Goal: Task Accomplishment & Management: Manage account settings

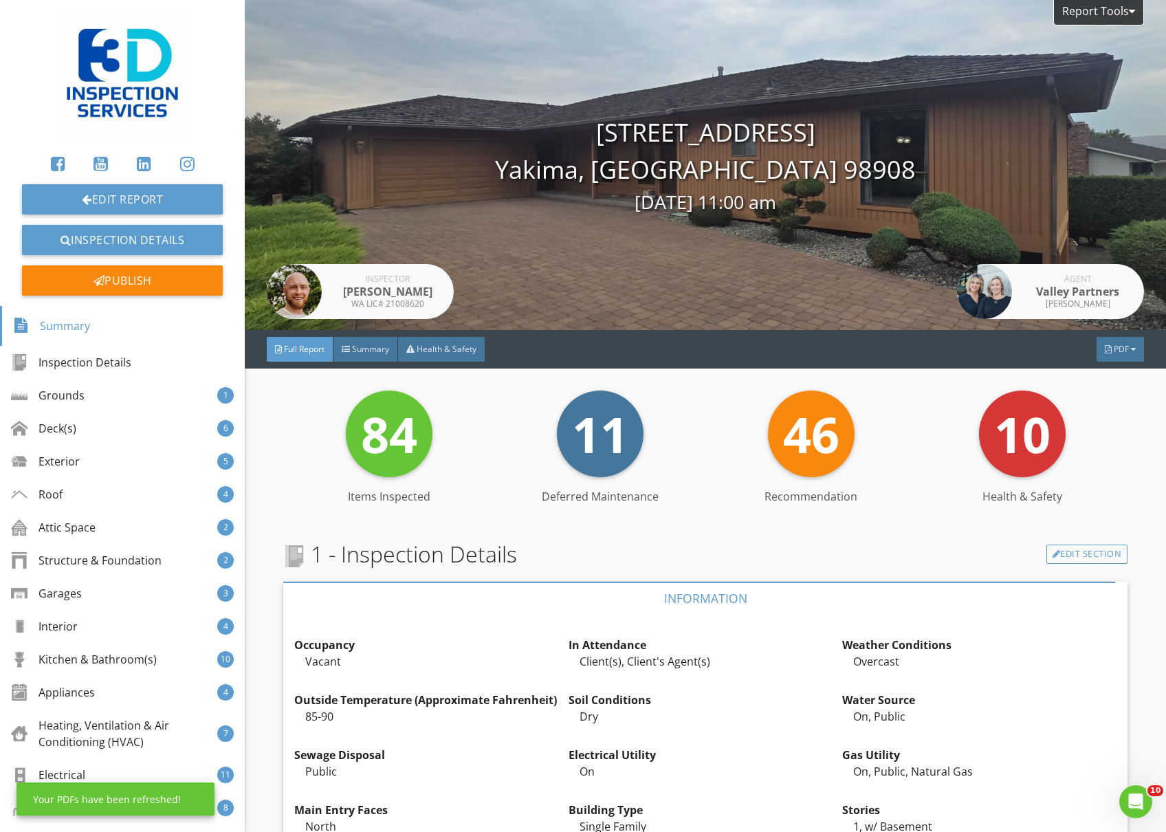
click at [1115, 356] on div "PDF" at bounding box center [1119, 349] width 47 height 25
click at [1120, 412] on div "Full Report" at bounding box center [1103, 411] width 88 height 16
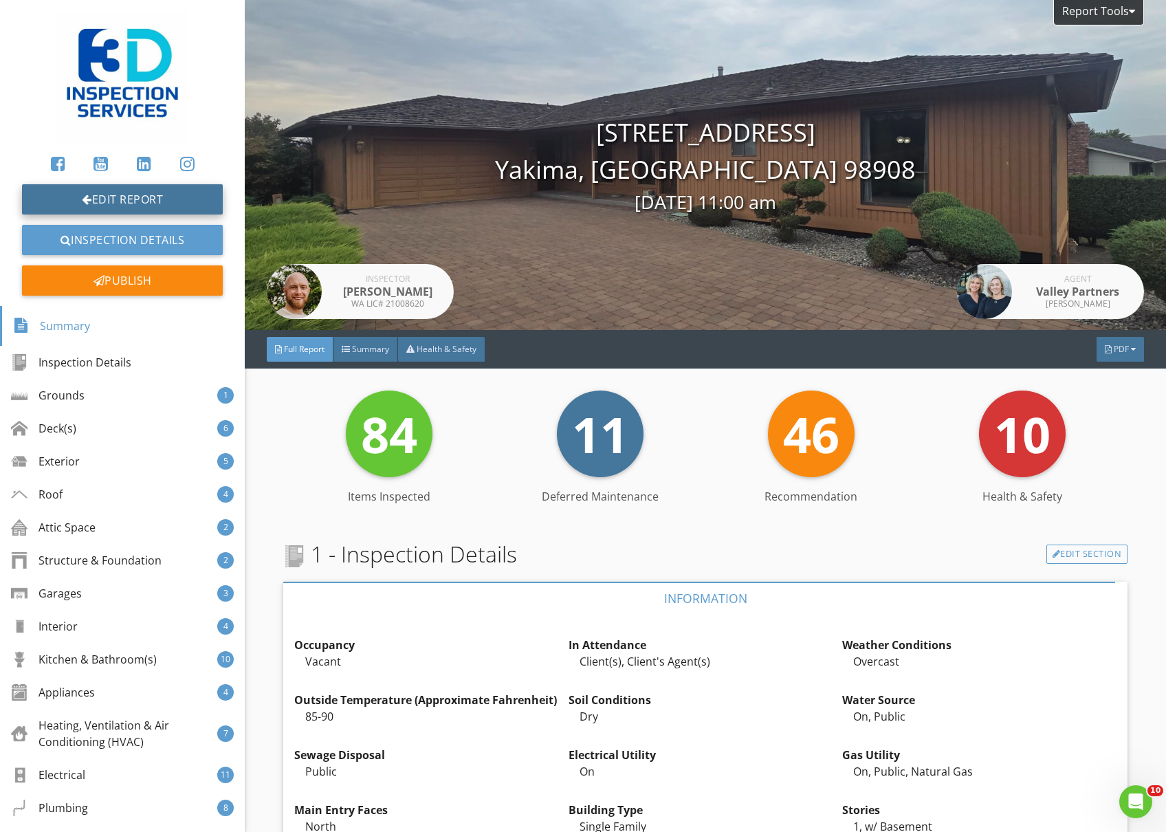
click at [114, 192] on link "Edit Report" at bounding box center [122, 199] width 201 height 30
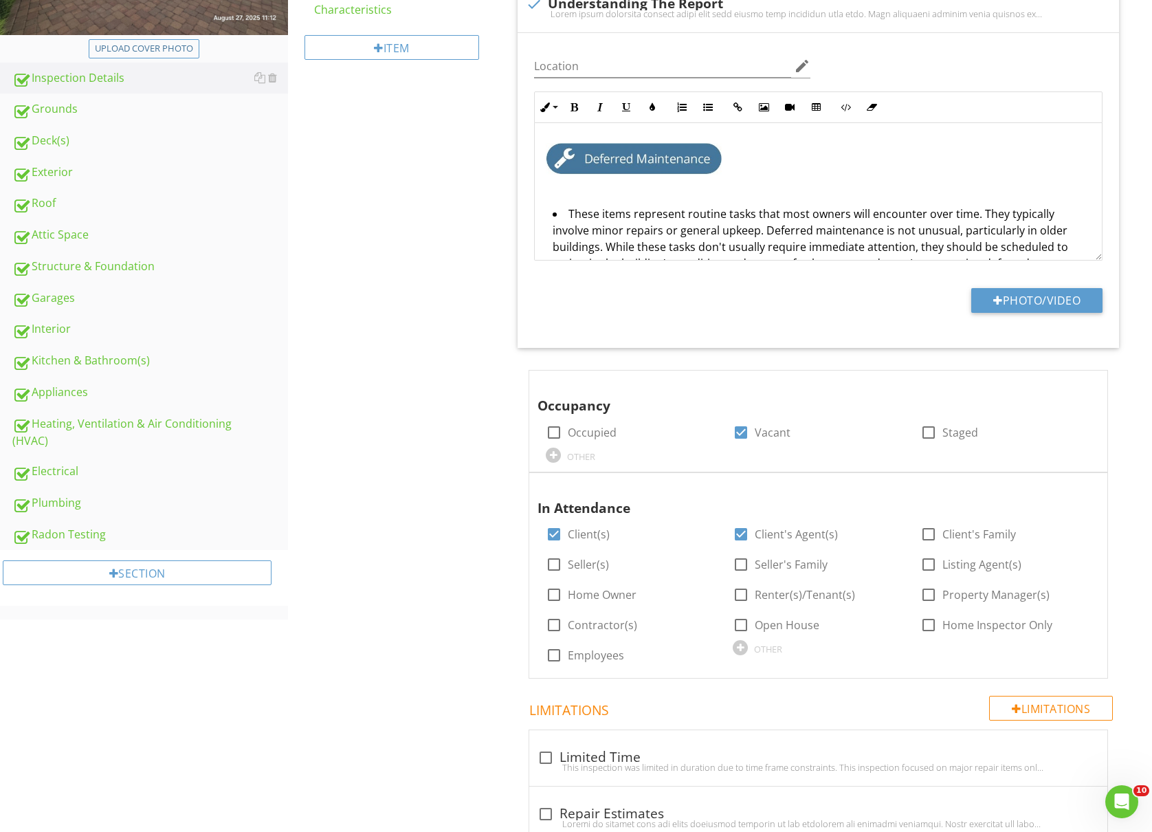
scroll to position [366, 0]
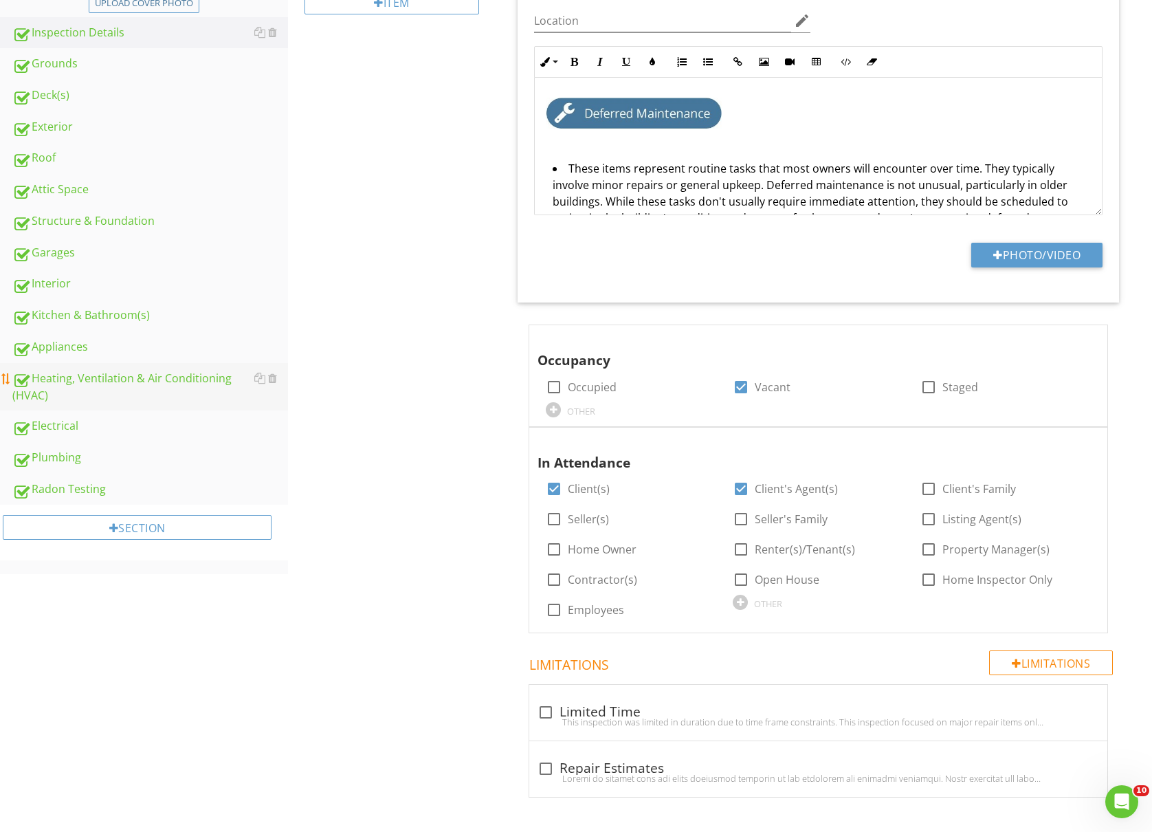
click at [127, 363] on link "Heating, Ventilation & Air Conditioning (HVAC)" at bounding box center [150, 387] width 276 height 48
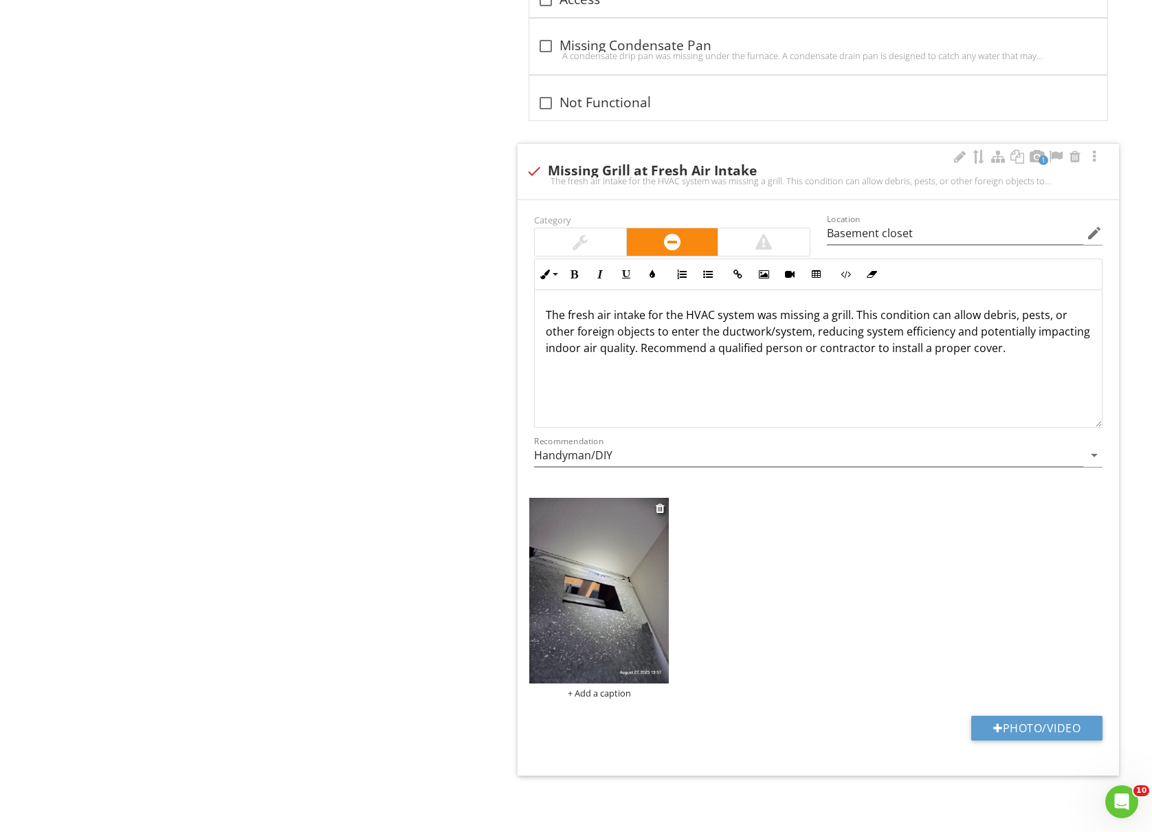
scroll to position [6977, 0]
click at [610, 602] on img at bounding box center [599, 591] width 140 height 186
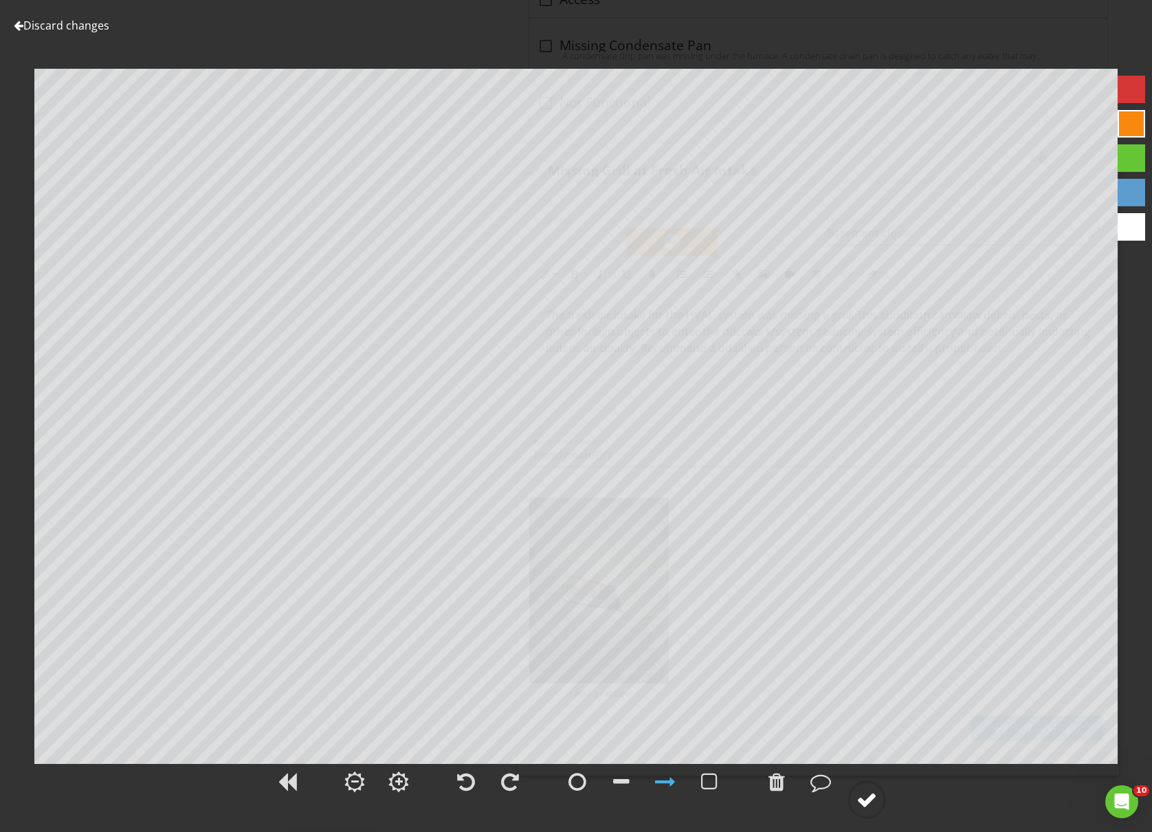
click at [863, 793] on div at bounding box center [867, 799] width 21 height 21
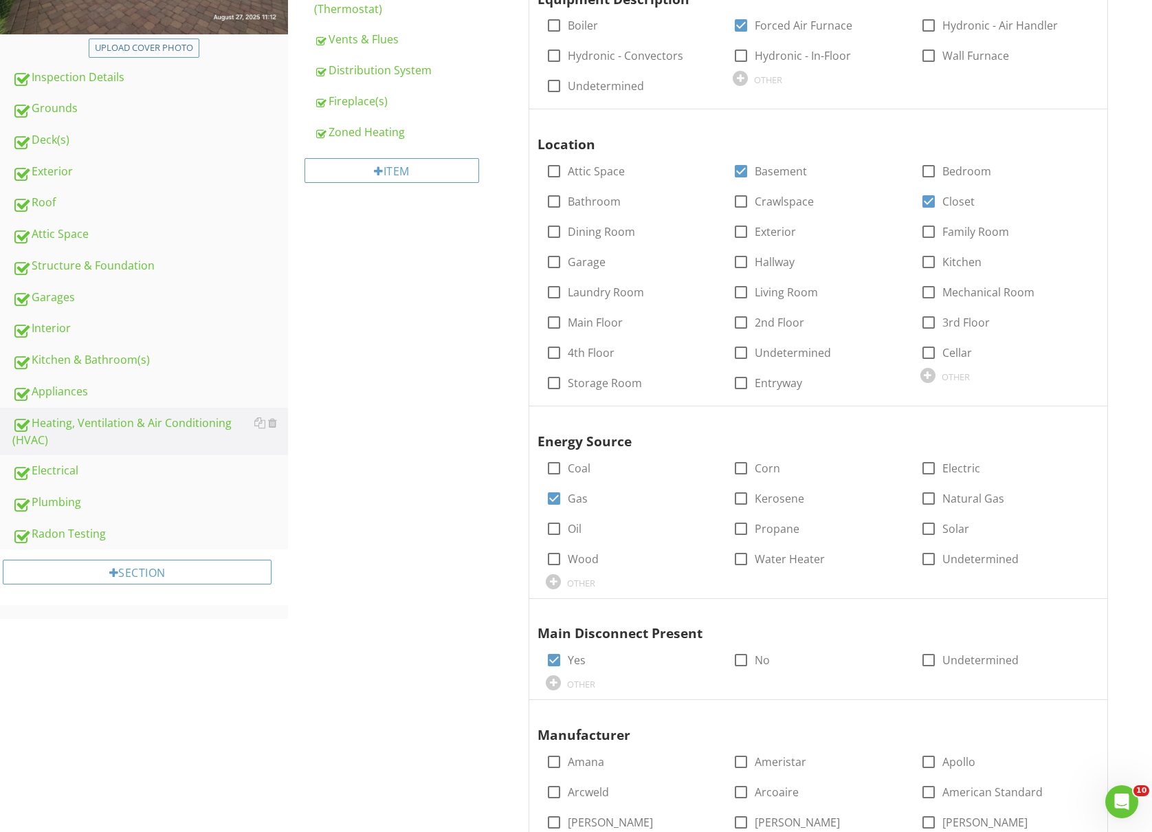
scroll to position [0, 0]
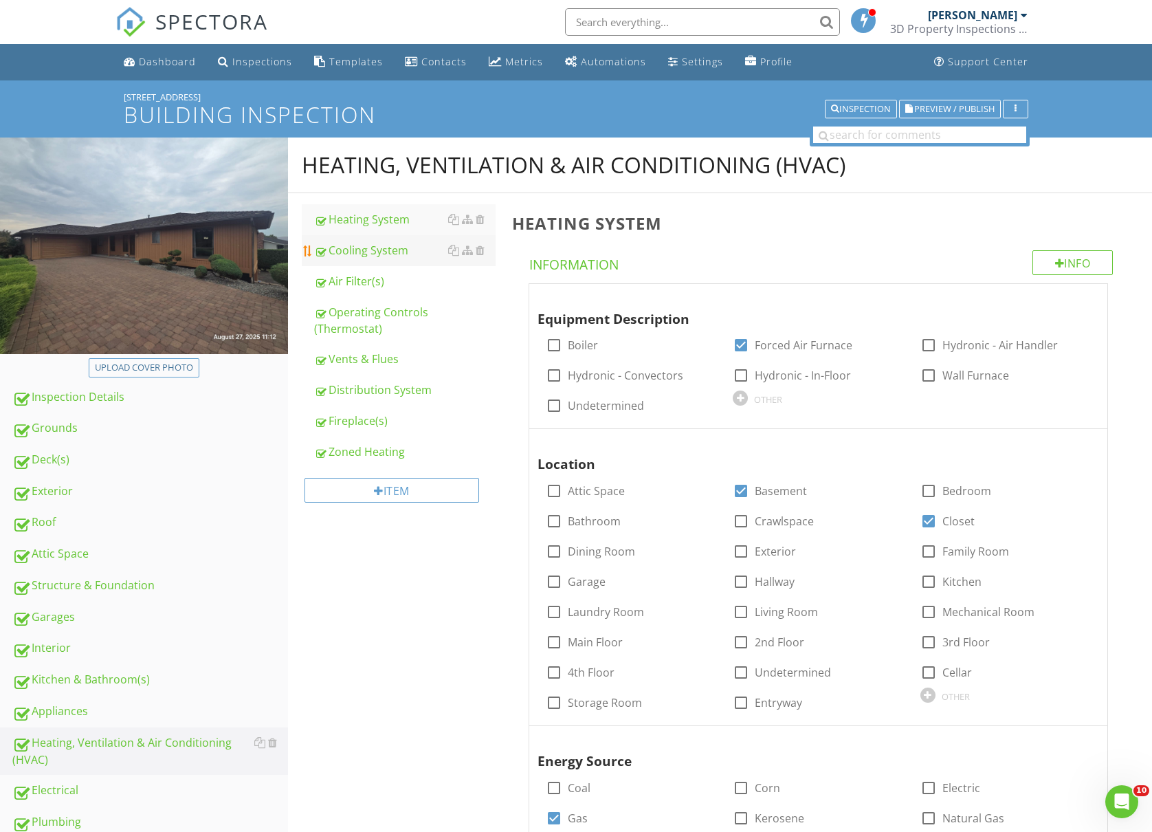
click at [371, 258] on div "Cooling System" at bounding box center [404, 250] width 181 height 16
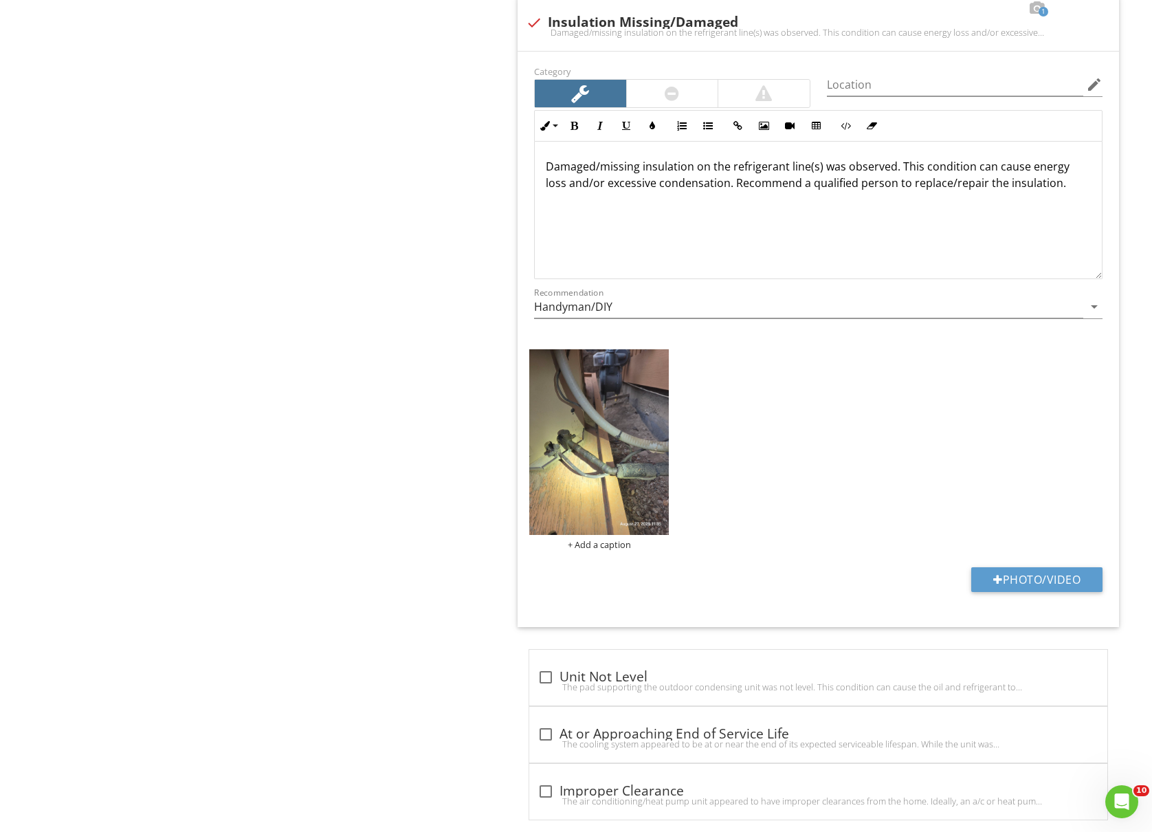
scroll to position [4614, 0]
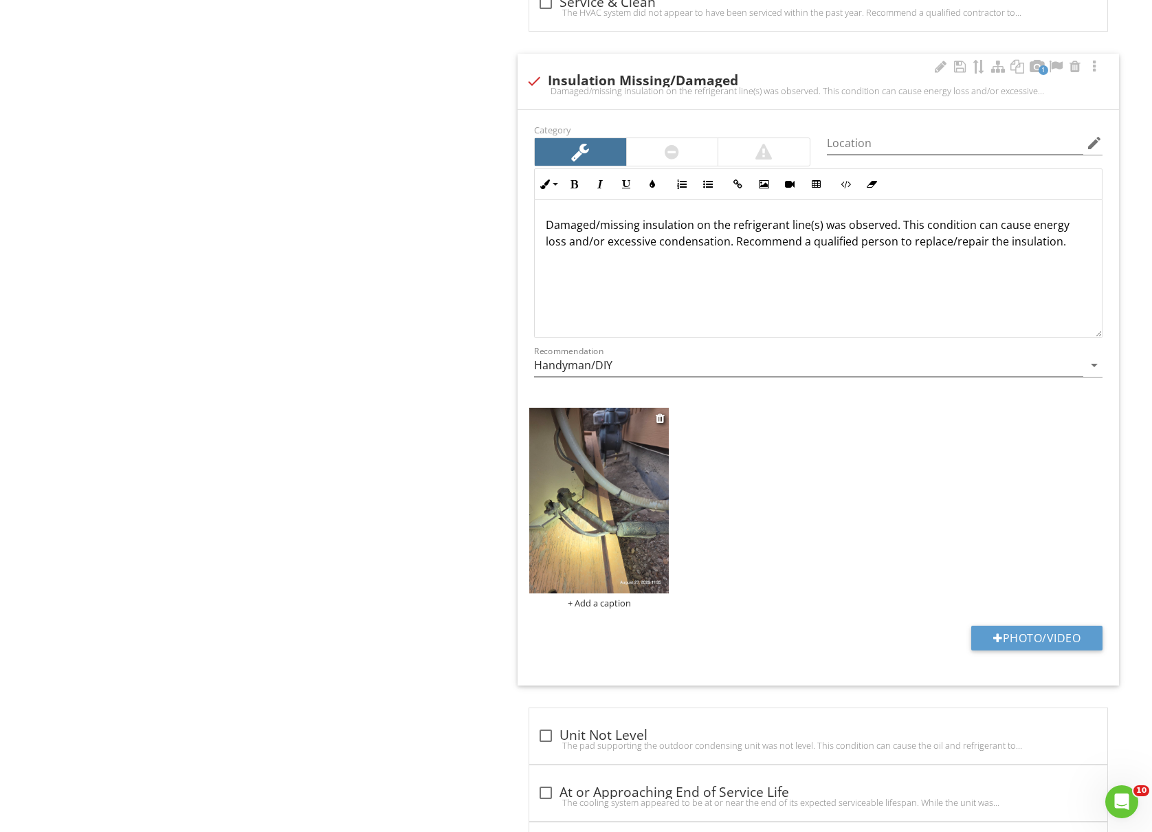
click at [639, 520] on img at bounding box center [599, 501] width 140 height 186
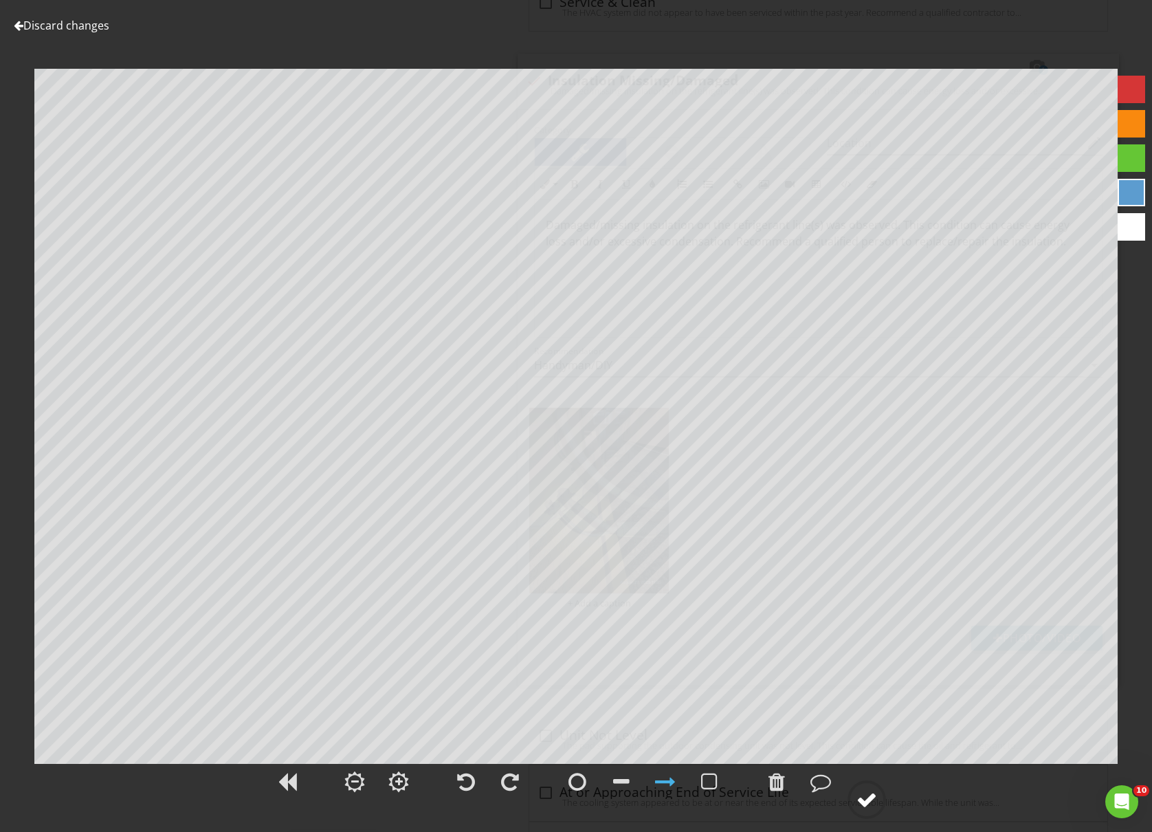
click at [863, 815] on circle at bounding box center [867, 800] width 36 height 36
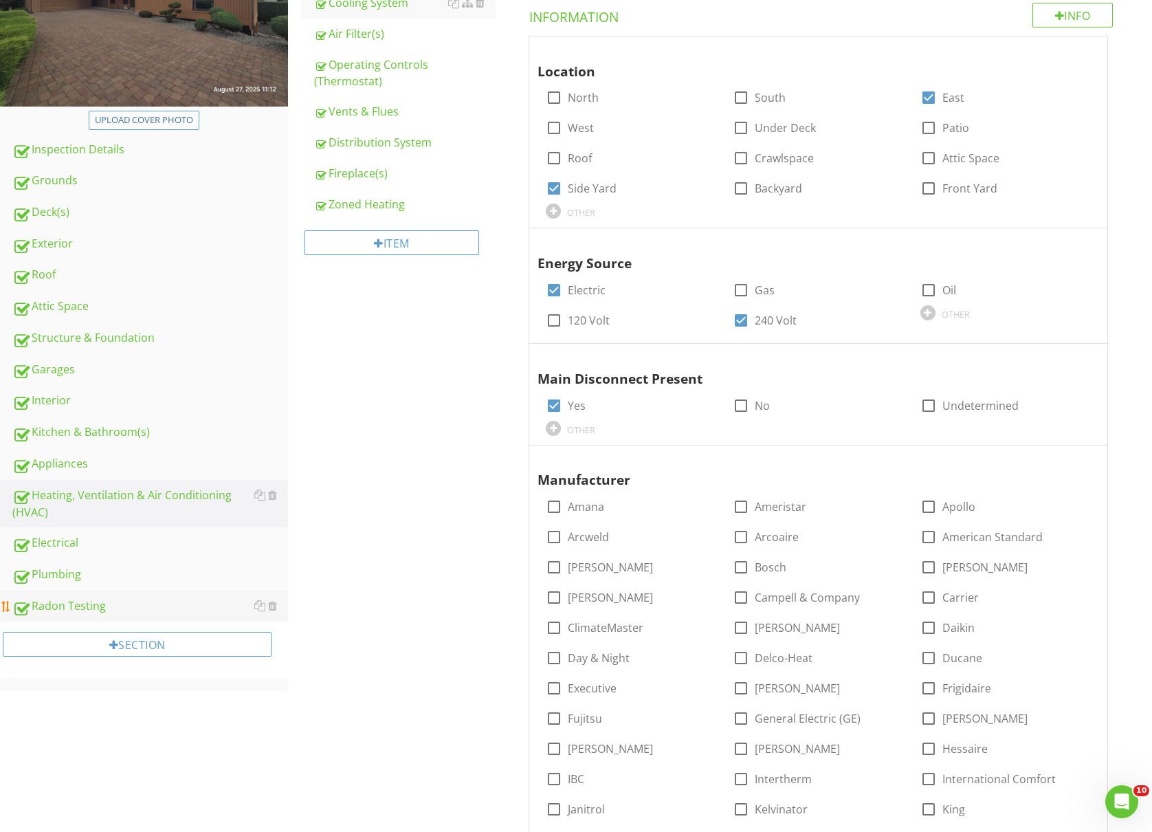
scroll to position [366, 0]
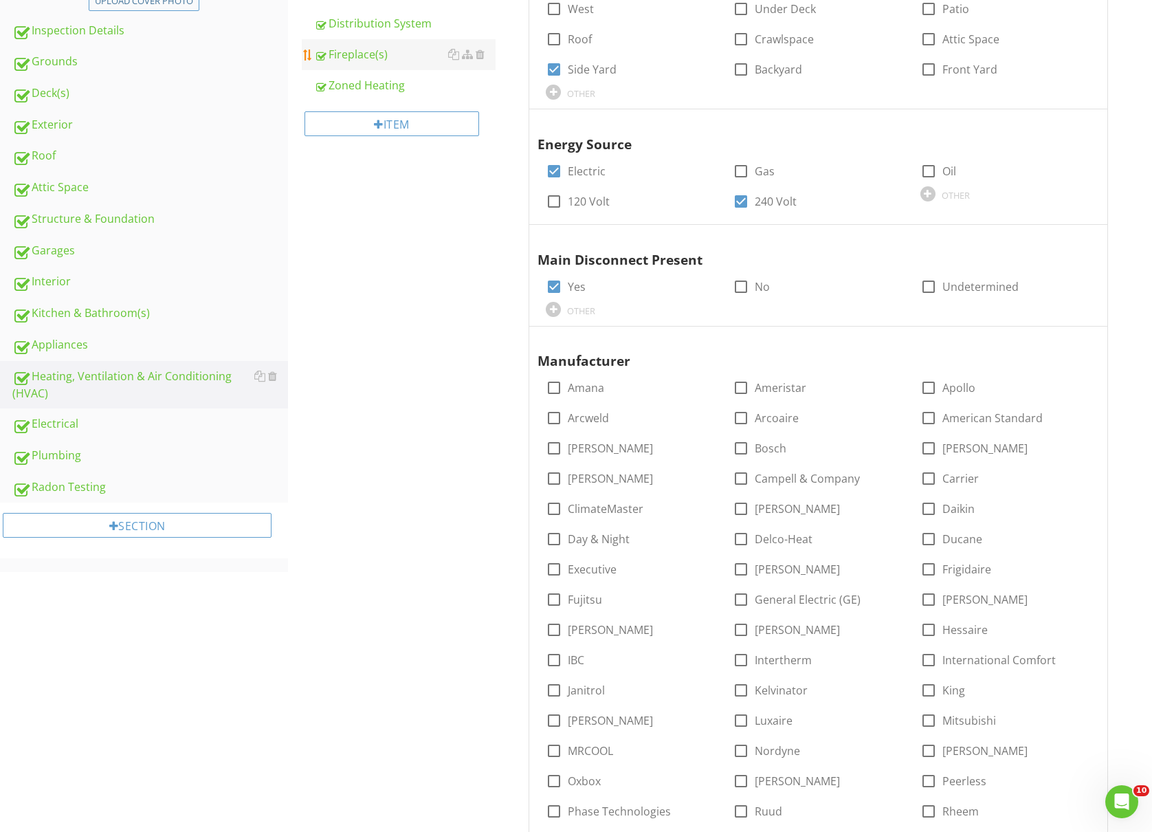
click at [371, 58] on div "Fireplace(s)" at bounding box center [404, 54] width 181 height 16
type textarea "<p>The cooling system used R-22 for its refrigerant gas. As of 2020, production…"
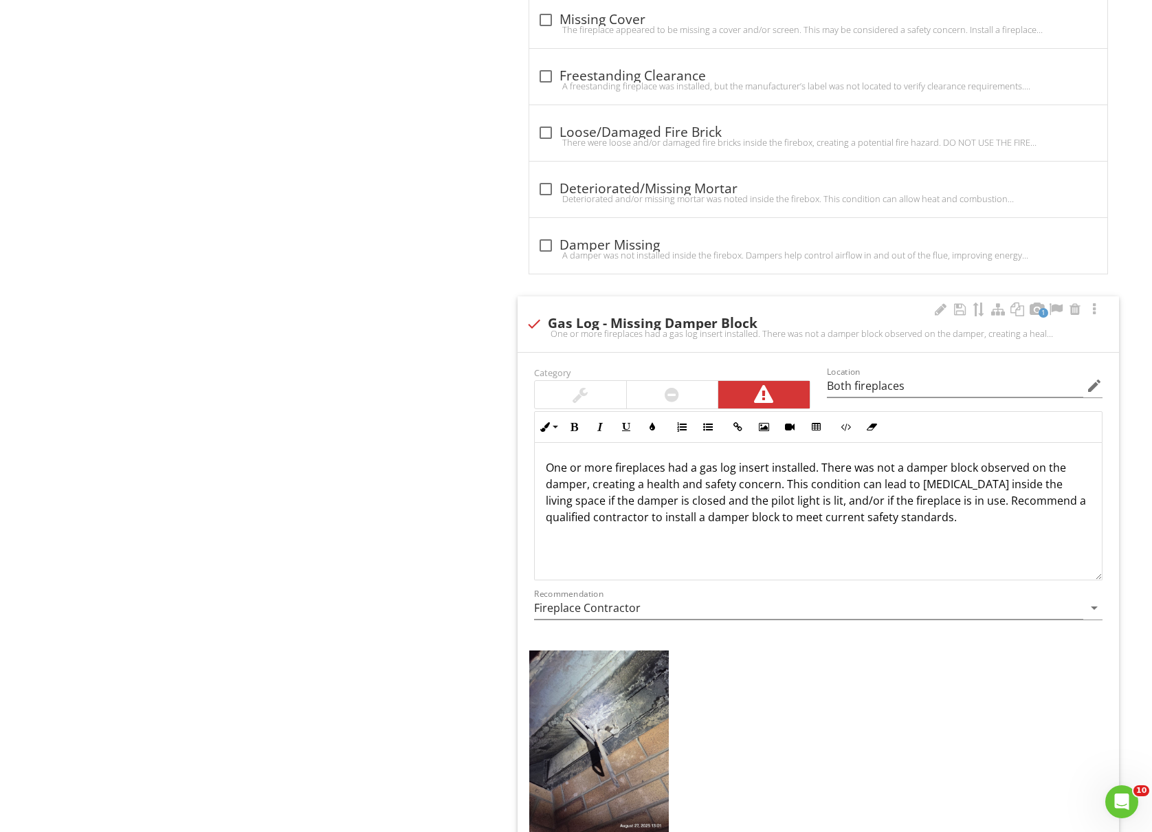
scroll to position [2566, 0]
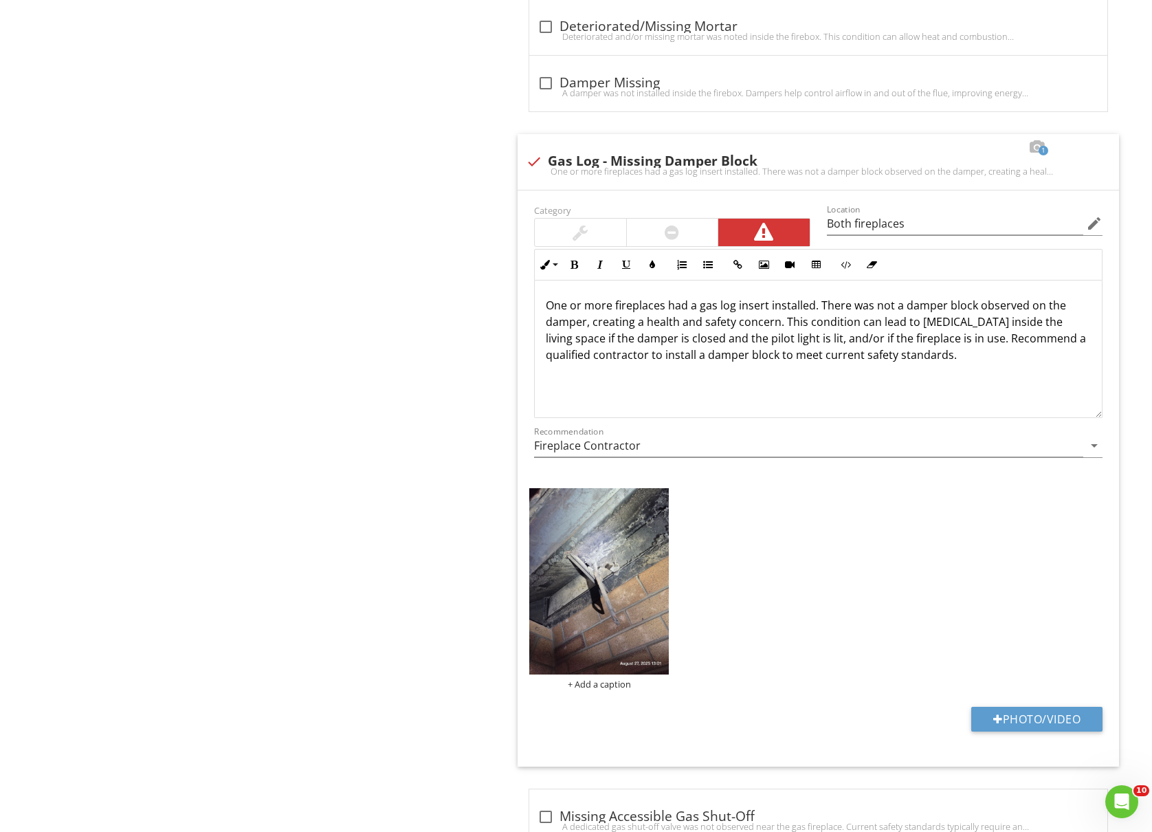
drag, startPoint x: 971, startPoint y: 372, endPoint x: 443, endPoint y: 289, distance: 533.7
copy p "One or more fireplaces had a gas log insert installed. There was not a damper b…"
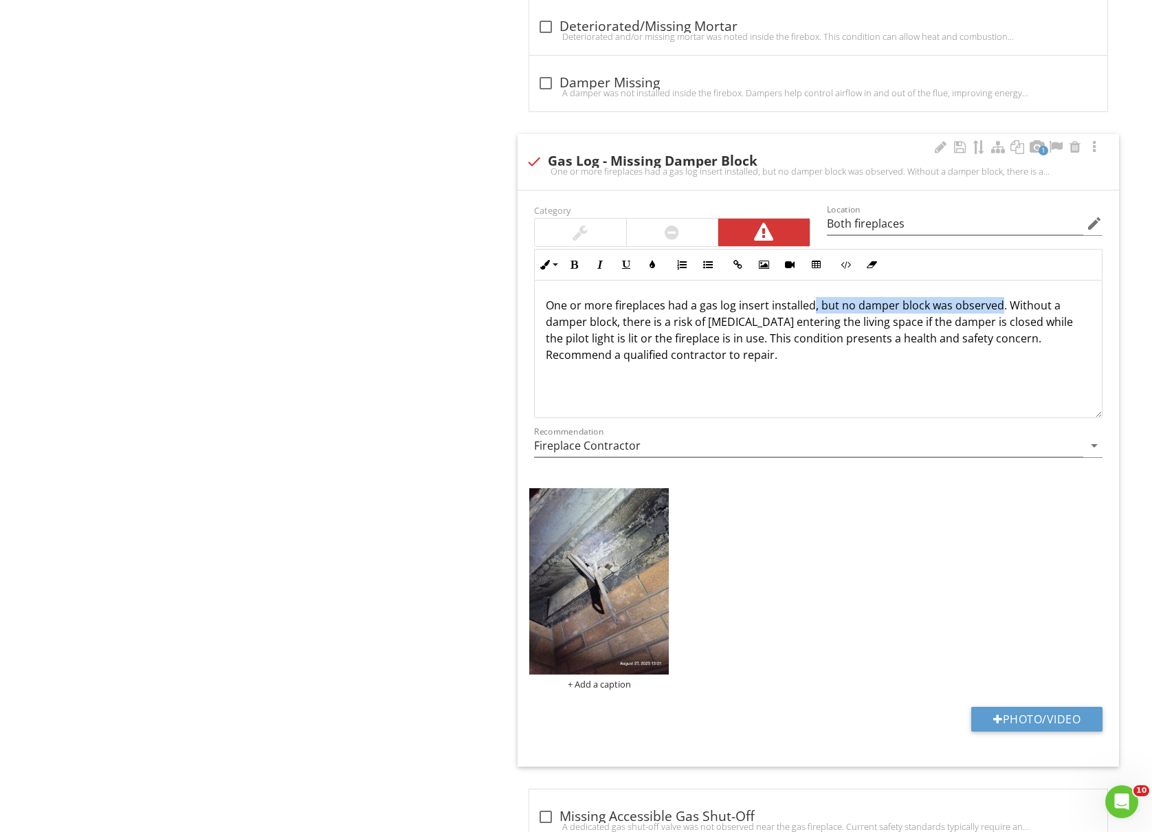
drag, startPoint x: 996, startPoint y: 319, endPoint x: 809, endPoint y: 318, distance: 187.0
click at [809, 318] on p "One or more fireplaces had a gas log insert installed, but no damper block was …" at bounding box center [818, 330] width 545 height 66
drag, startPoint x: 740, startPoint y: 364, endPoint x: 487, endPoint y: 312, distance: 258.3
click at [972, 319] on p "One or more fireplaces had a gas log insert installed without a damper block. W…" at bounding box center [818, 330] width 545 height 66
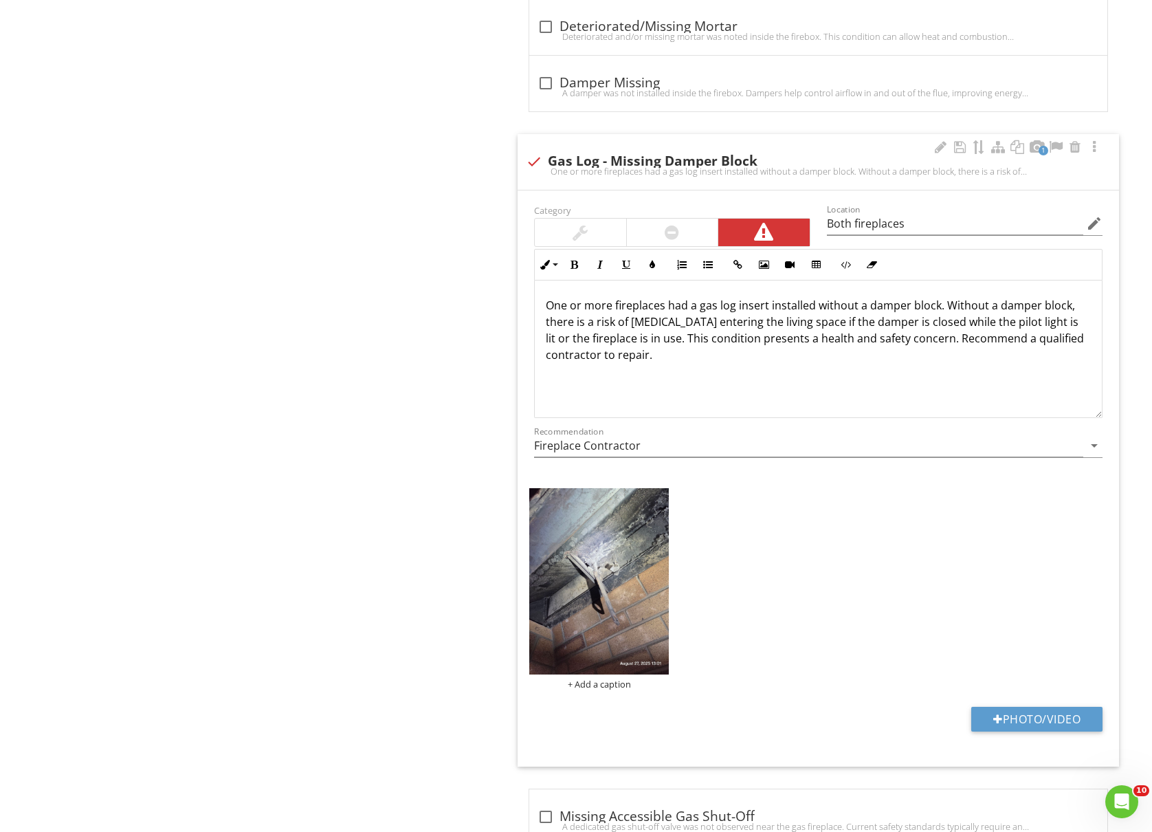
click at [991, 319] on p "One or more fireplaces had a gas log insert installed without a damper block. W…" at bounding box center [818, 330] width 545 height 66
drag, startPoint x: 991, startPoint y: 319, endPoint x: 941, endPoint y: 317, distance: 50.2
click at [941, 317] on p "One or more fireplaces had a gas log insert installed without a damper block. W…" at bounding box center [818, 330] width 545 height 66
drag, startPoint x: 592, startPoint y: 335, endPoint x: 940, endPoint y: 309, distance: 349.6
click at [940, 309] on p "One or more fireplaces had a gas log insert installed without a damper block. W…" at bounding box center [818, 330] width 545 height 66
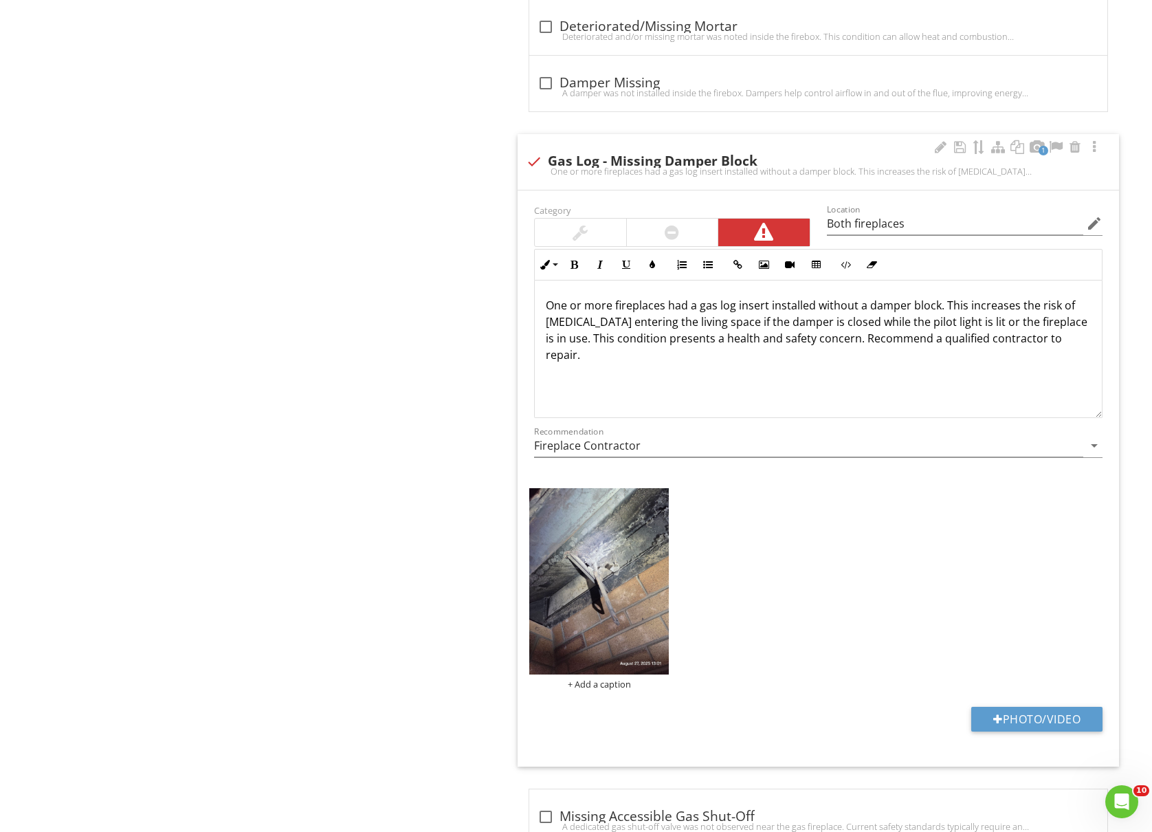
click at [729, 363] on p "One or more fireplaces had a gas log insert installed without a damper block. T…" at bounding box center [818, 330] width 545 height 66
drag, startPoint x: 635, startPoint y: 352, endPoint x: 1005, endPoint y: 336, distance: 370.2
click at [1005, 336] on p "One or more fireplaces had a gas log insert installed without a damper block. T…" at bounding box center [818, 330] width 545 height 66
drag, startPoint x: 784, startPoint y: 352, endPoint x: 1013, endPoint y: 333, distance: 230.3
click at [1013, 333] on p "One or more fireplaces had a gas log insert installed without a damper block. T…" at bounding box center [818, 321] width 545 height 49
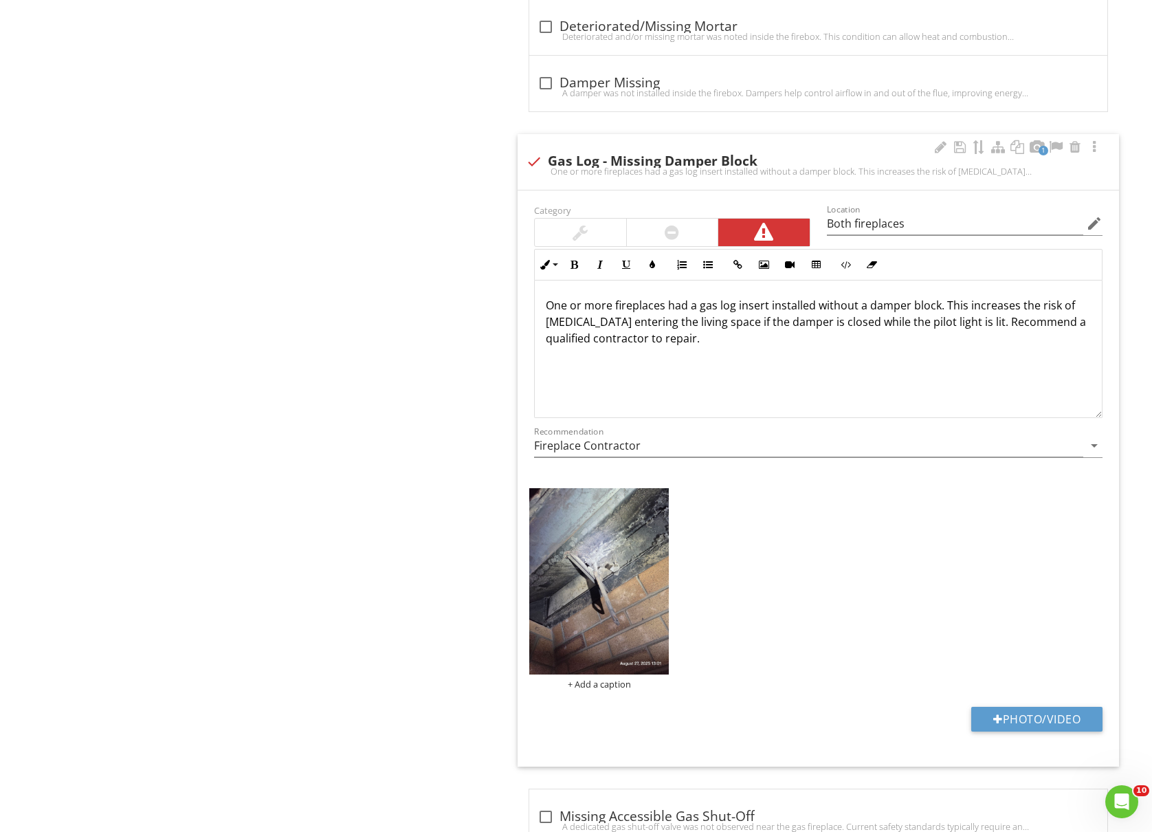
click at [715, 357] on div "One or more fireplaces had a gas log insert installed without a damper block. T…" at bounding box center [818, 348] width 567 height 137
click at [672, 346] on p "One or more fireplaces had a gas log insert installed without a damper block. T…" at bounding box center [818, 321] width 545 height 49
drag, startPoint x: 710, startPoint y: 346, endPoint x: 674, endPoint y: 351, distance: 36.7
click at [674, 346] on p "One or more fireplaces had a gas log insert installed without a damper block. T…" at bounding box center [818, 321] width 545 height 49
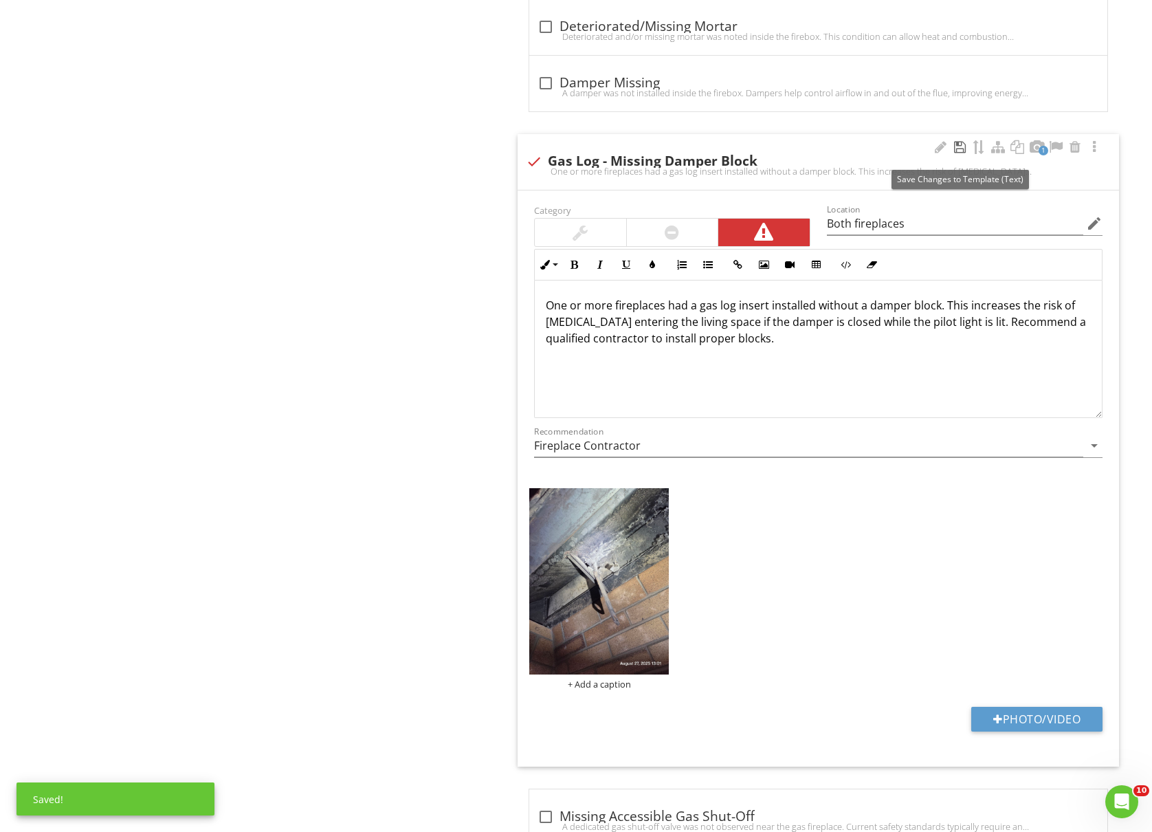
click at [958, 154] on div at bounding box center [959, 147] width 16 height 14
click at [817, 452] on input "Fireplace Contractor" at bounding box center [808, 445] width 549 height 23
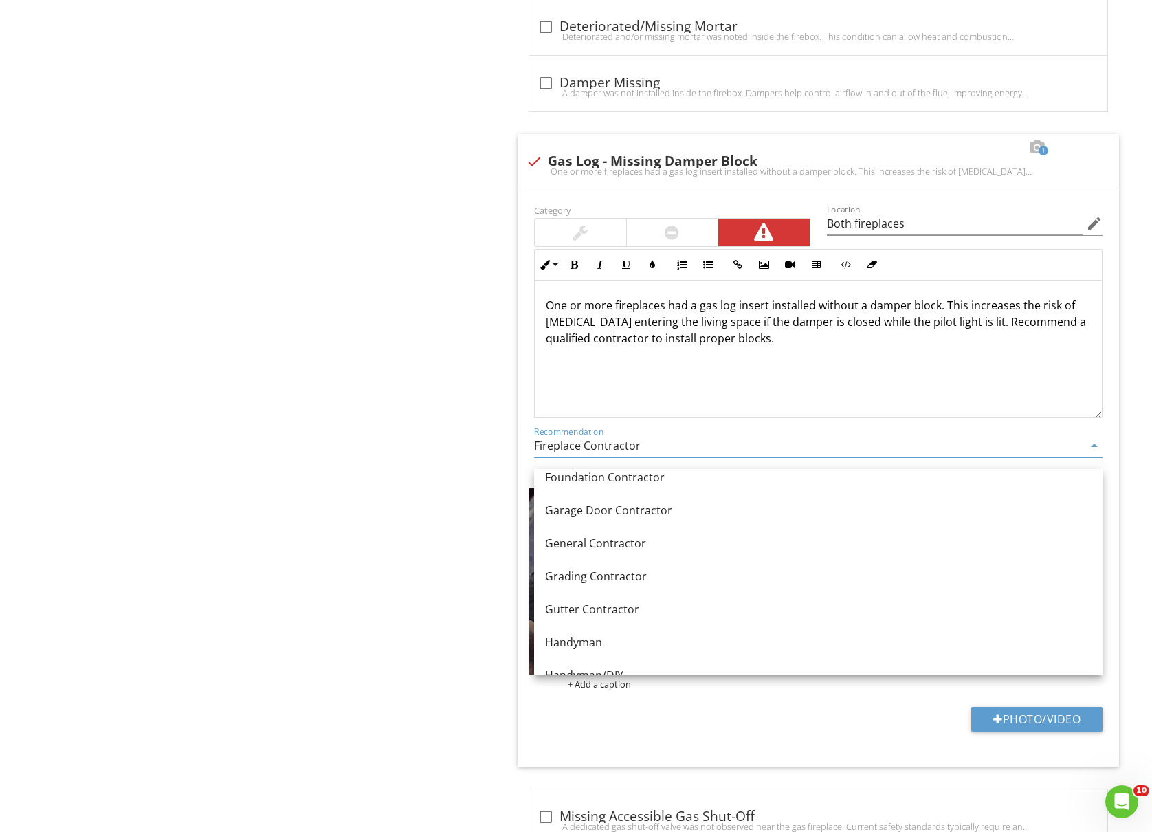
scroll to position [831, 0]
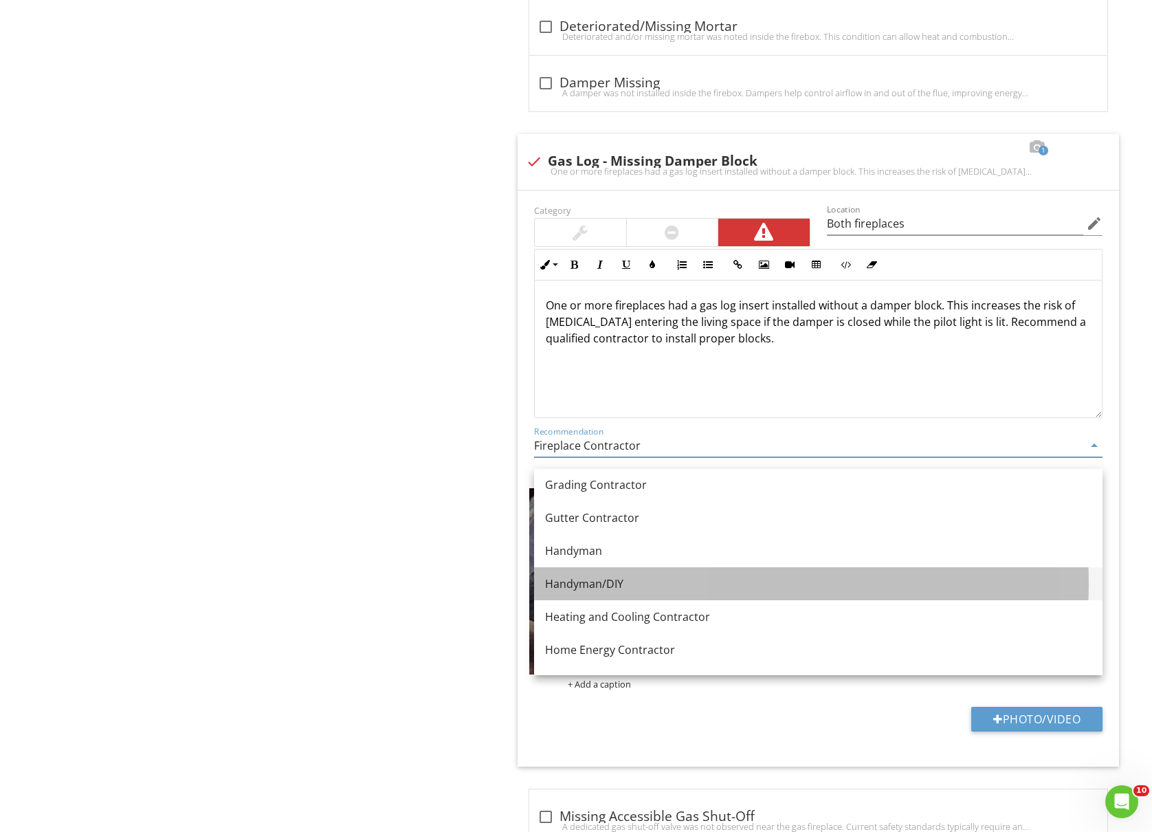
click at [630, 580] on div "Handyman/DIY" at bounding box center [818, 583] width 546 height 16
type input "Handyman/DIY"
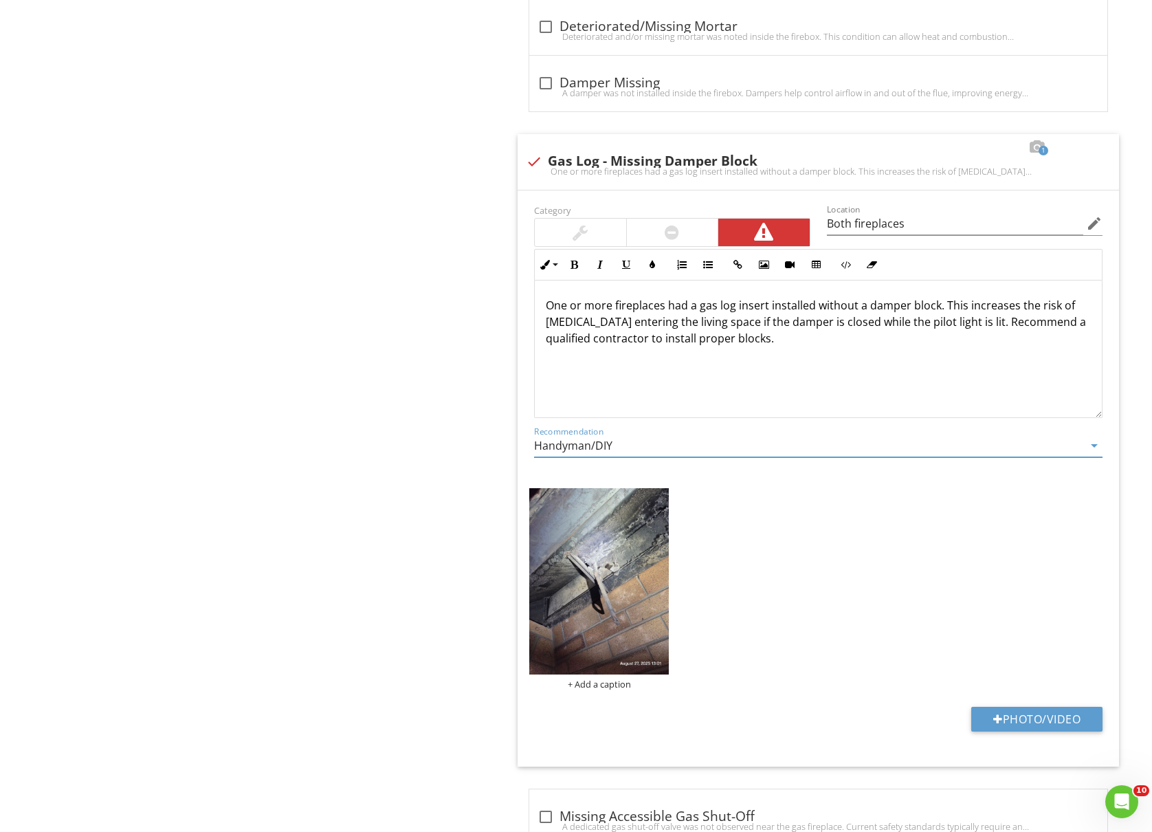
click at [961, 154] on div at bounding box center [959, 147] width 16 height 14
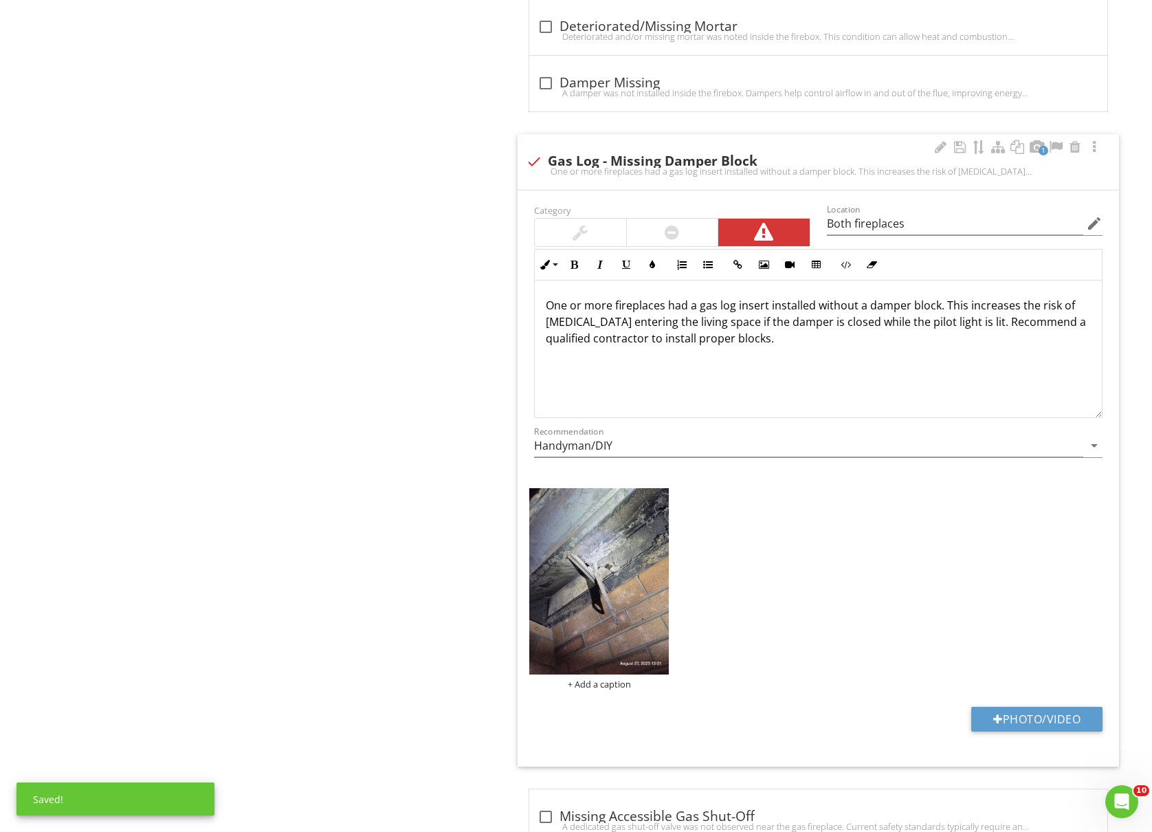
click at [608, 317] on p "One or more fireplaces had a gas log insert installed without a damper block. T…" at bounding box center [818, 321] width 545 height 49
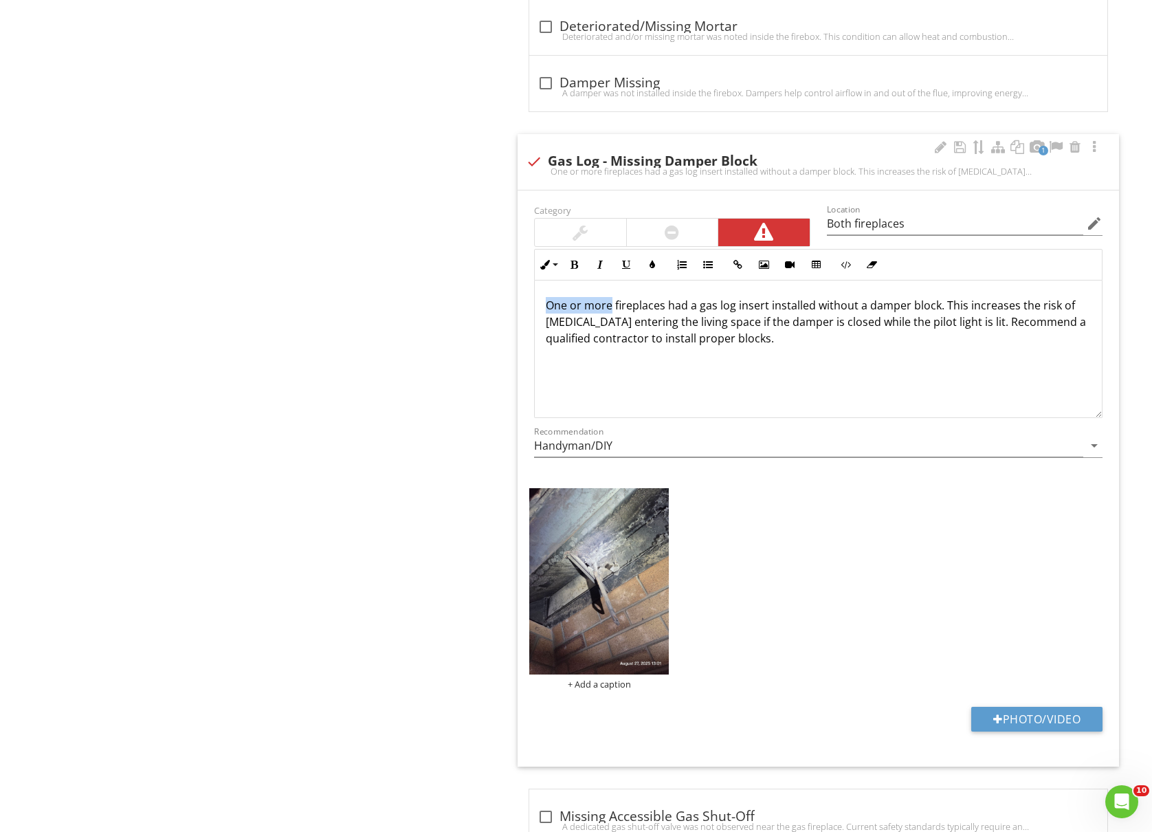
drag, startPoint x: 610, startPoint y: 317, endPoint x: 540, endPoint y: 320, distance: 70.2
click at [540, 320] on div "One or more fireplaces had a gas log insert installed without a damper block. T…" at bounding box center [818, 348] width 567 height 137
click at [649, 318] on p "The fireplaces had a gas log insert installed without a damper block. This incr…" at bounding box center [818, 321] width 545 height 49
click at [711, 318] on p "The fireplaces had gas log insert installed without a damper block. This increa…" at bounding box center [818, 321] width 545 height 49
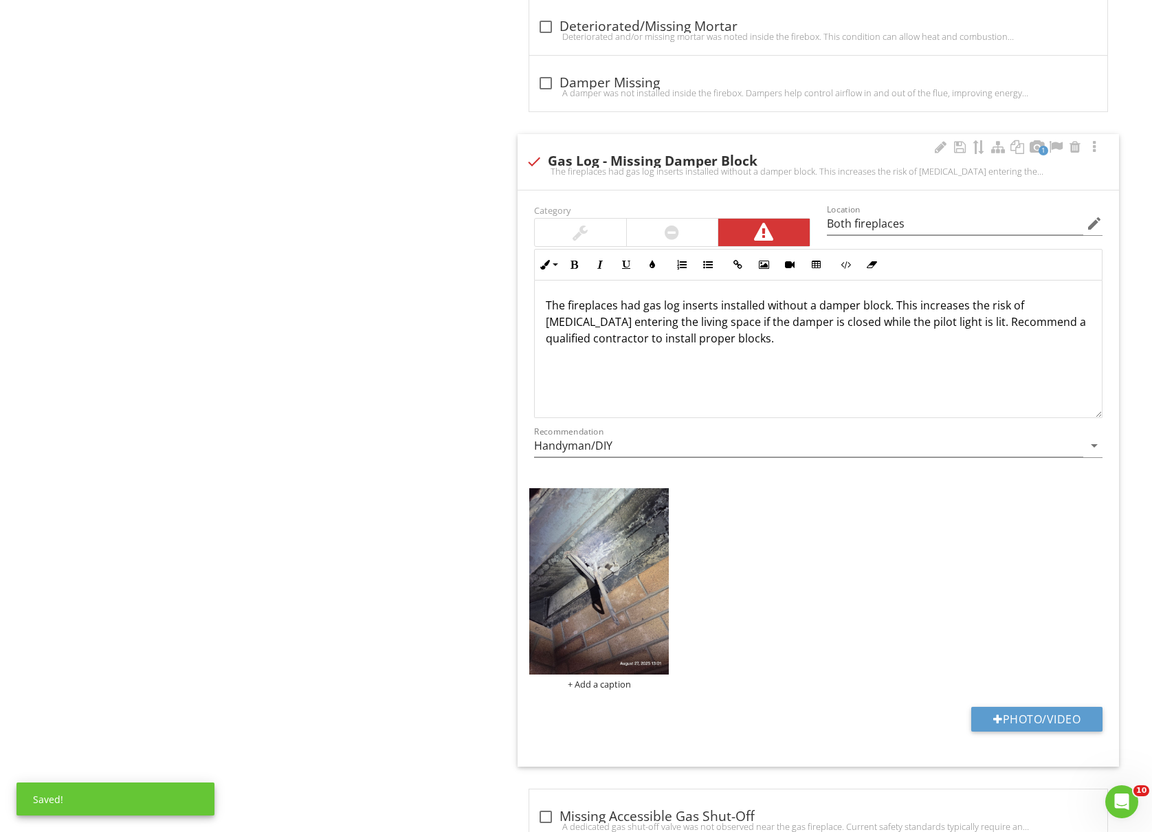
click at [650, 317] on p "The fireplaces had gas log inserts installed without a damper block. This incre…" at bounding box center [818, 321] width 545 height 49
click at [793, 357] on div "The fireplaces had gas log inserts installed without a damper block. This incre…" at bounding box center [818, 348] width 567 height 137
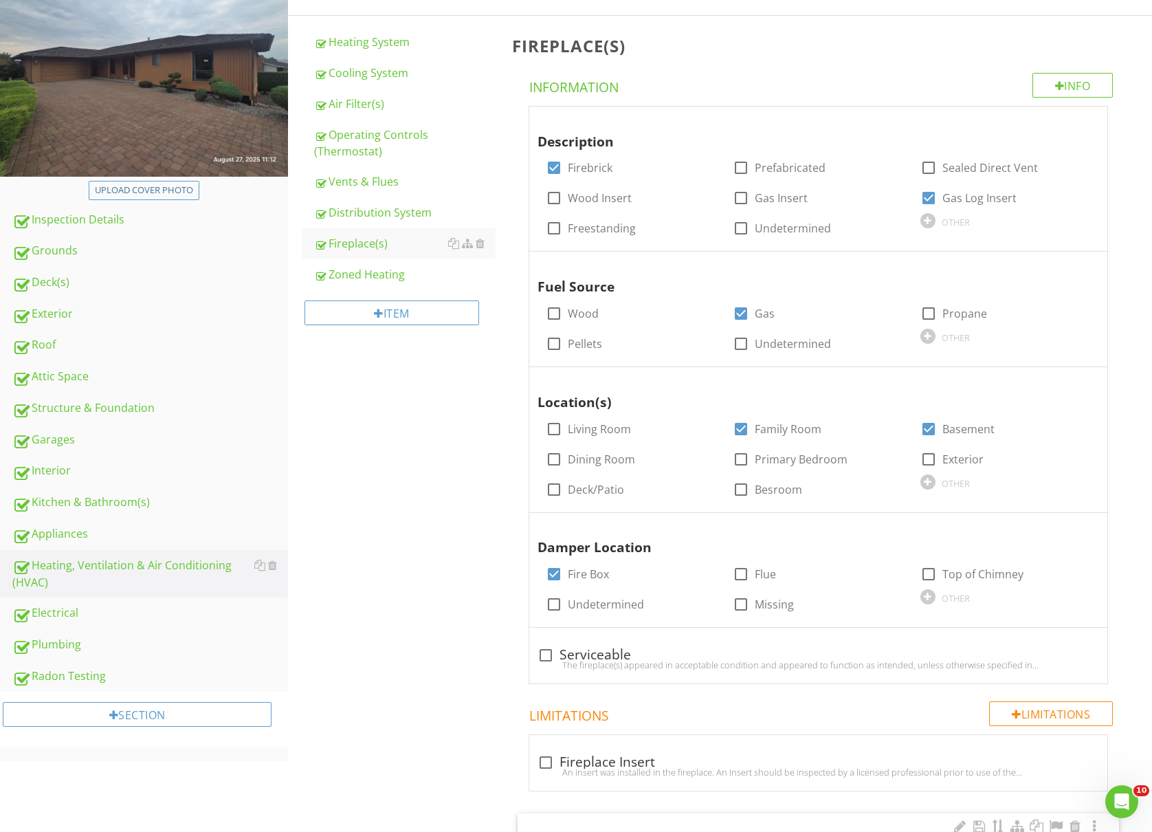
scroll to position [91, 0]
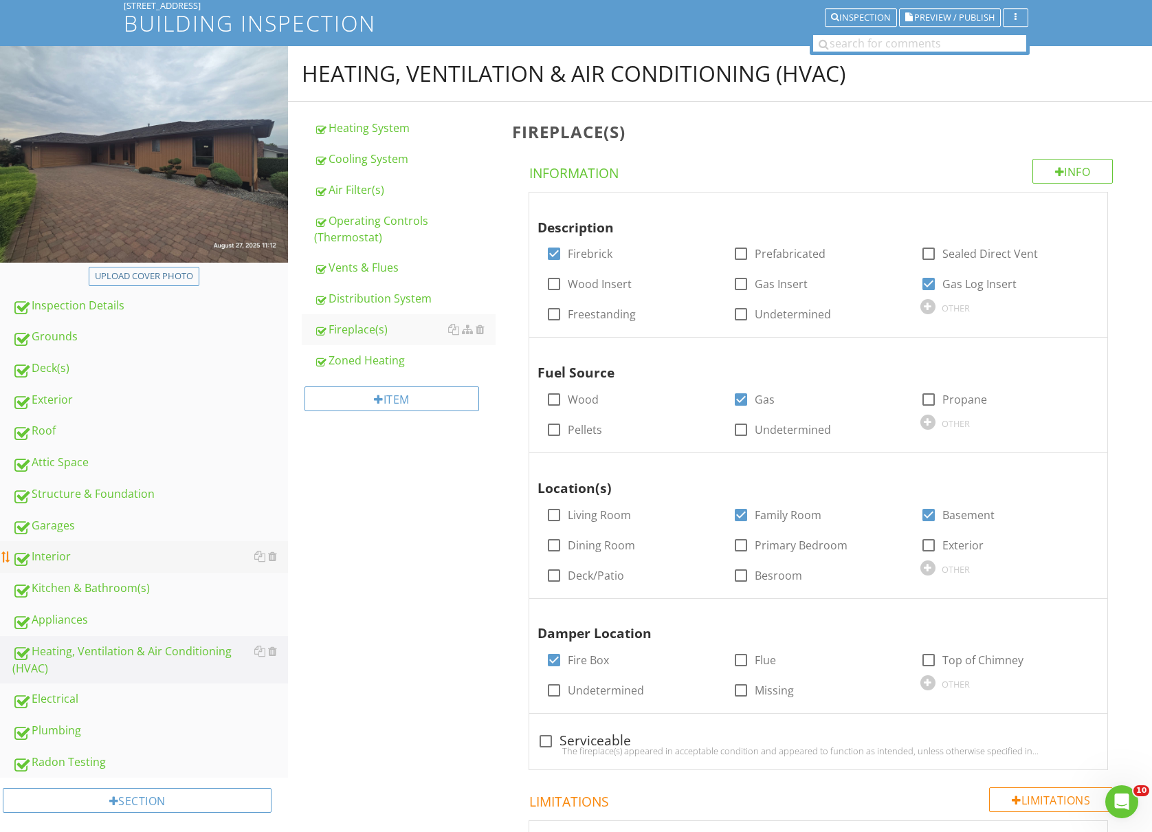
click at [80, 551] on div "Interior" at bounding box center [150, 557] width 276 height 18
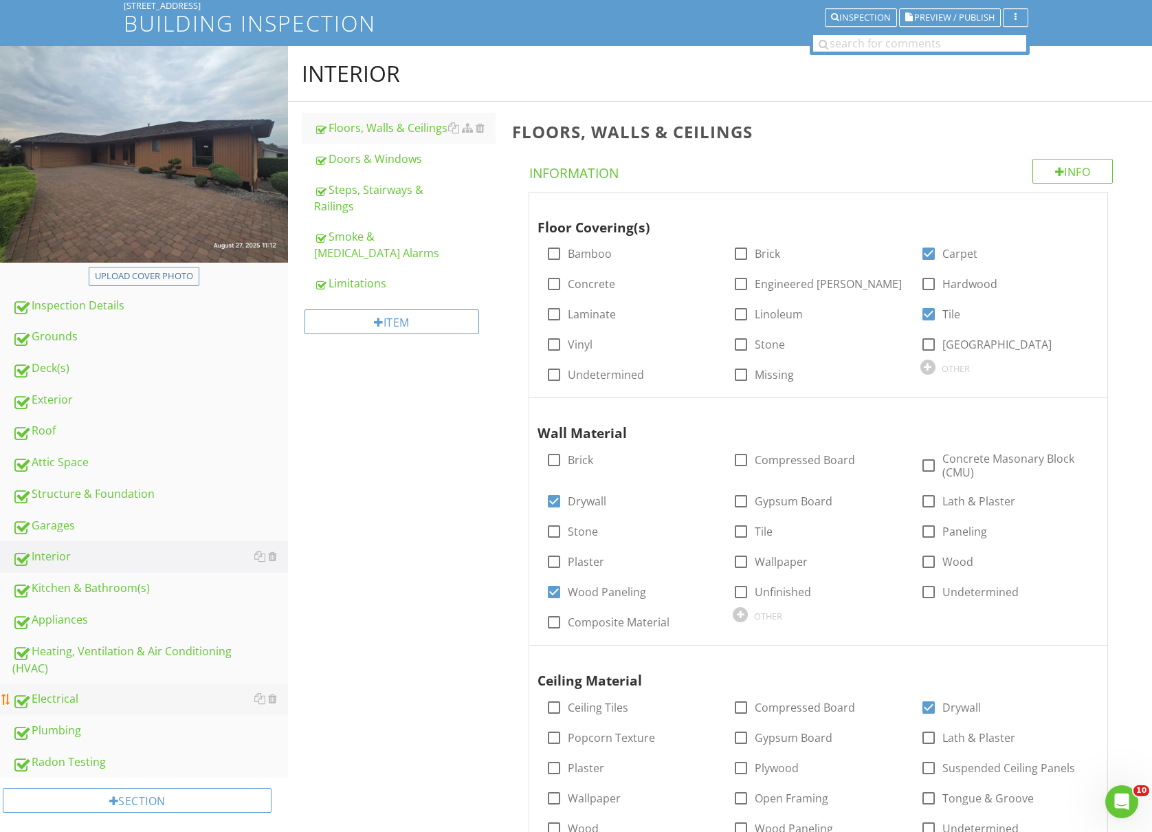
click at [59, 694] on div "Electrical" at bounding box center [150, 699] width 276 height 18
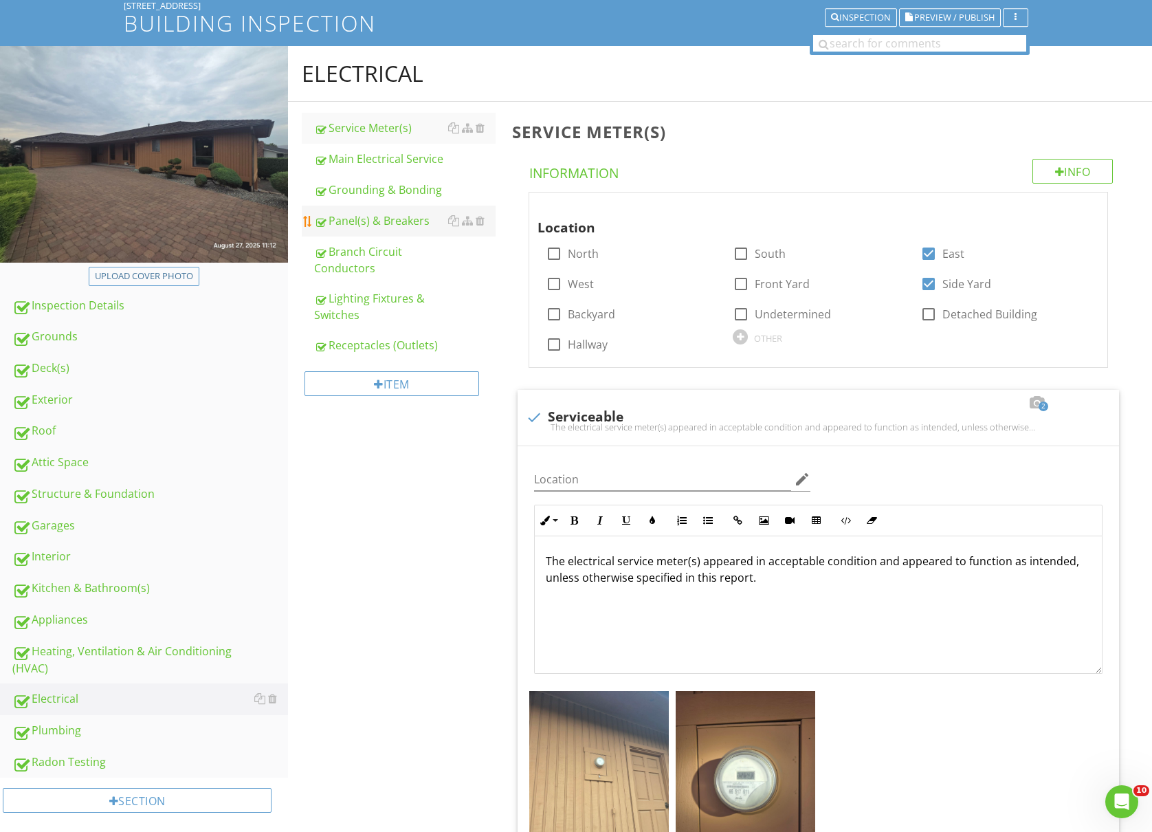
click at [364, 225] on div "Panel(s) & Breakers" at bounding box center [404, 220] width 181 height 16
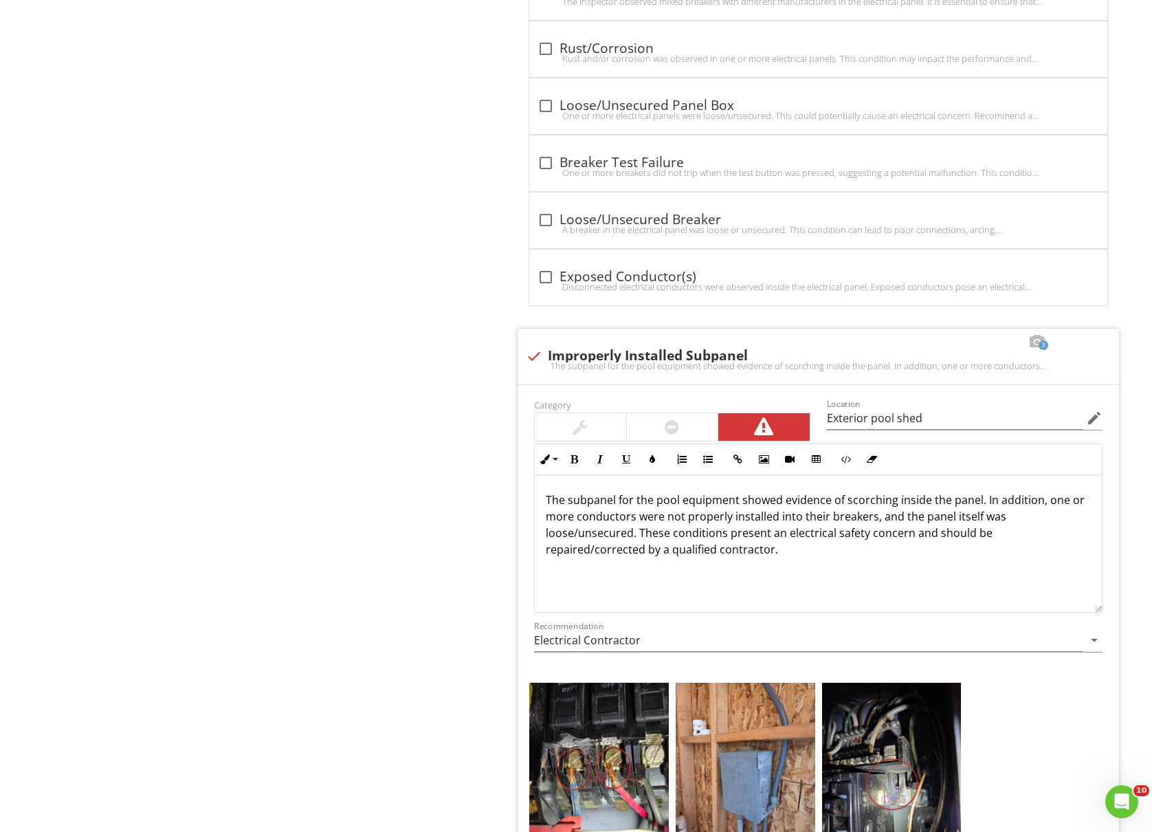
scroll to position [6251, 0]
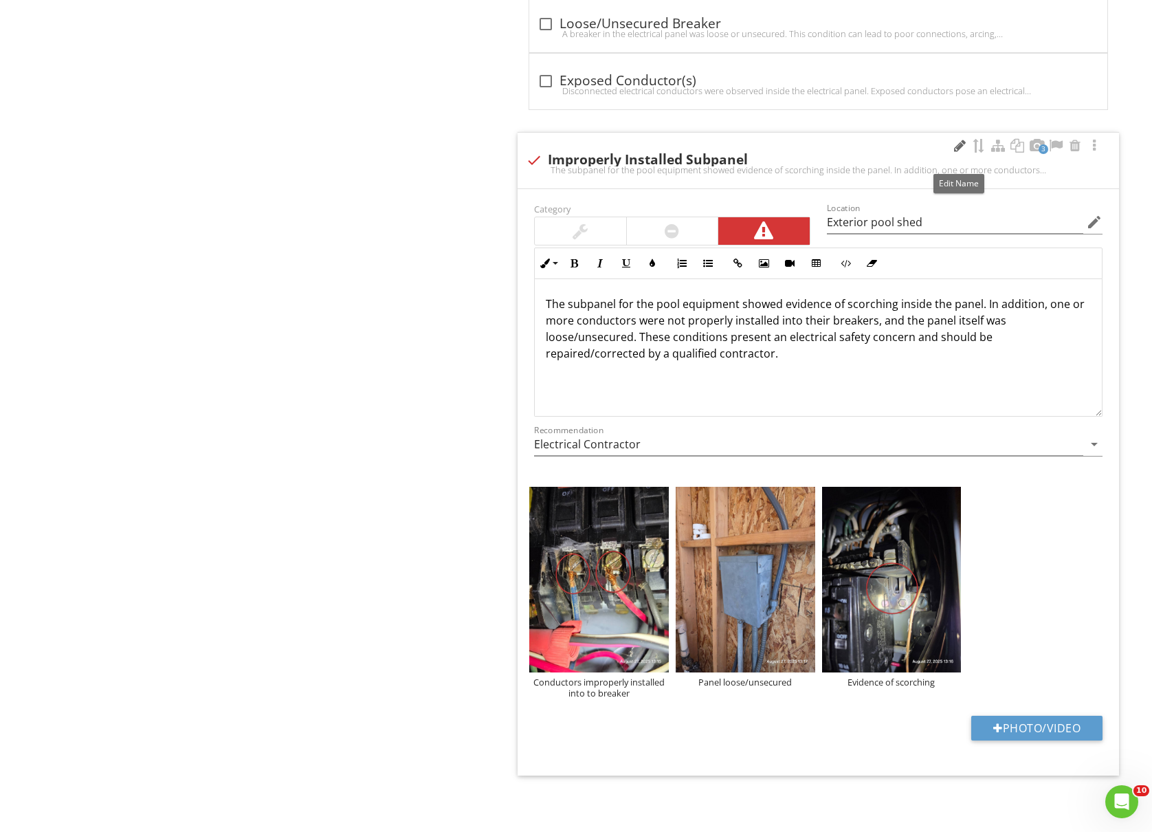
click at [955, 144] on div at bounding box center [959, 146] width 16 height 14
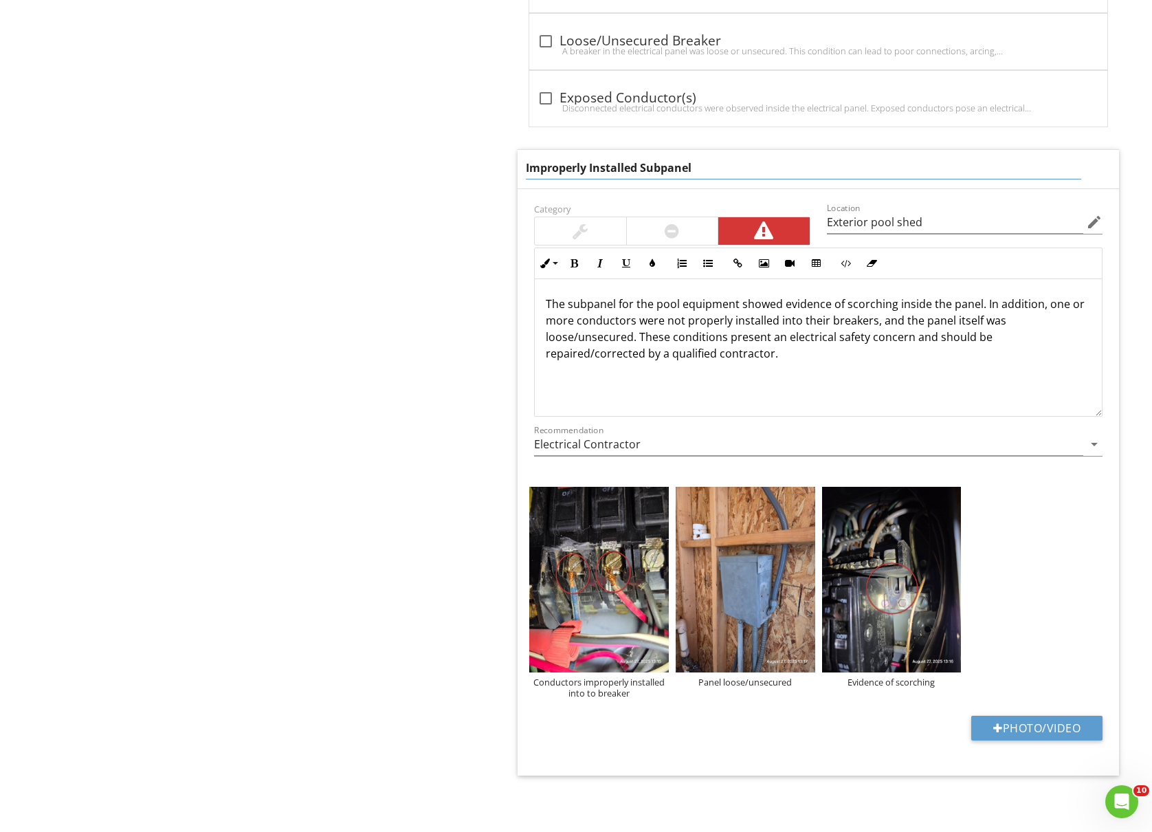
drag, startPoint x: 642, startPoint y: 164, endPoint x: 414, endPoint y: 168, distance: 228.3
click at [652, 162] on input "Subpanel" at bounding box center [803, 168] width 555 height 23
type input "Subpanel Safety Concerns"
click at [814, 362] on div "The subpanel for the pool equipment showed evidence of scorching inside the pan…" at bounding box center [818, 347] width 567 height 137
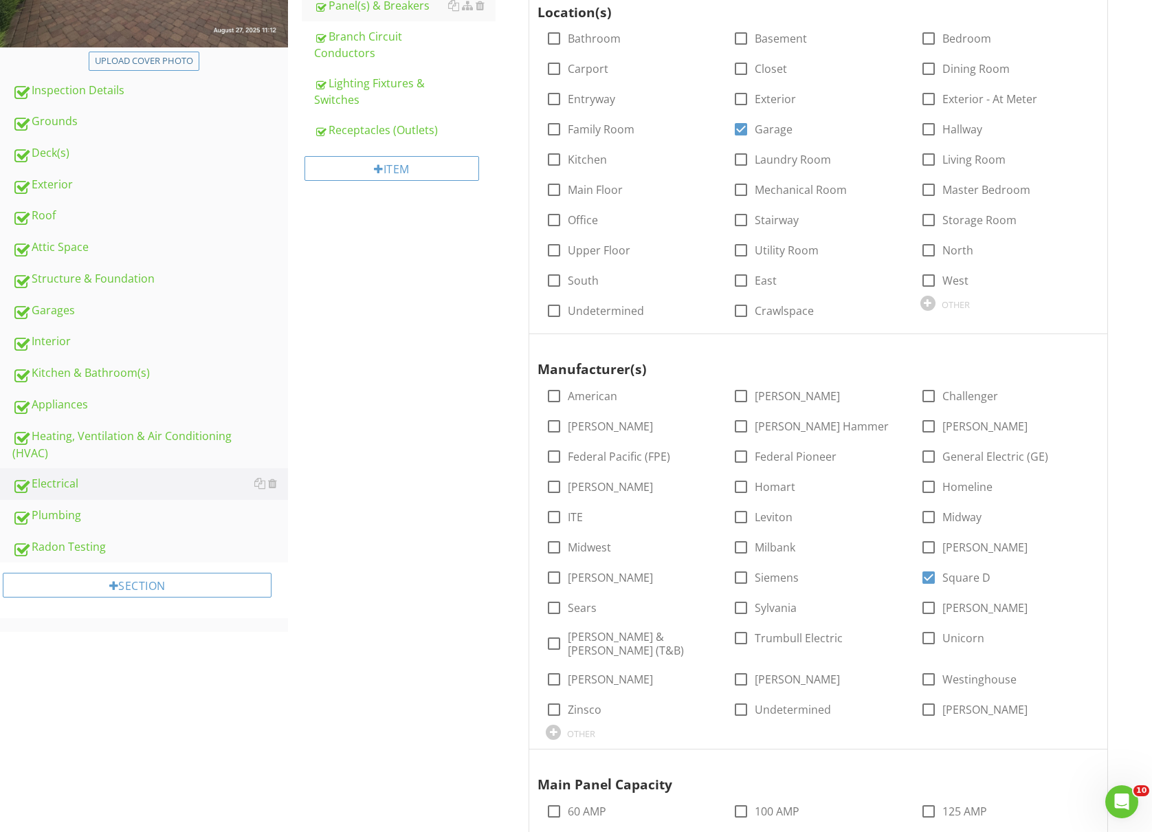
scroll to position [0, 0]
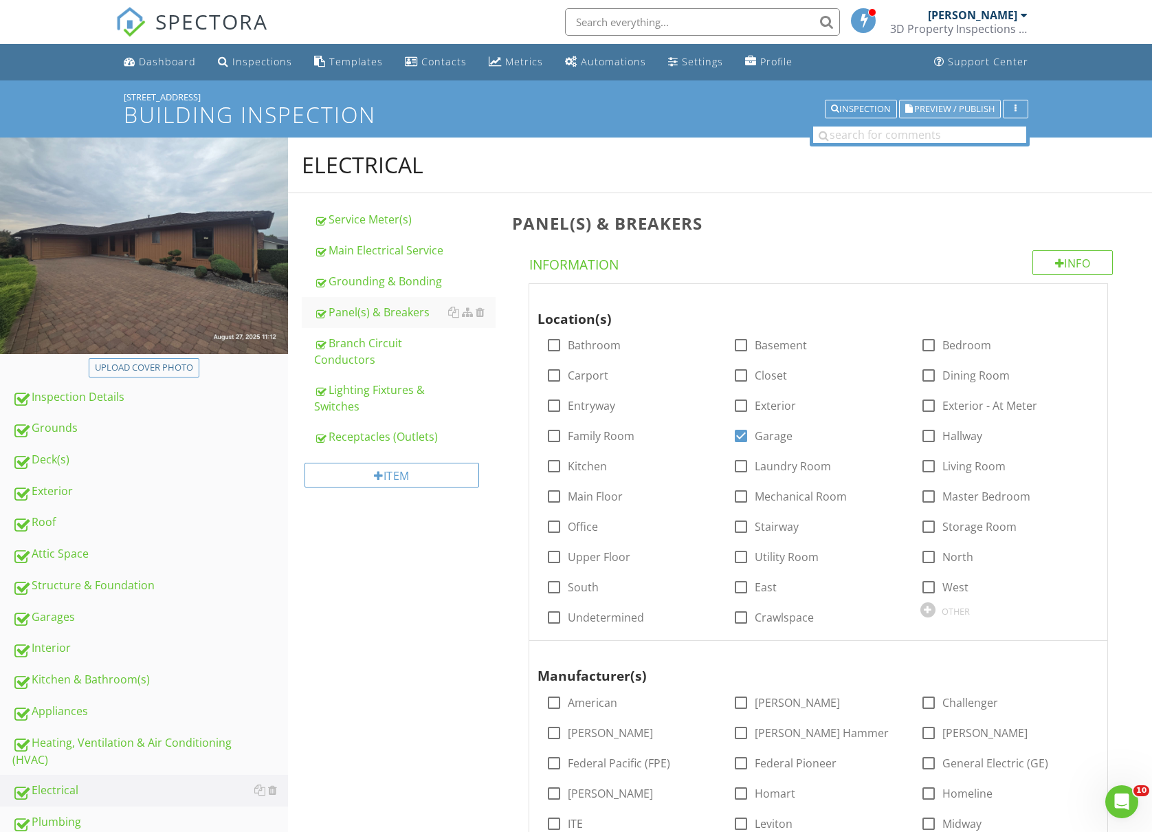
click at [930, 104] on span "Preview / Publish" at bounding box center [954, 108] width 80 height 9
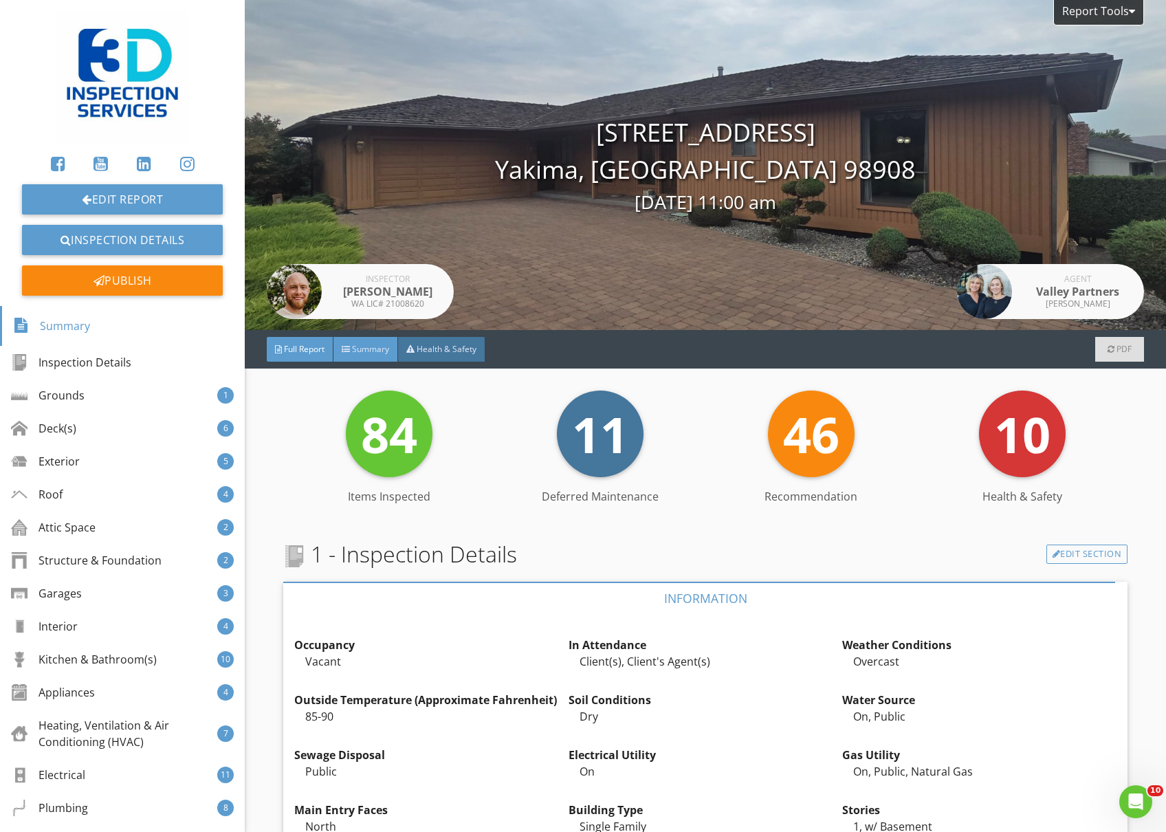
click at [384, 344] on span "Summary" at bounding box center [370, 349] width 37 height 12
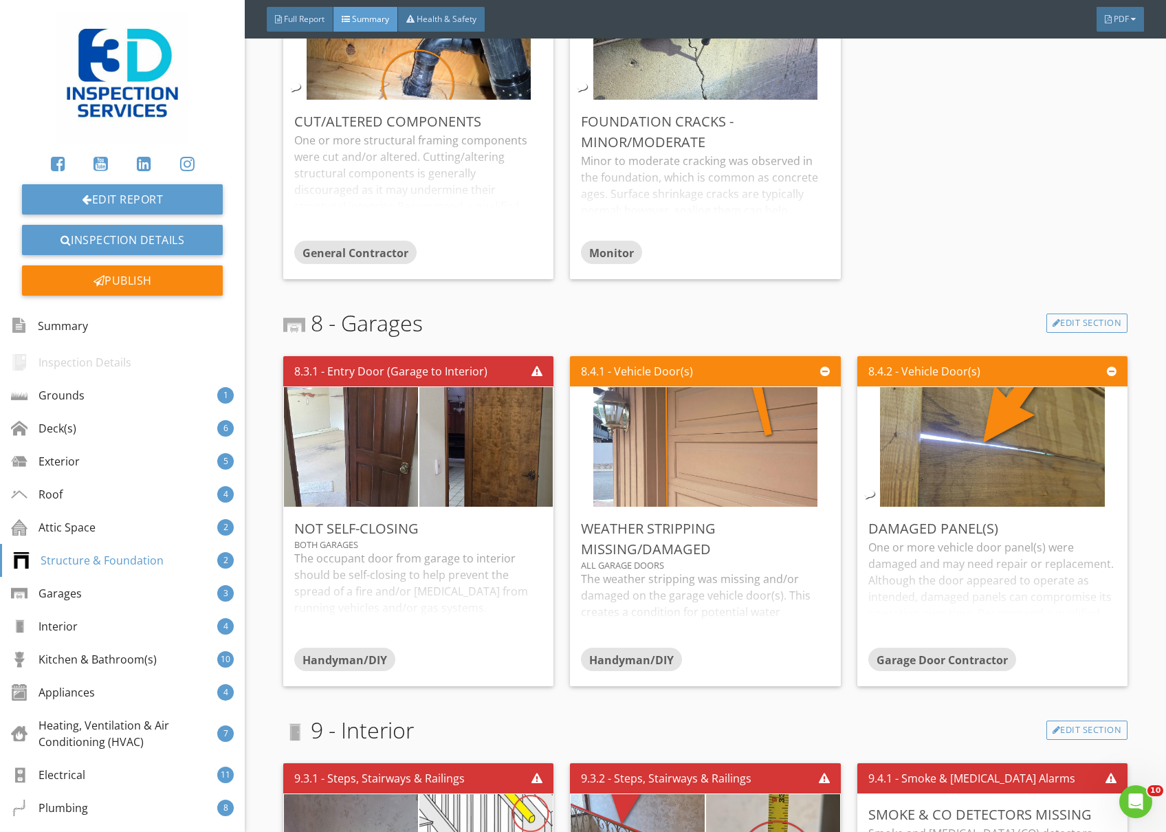
scroll to position [3482, 0]
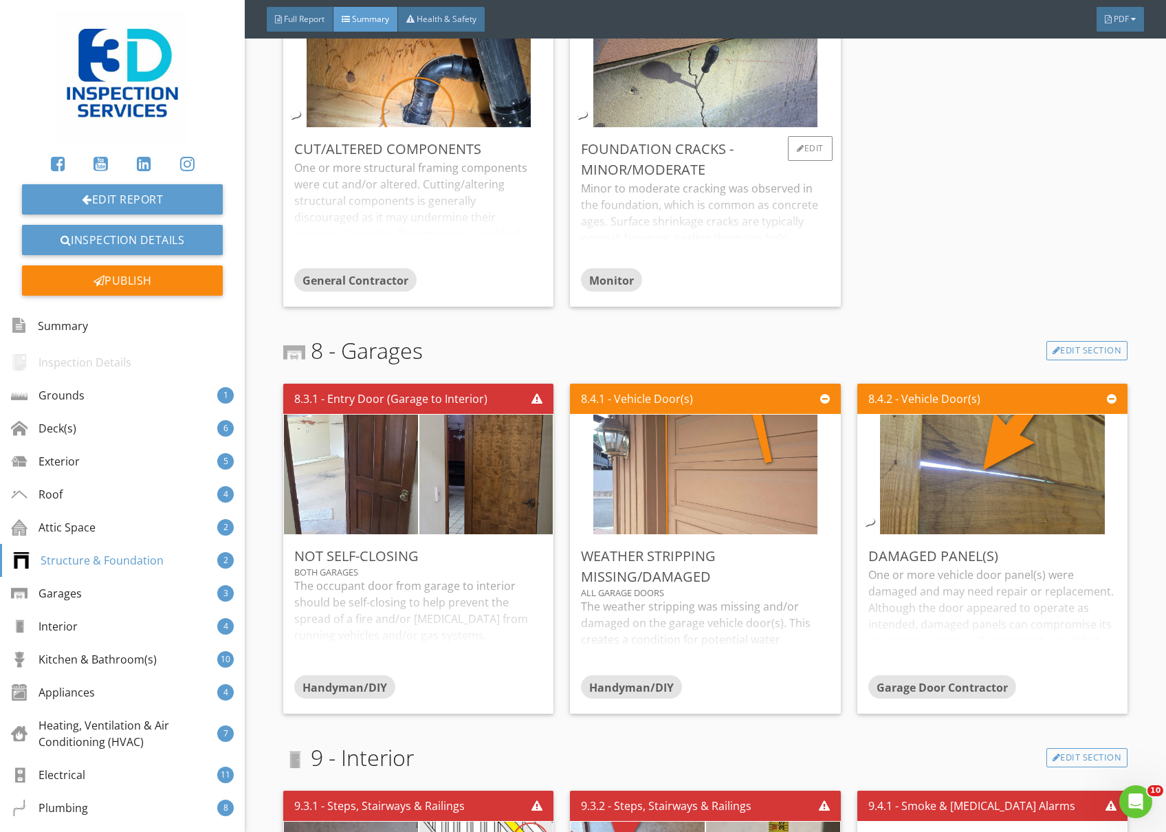
click at [748, 225] on div "Minor to moderate cracking was observed in the foundation, which is common as c…" at bounding box center [705, 224] width 248 height 88
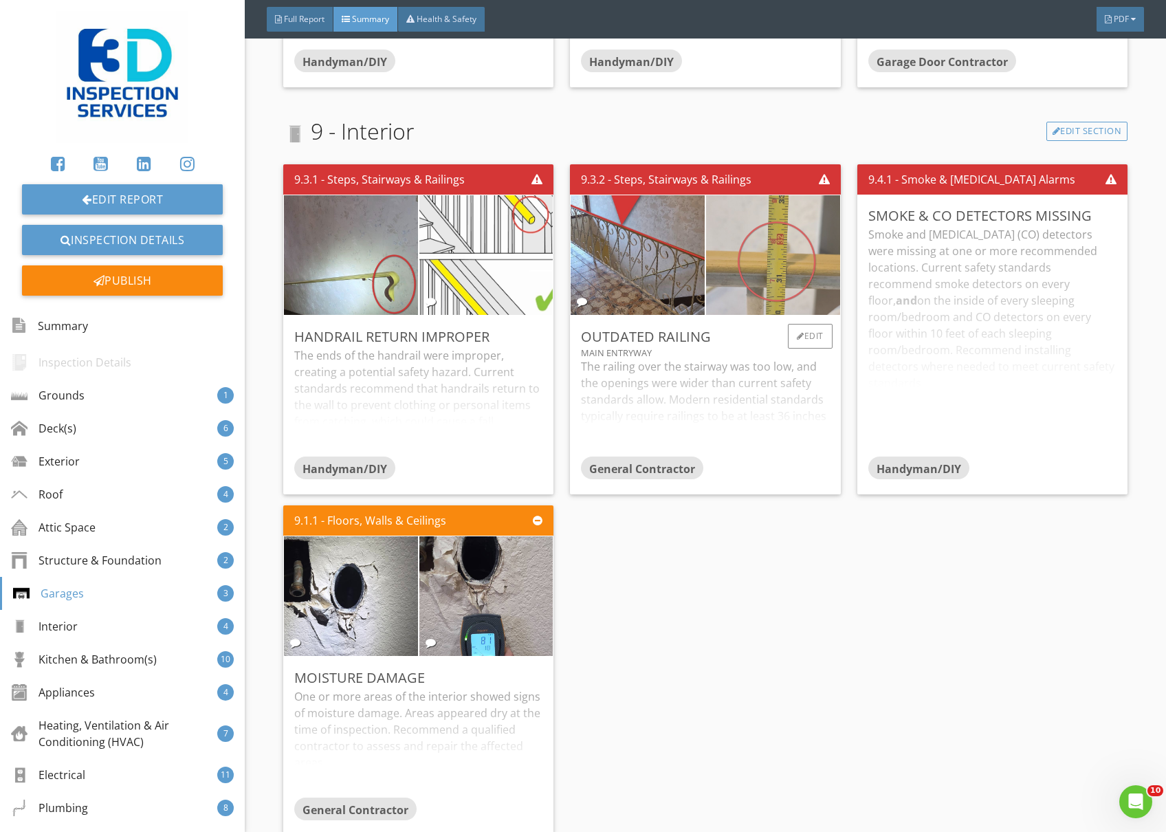
scroll to position [4307, 0]
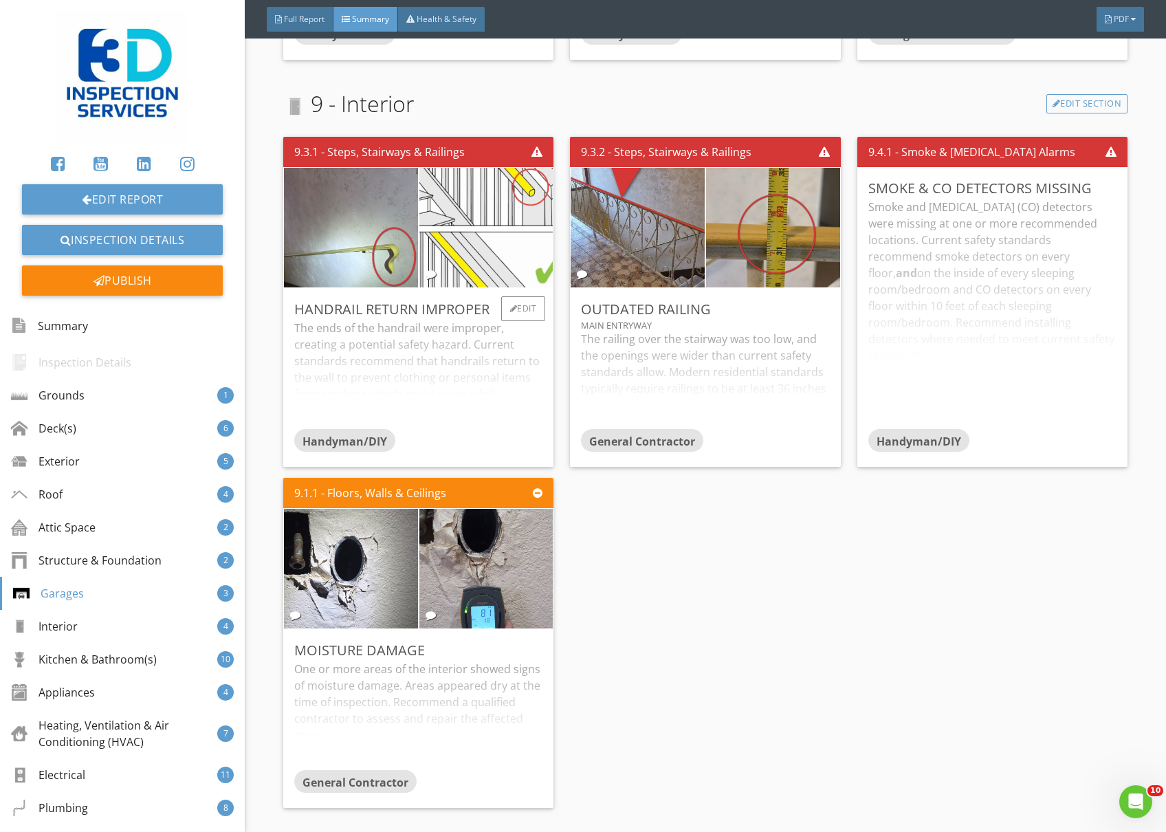
click at [350, 350] on div "The ends of the handrail were improper, creating a potential safety hazard. Cur…" at bounding box center [418, 374] width 248 height 109
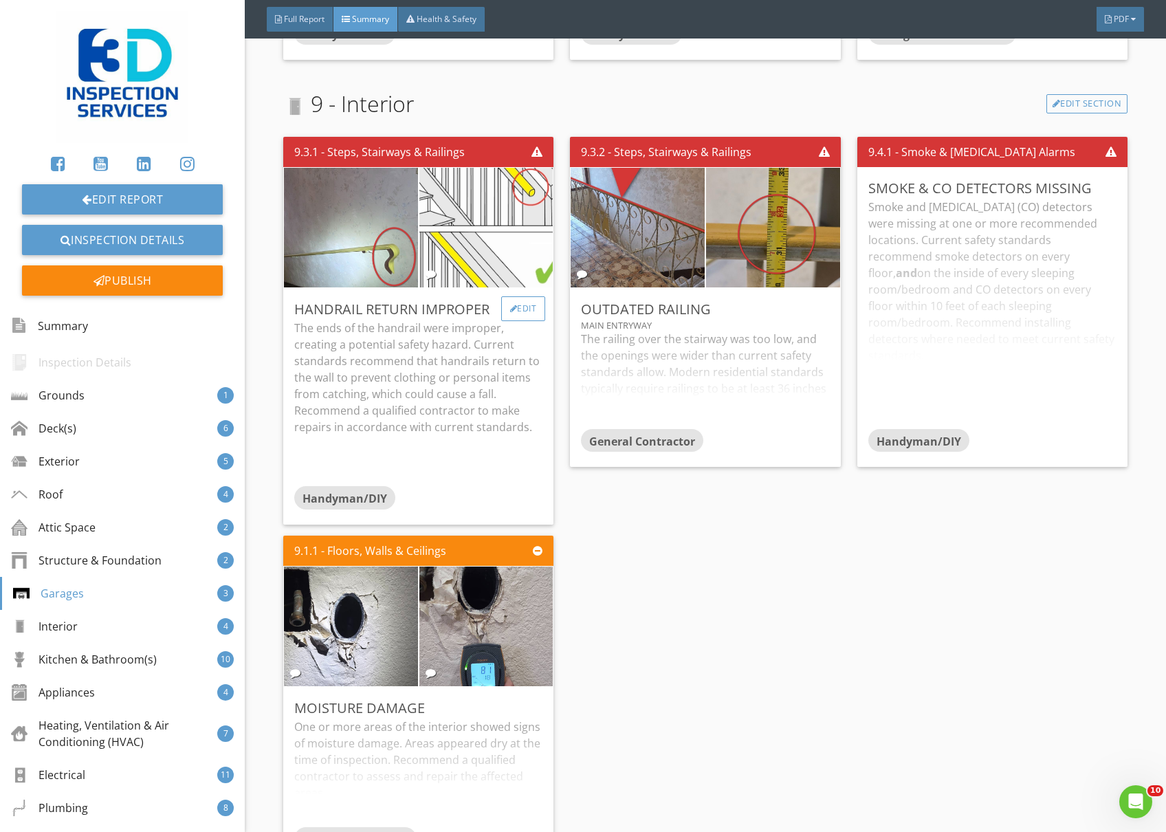
click at [522, 314] on div "Edit" at bounding box center [523, 308] width 45 height 25
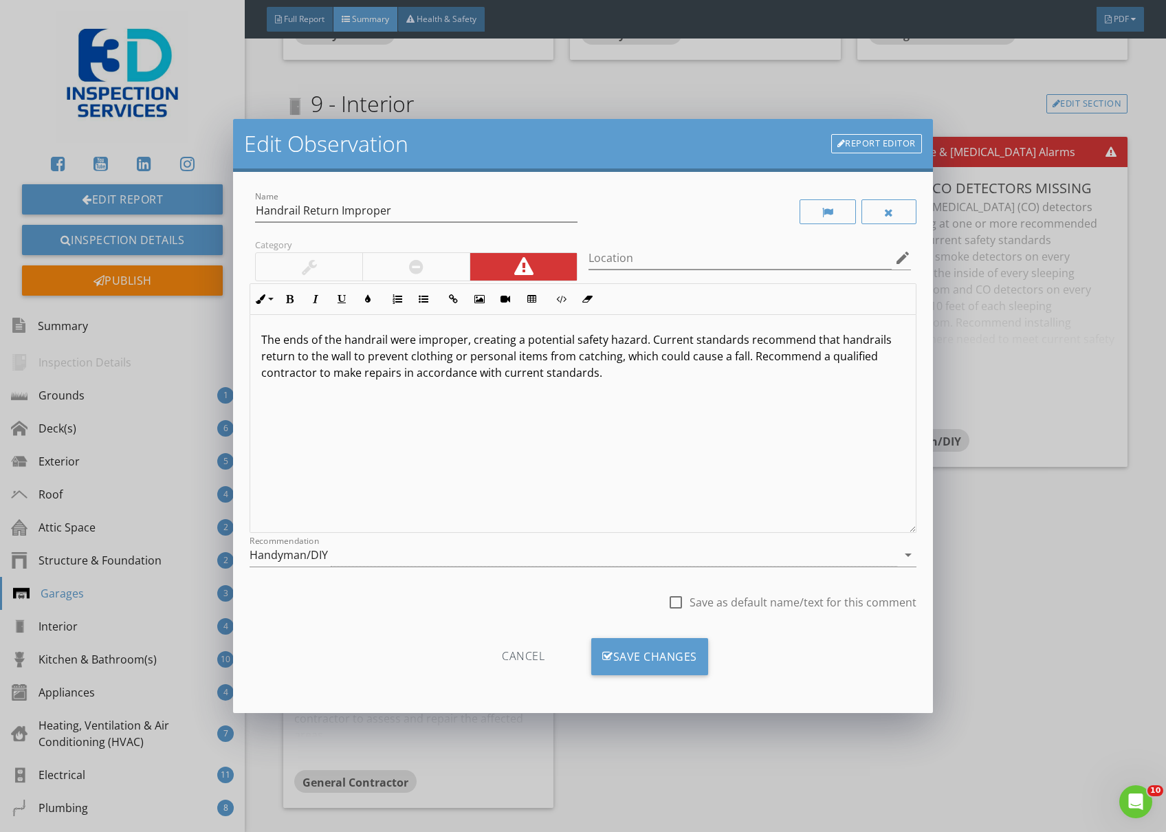
click at [395, 371] on p "The ends of the handrail were improper, creating a potential safety hazard. Cur…" at bounding box center [582, 355] width 643 height 49
click at [399, 375] on p "The ends of the handrail were improper, creating a potential safety hazard. Cur…" at bounding box center [582, 355] width 643 height 49
click at [678, 606] on div at bounding box center [675, 601] width 23 height 23
checkbox input "true"
click at [665, 668] on div "Save Changes" at bounding box center [649, 656] width 117 height 37
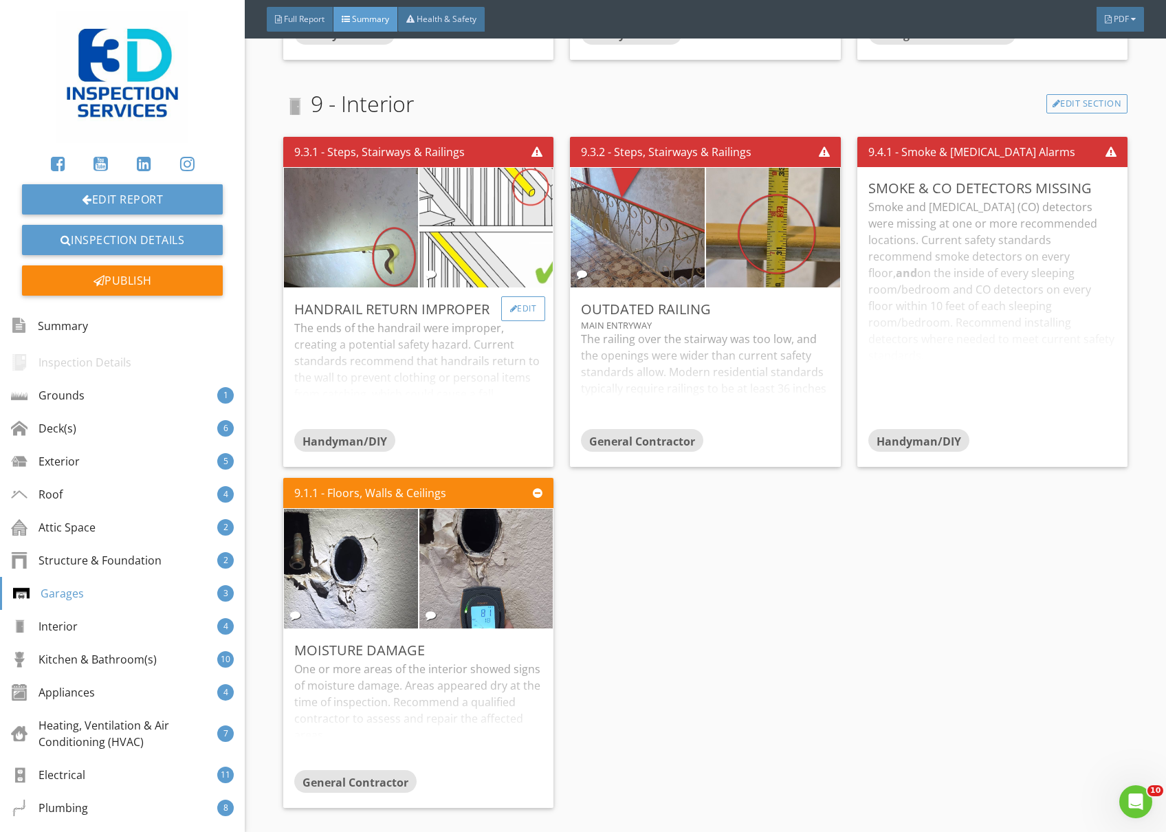
click at [510, 301] on div "Edit" at bounding box center [523, 308] width 45 height 25
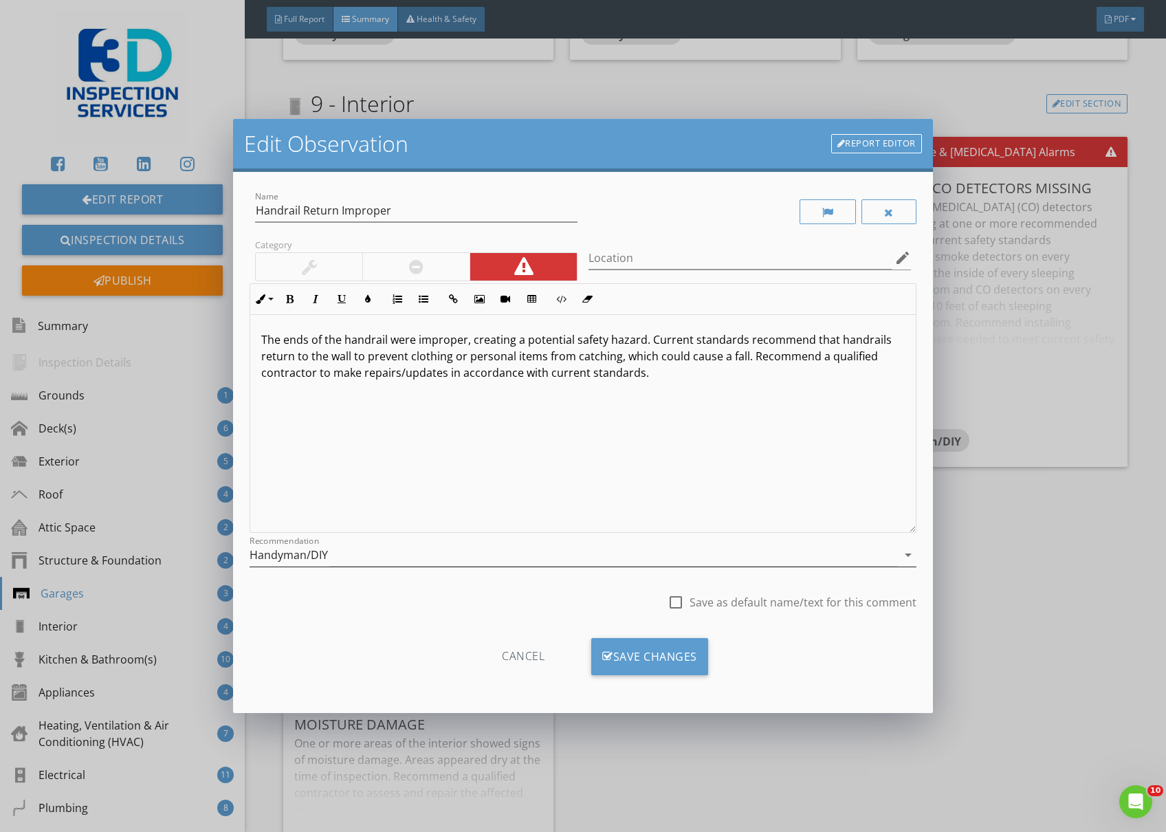
click at [455, 551] on div "Handyman/DIY" at bounding box center [574, 555] width 648 height 23
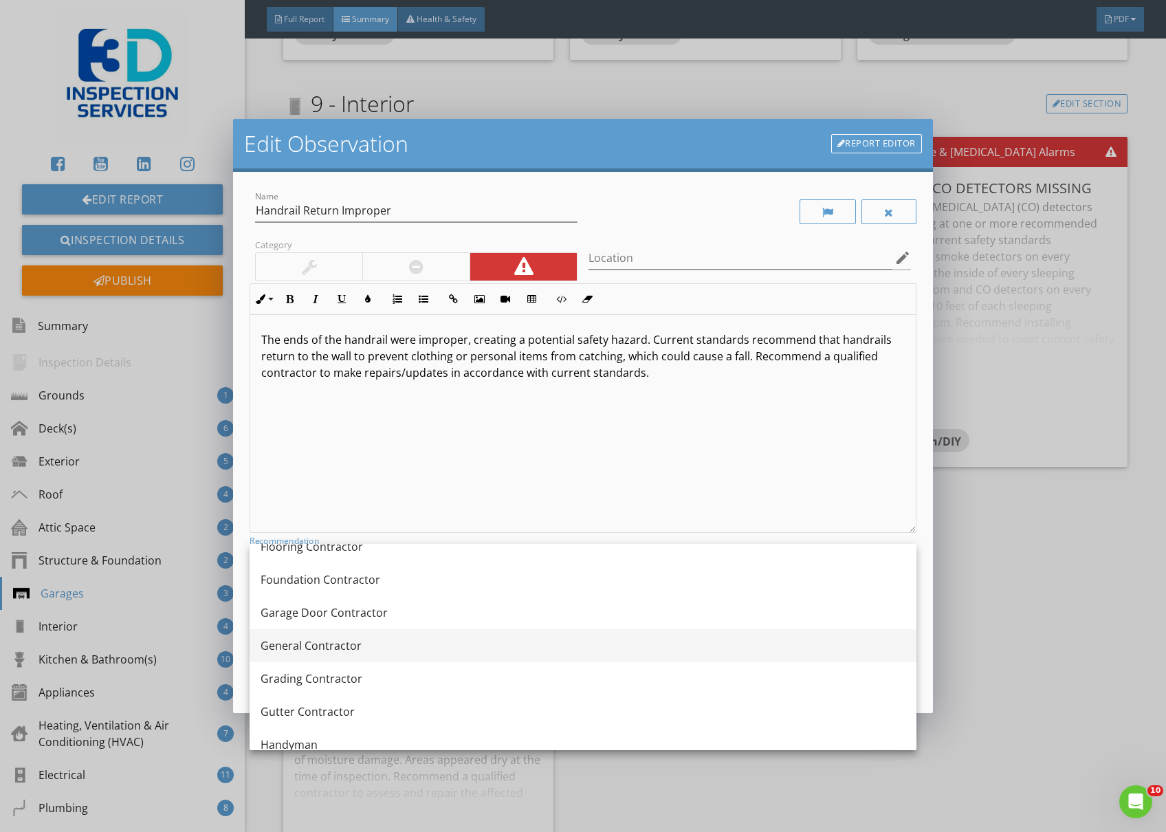
scroll to position [733, 0]
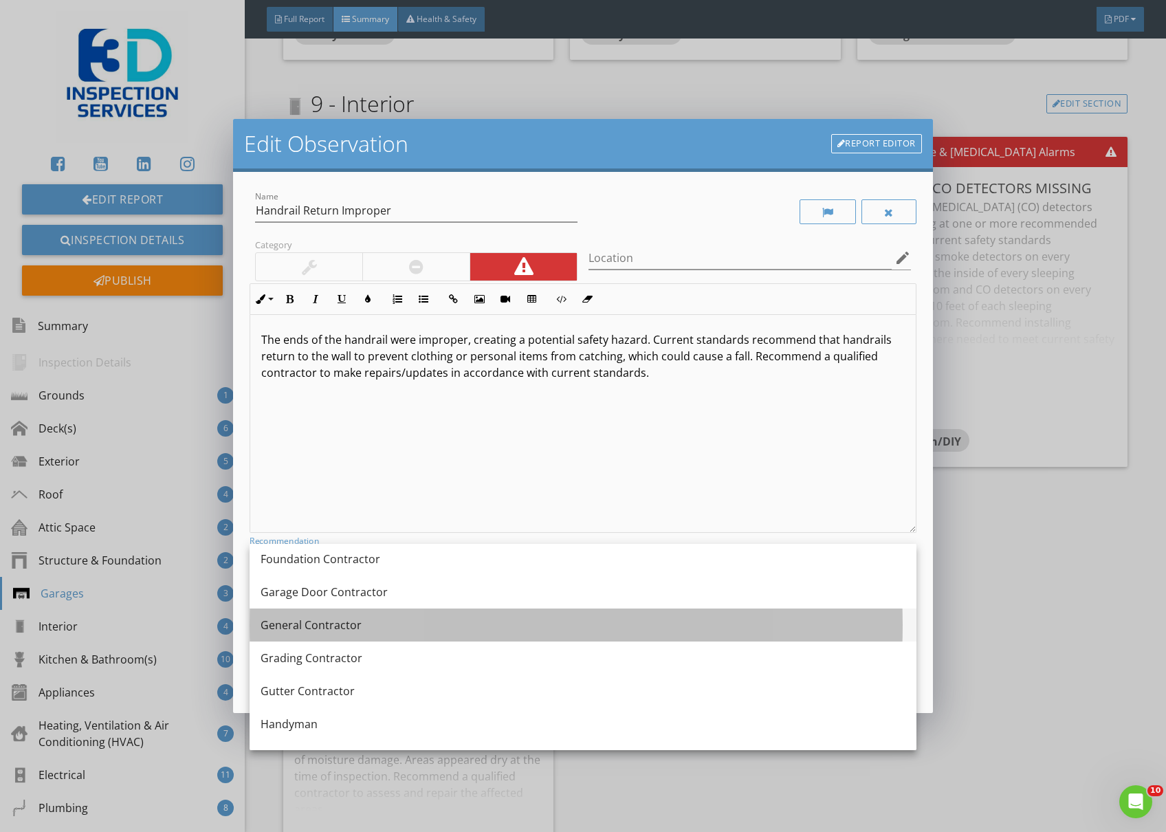
click at [362, 622] on div "General Contractor" at bounding box center [583, 625] width 645 height 16
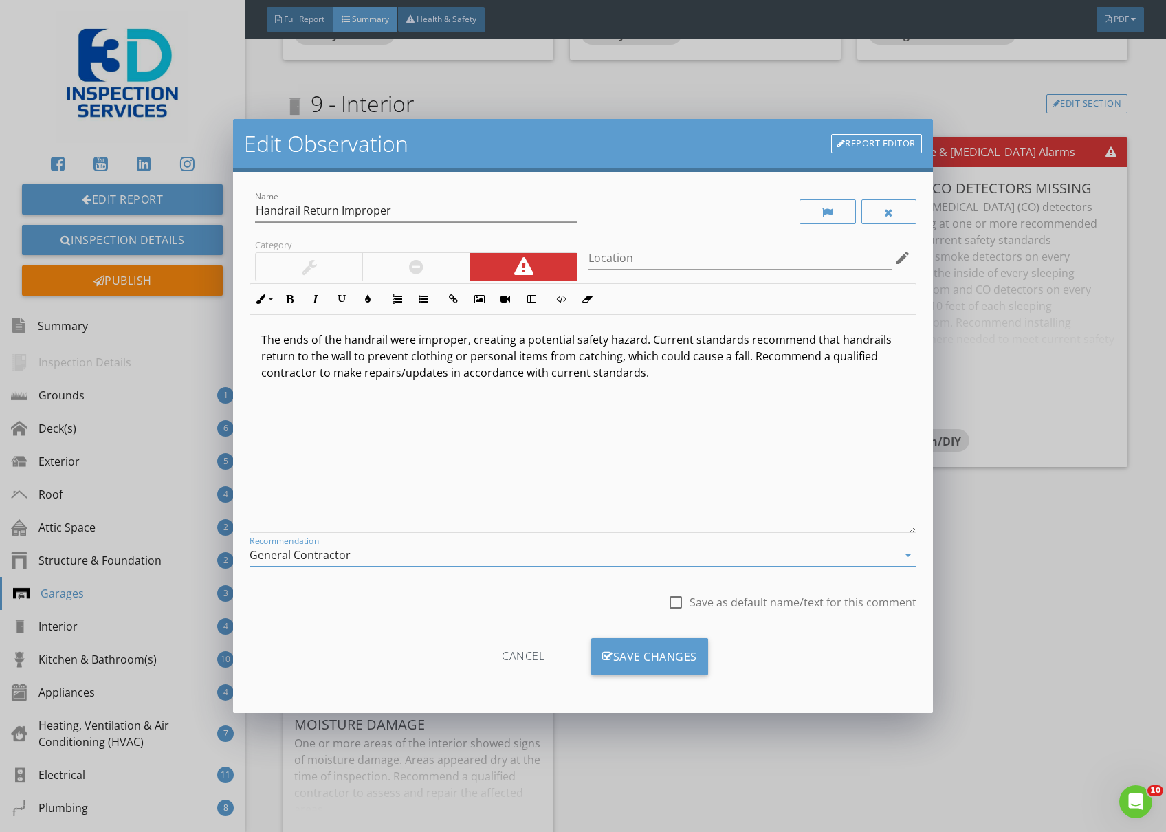
click at [675, 676] on div "Cancel Save Changes" at bounding box center [583, 661] width 667 height 47
click at [678, 668] on div "Save Changes" at bounding box center [649, 656] width 117 height 37
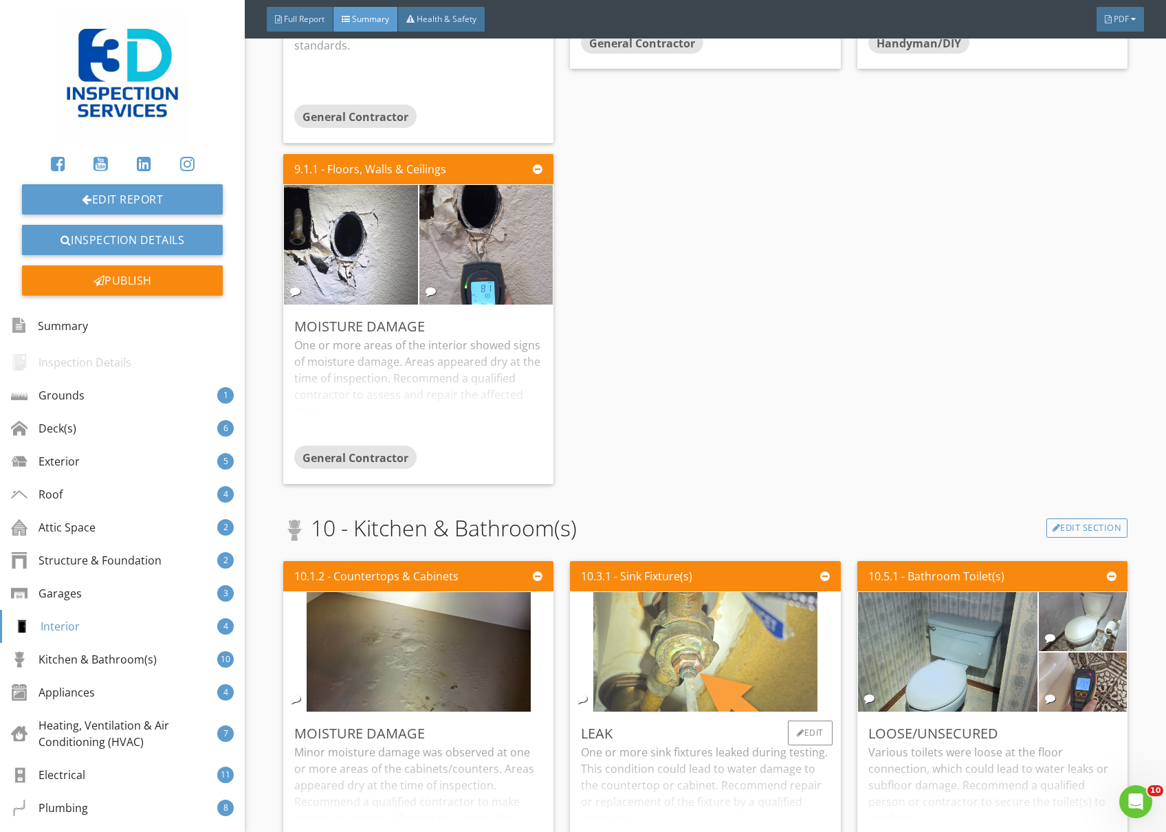
scroll to position [4674, 0]
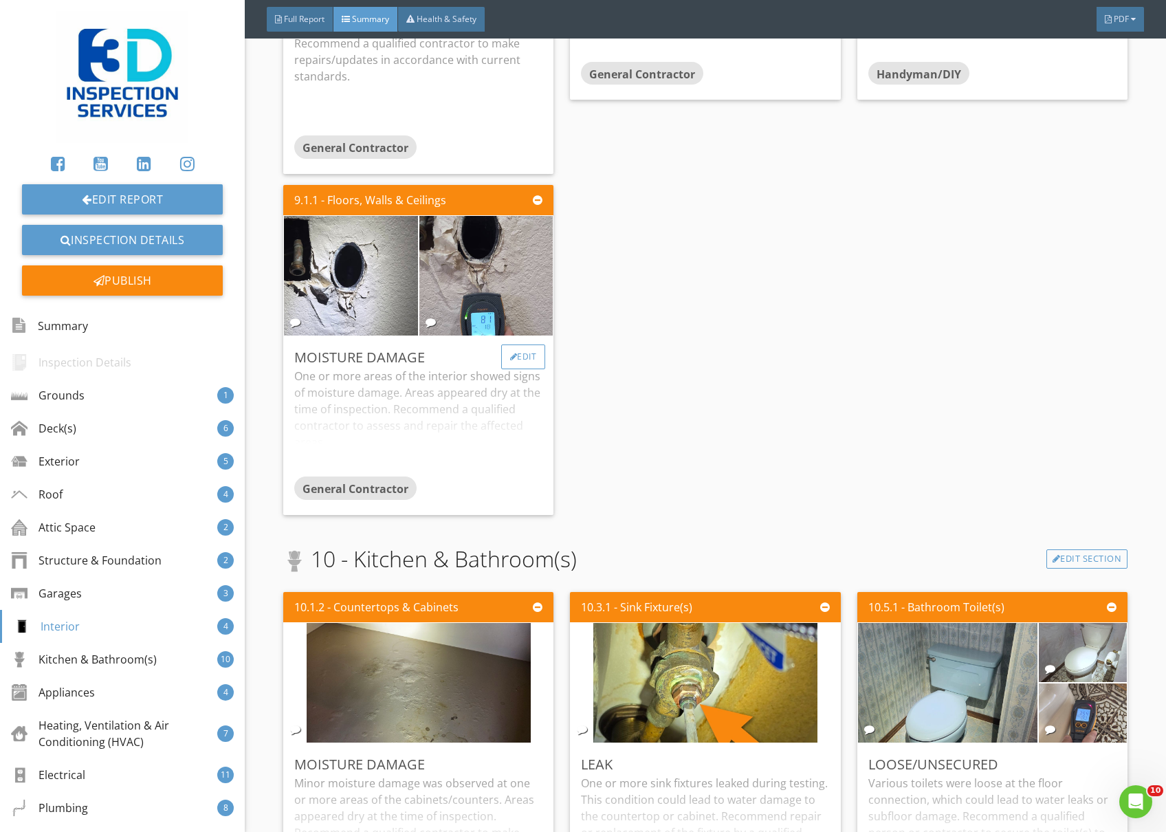
click at [510, 363] on div "Edit" at bounding box center [523, 356] width 45 height 25
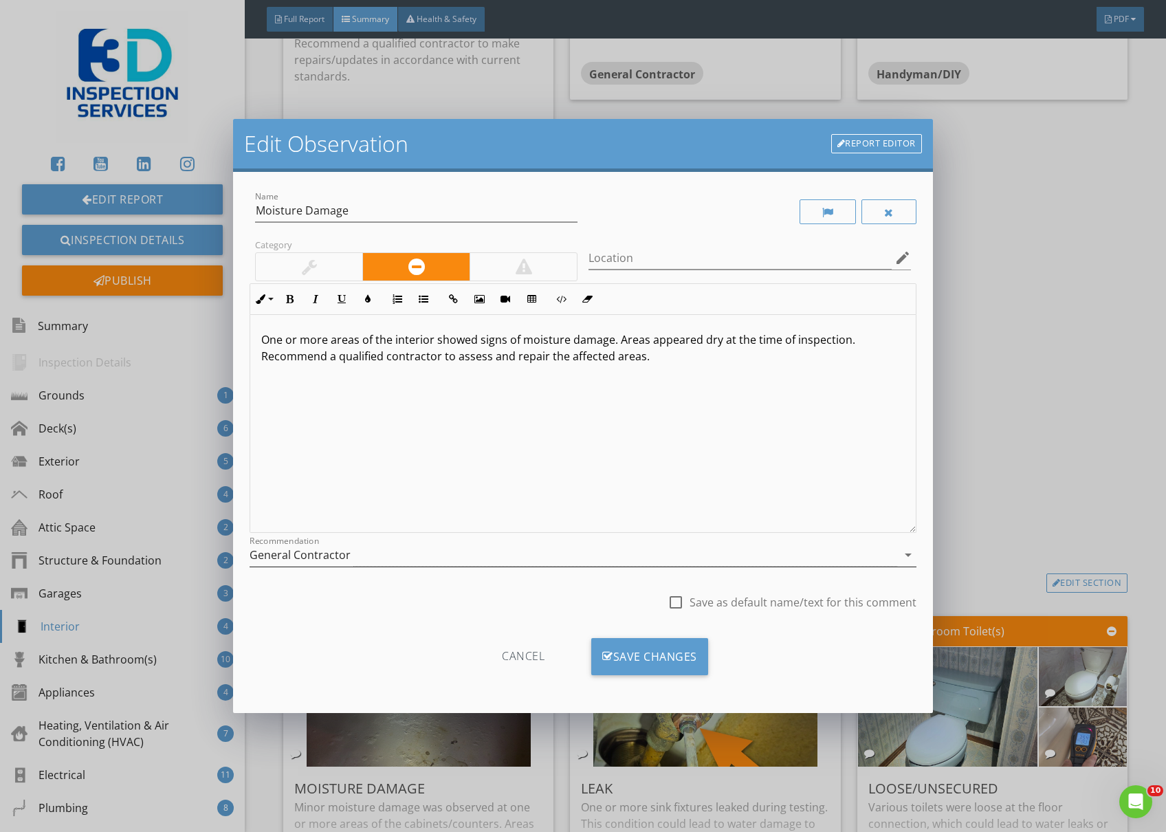
click at [377, 562] on div "General Contractor" at bounding box center [574, 555] width 648 height 23
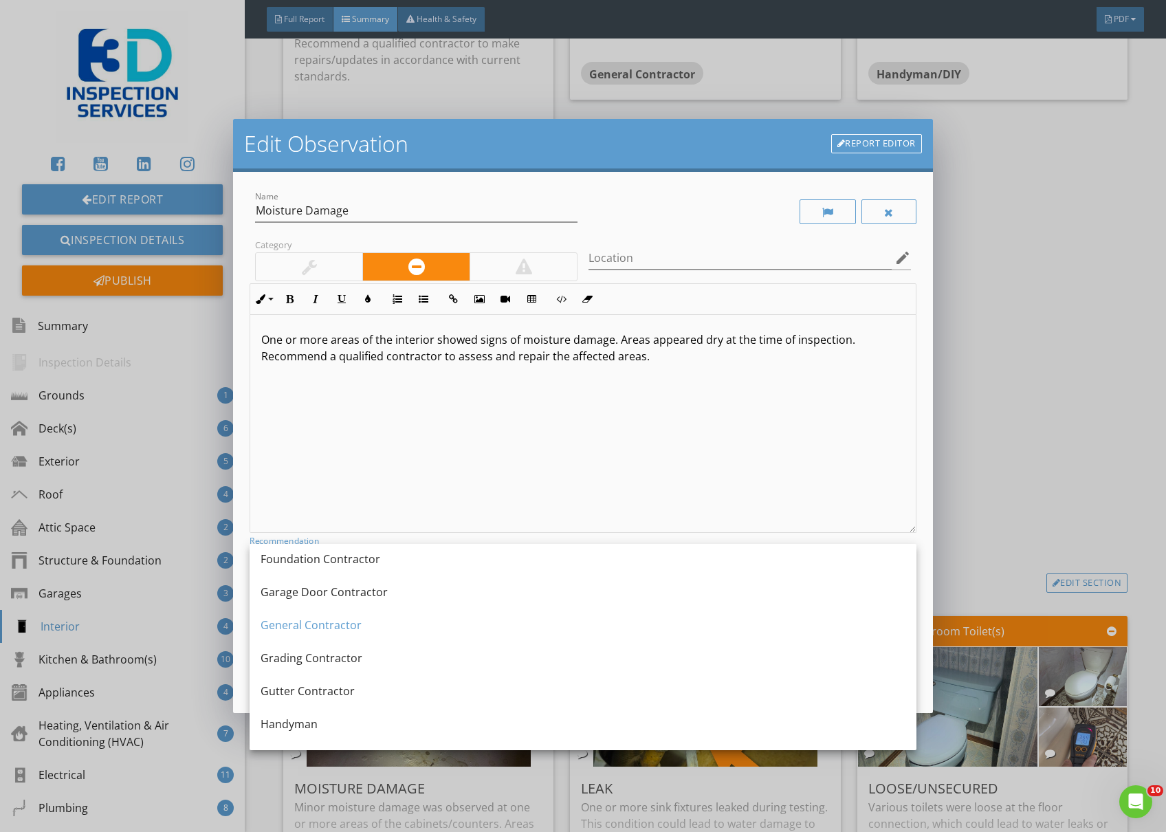
scroll to position [825, 0]
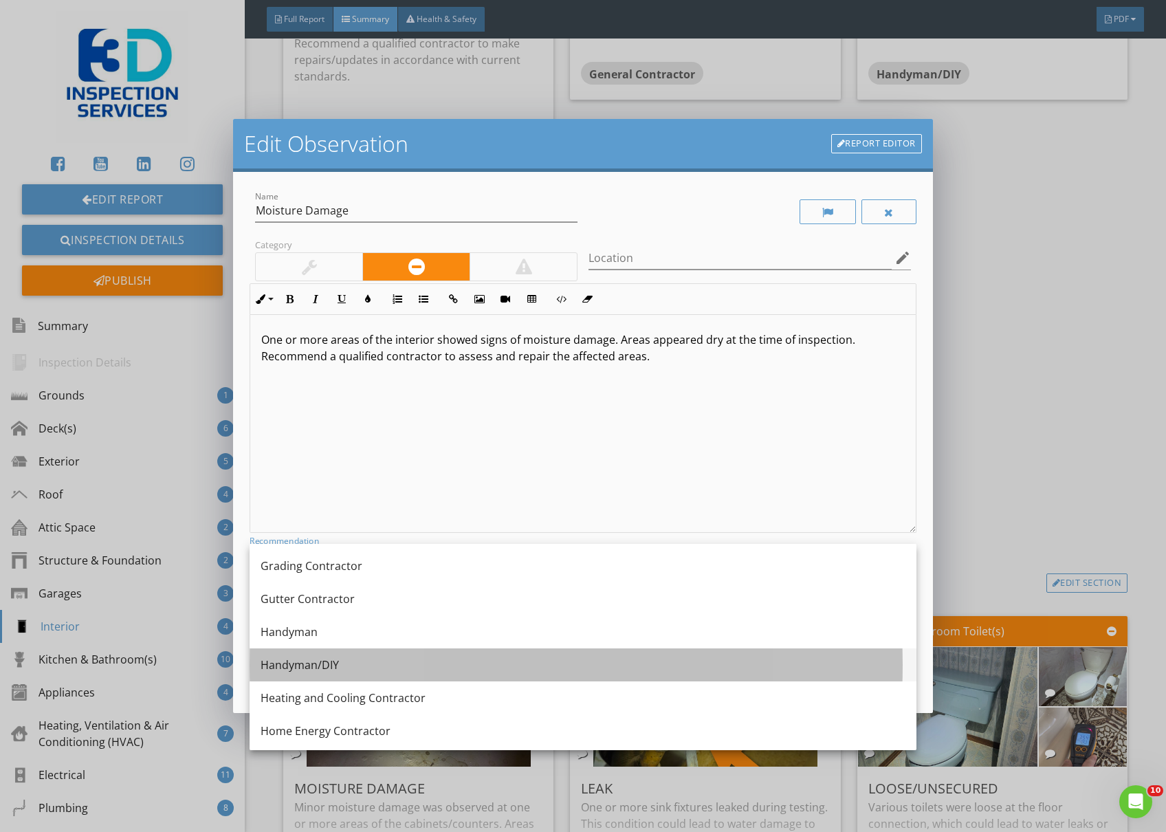
click at [402, 670] on div "Handyman/DIY" at bounding box center [583, 664] width 645 height 16
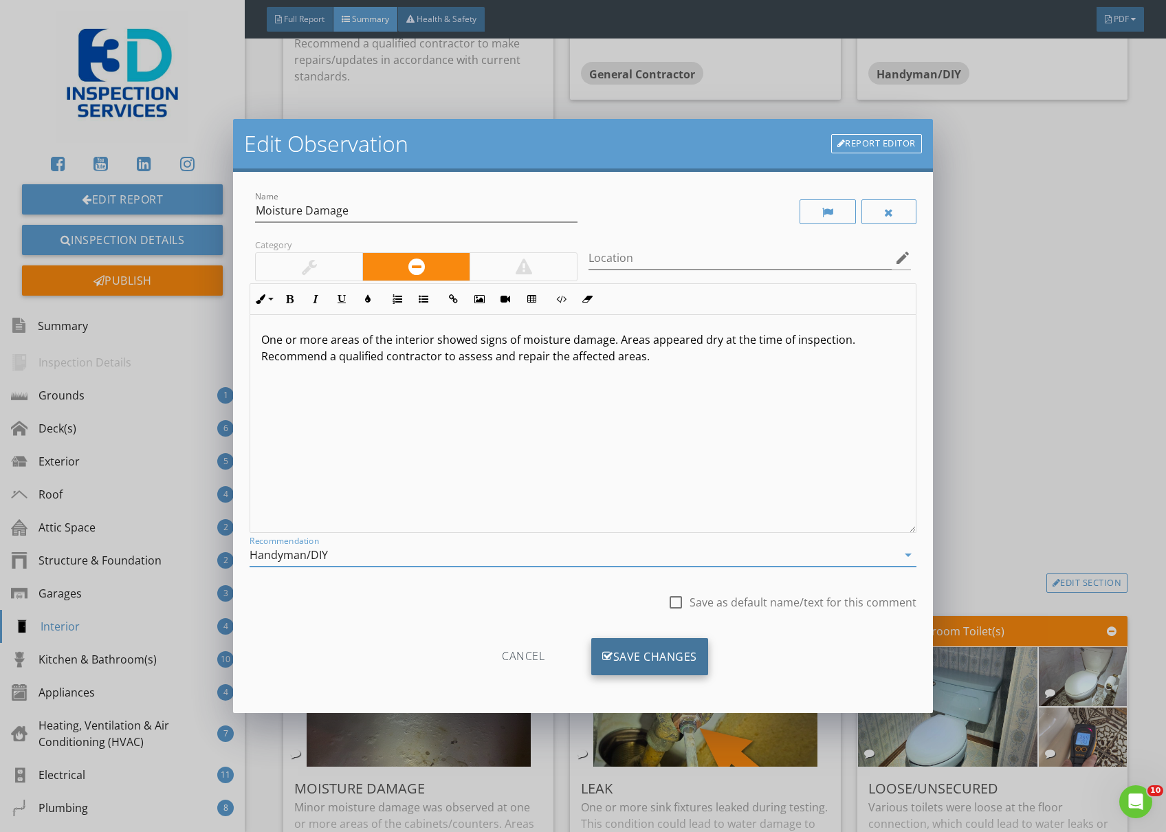
click at [628, 654] on div "Save Changes" at bounding box center [649, 656] width 117 height 37
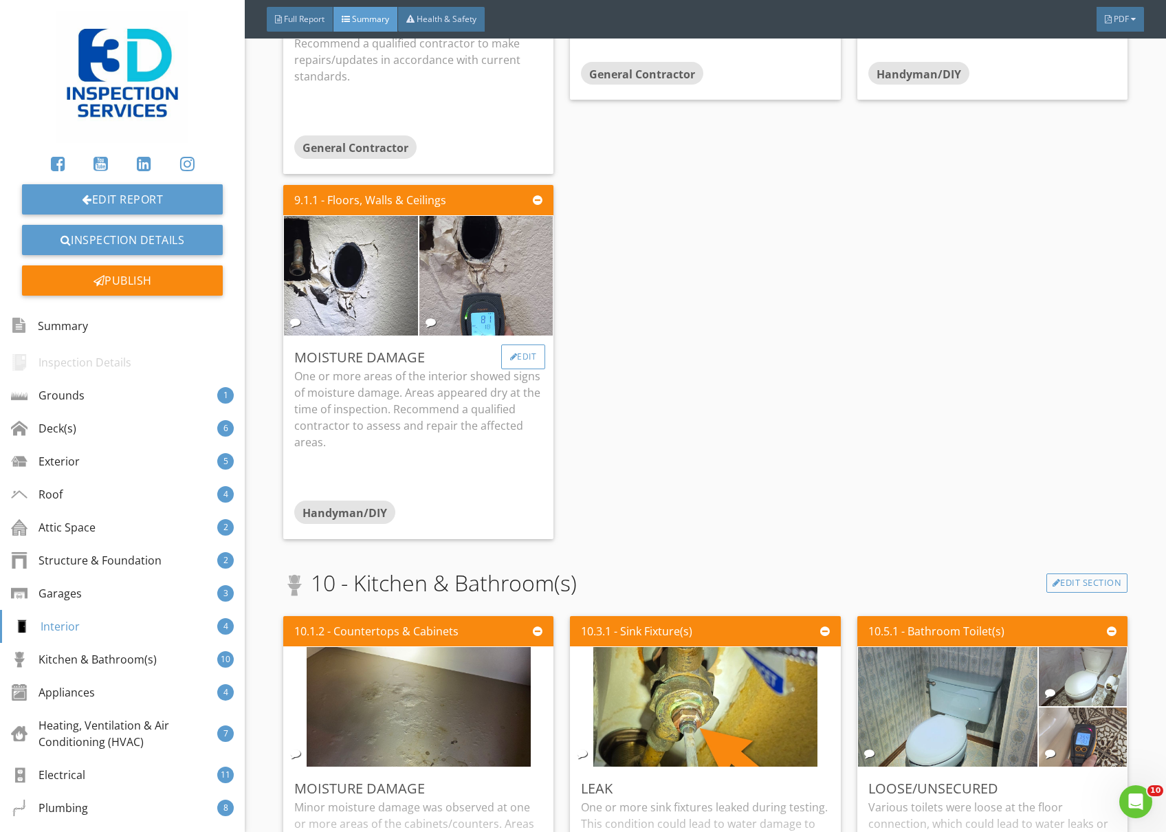
click at [510, 353] on div at bounding box center [514, 357] width 8 height 8
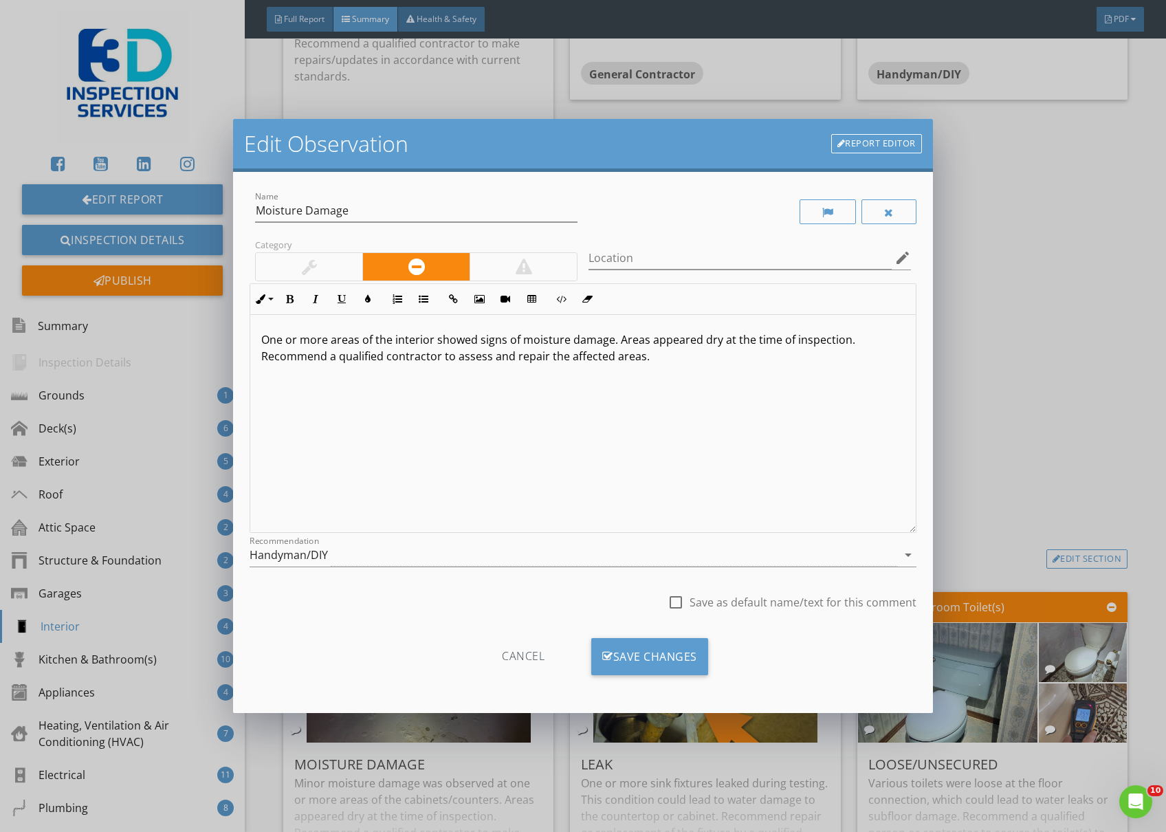
click at [517, 339] on p "One or more areas of the interior showed signs of moisture damage. Areas appear…" at bounding box center [582, 347] width 643 height 33
click at [683, 641] on div "Save Changes" at bounding box center [649, 656] width 117 height 37
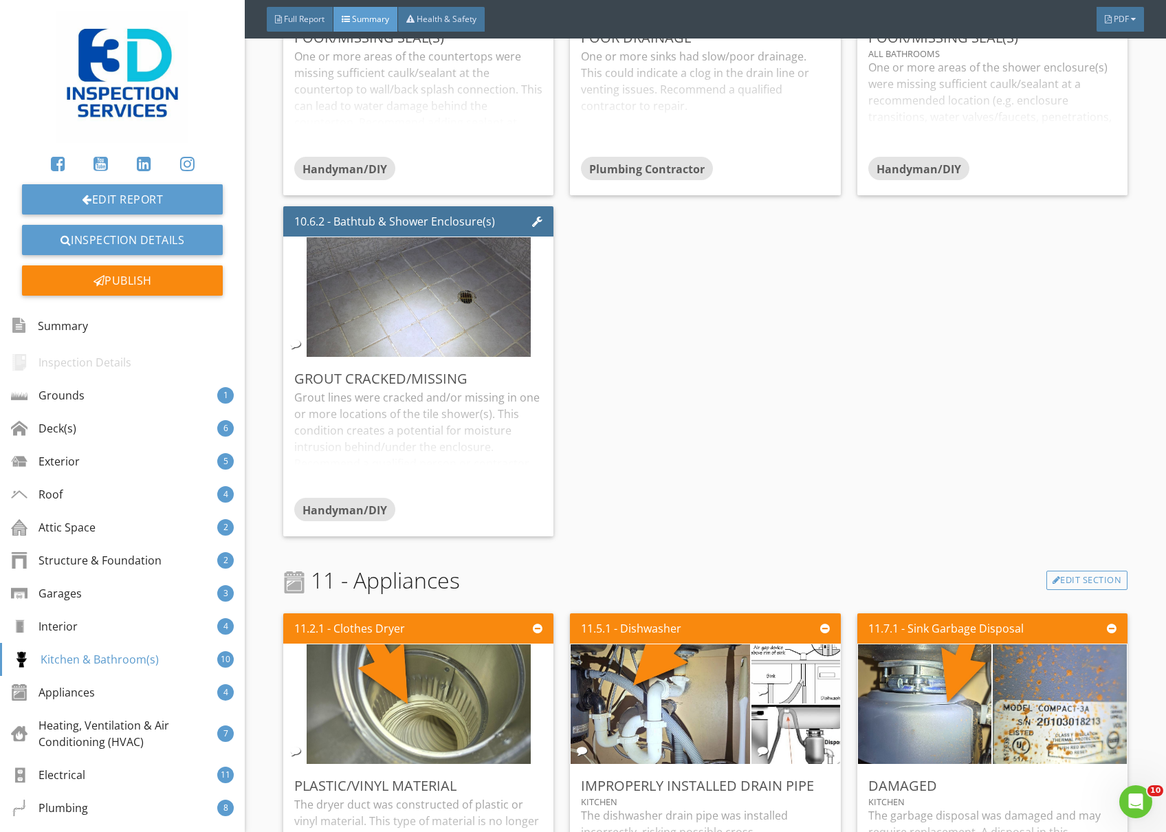
scroll to position [6049, 0]
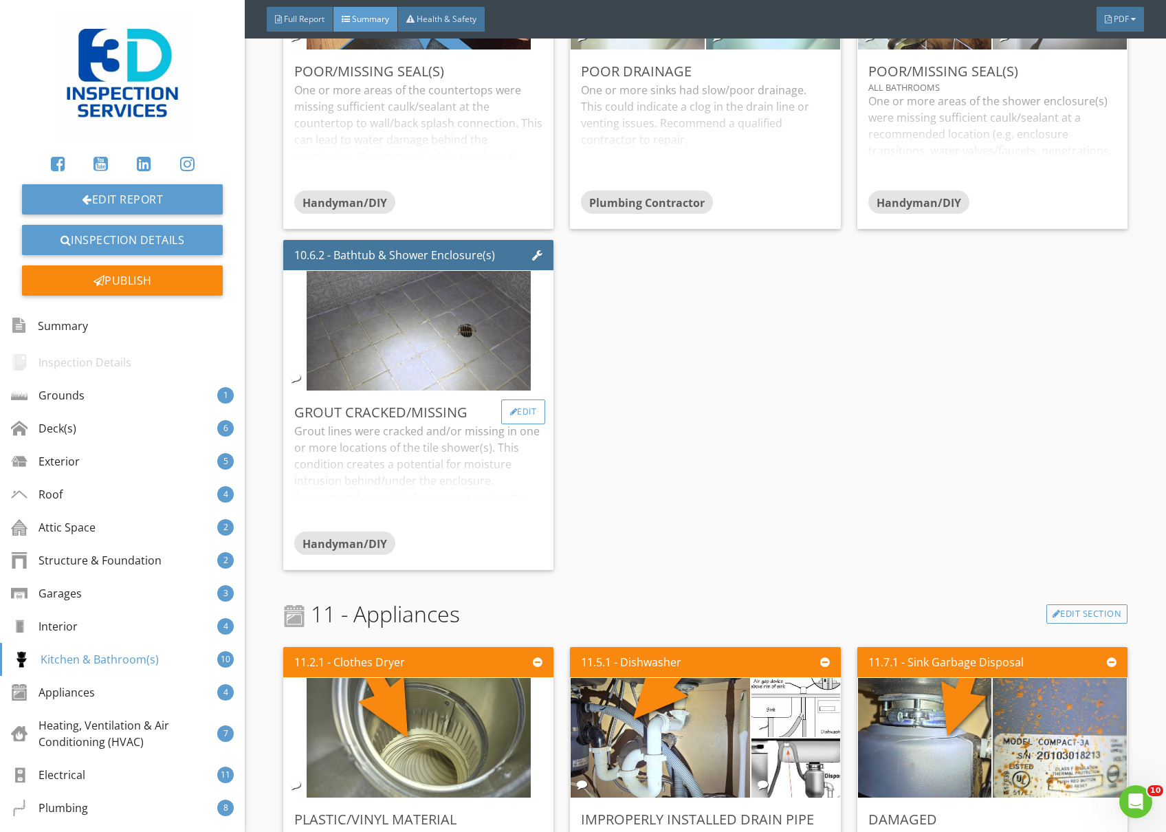
click at [526, 410] on div "Edit" at bounding box center [523, 411] width 45 height 25
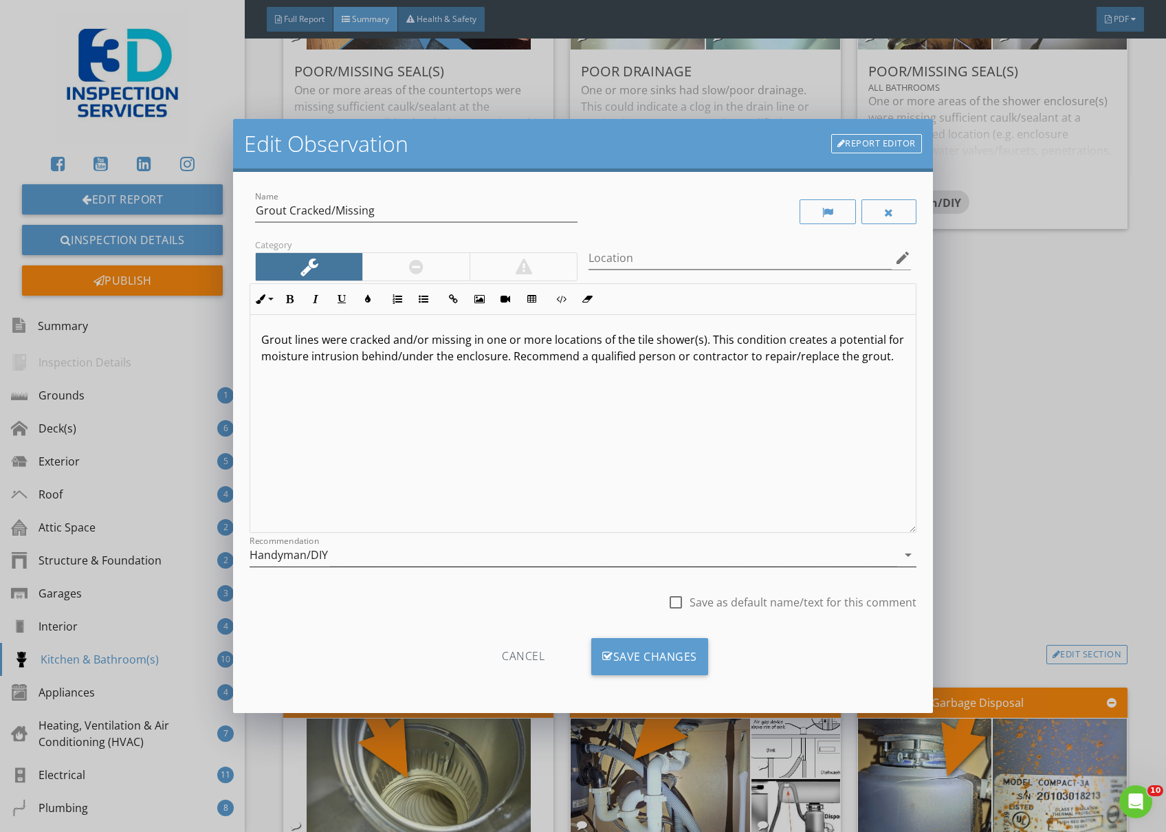
click at [430, 564] on div "Handyman/DIY" at bounding box center [574, 555] width 648 height 23
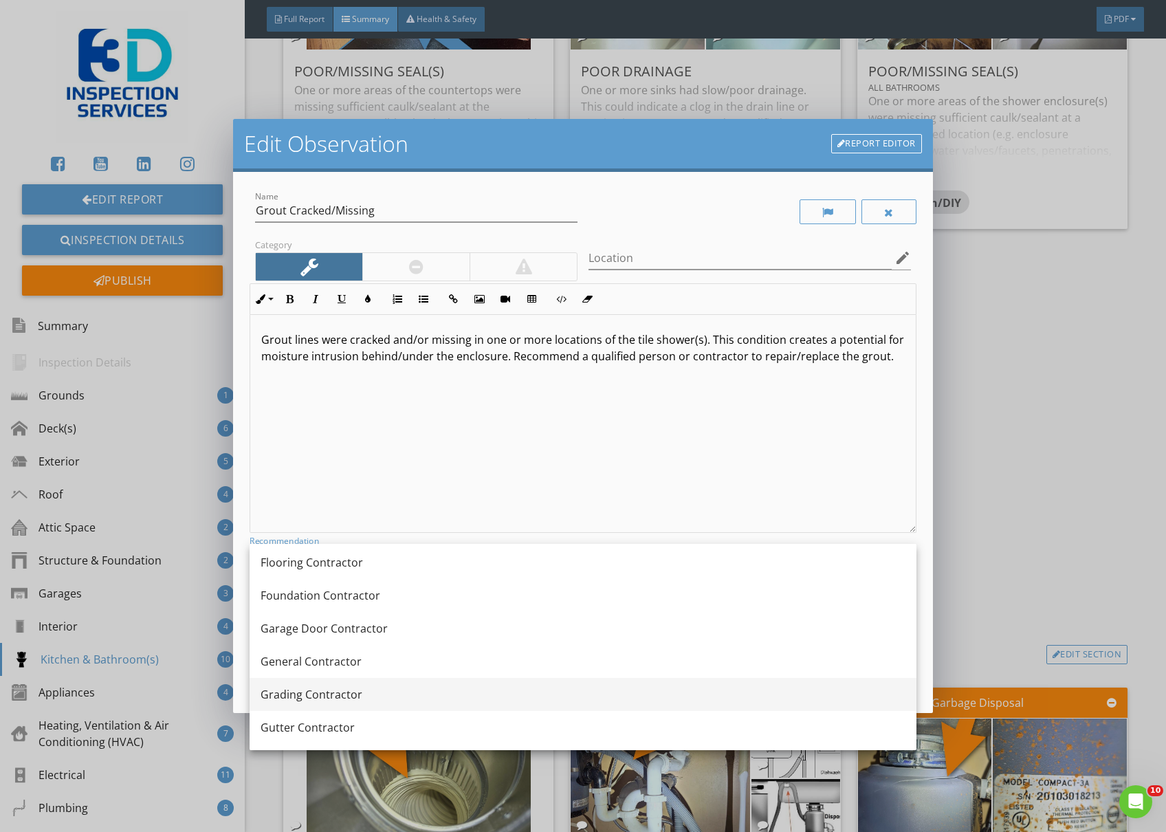
scroll to position [740, 0]
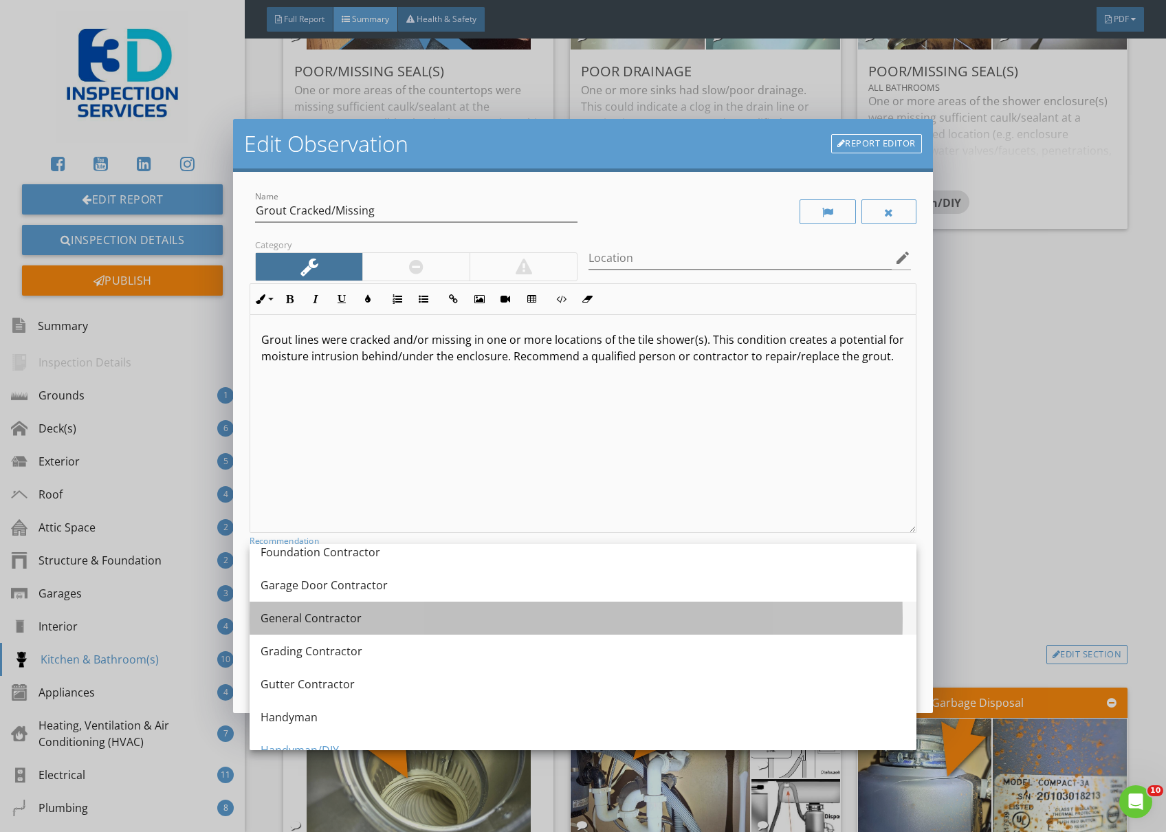
click at [330, 620] on div "General Contractor" at bounding box center [583, 618] width 645 height 16
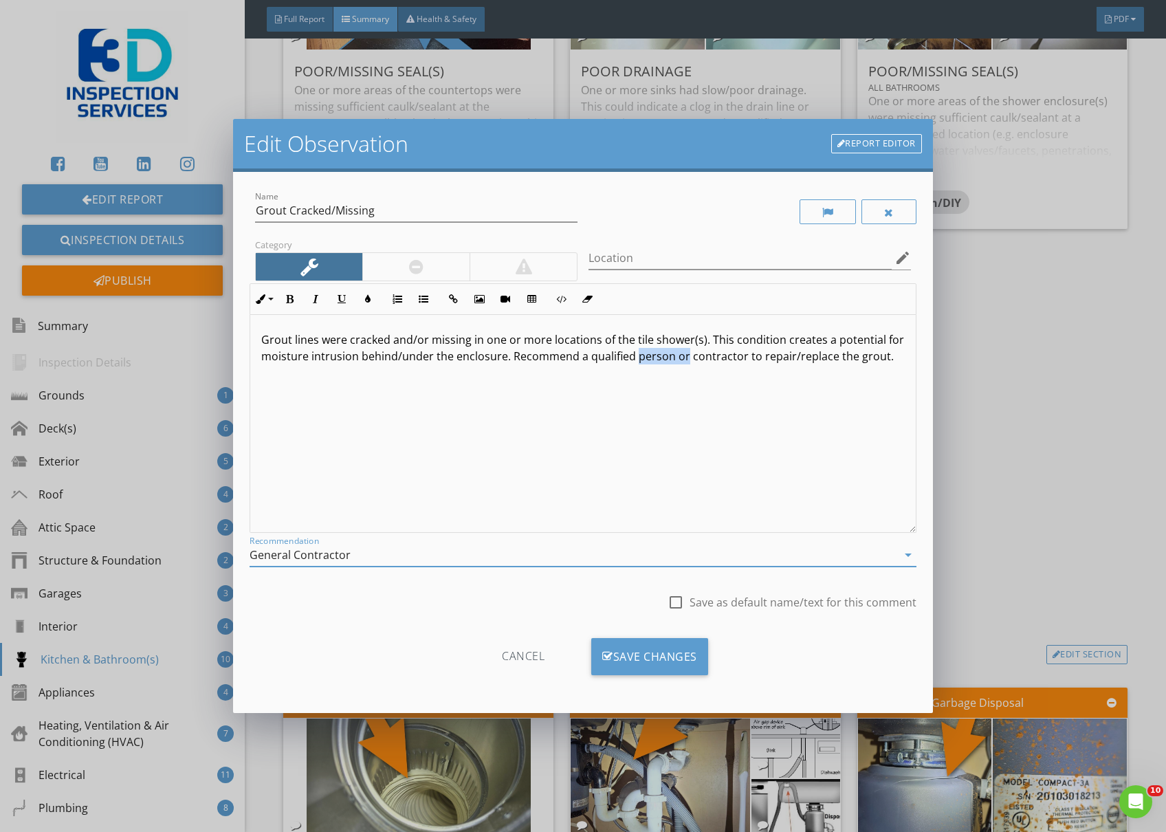
drag, startPoint x: 701, startPoint y: 357, endPoint x: 650, endPoint y: 353, distance: 51.0
click at [650, 353] on p "Grout lines were cracked and/or missing in one or more locations of the tile sh…" at bounding box center [582, 347] width 643 height 33
click at [661, 648] on div "Save Changes" at bounding box center [649, 656] width 117 height 37
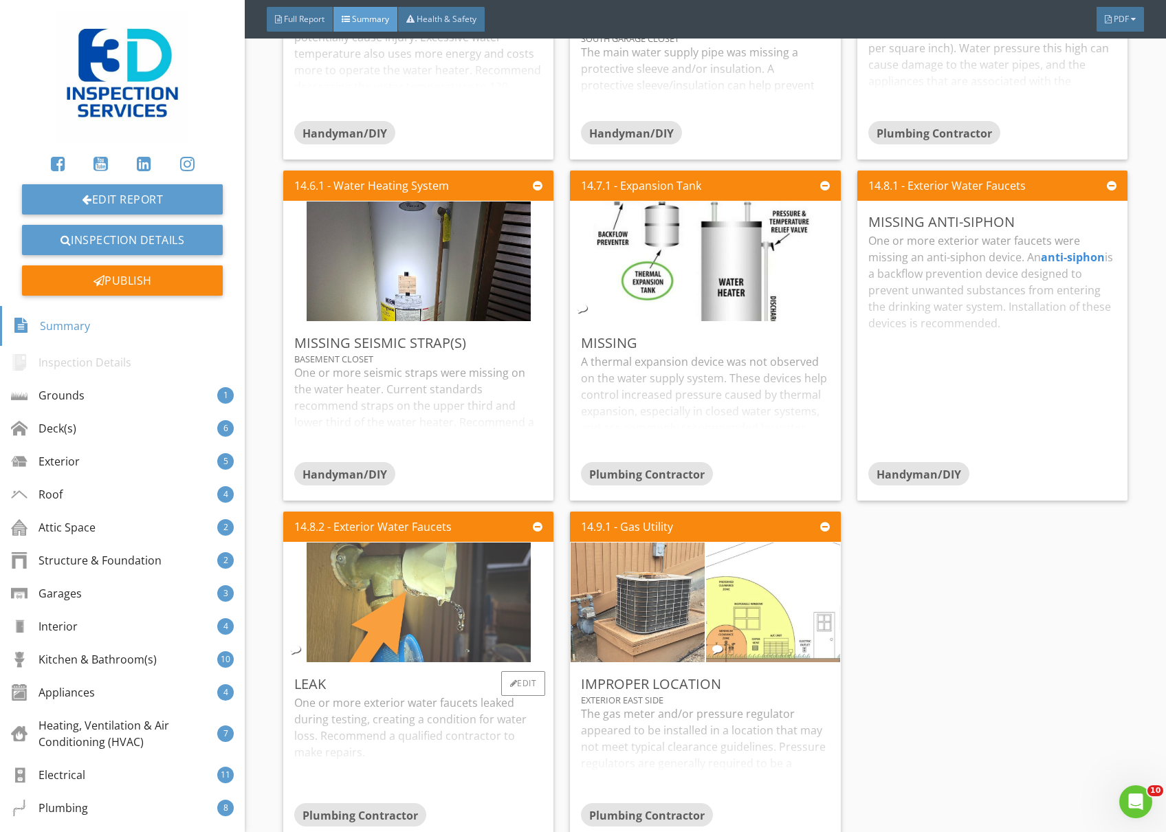
scroll to position [10202, 0]
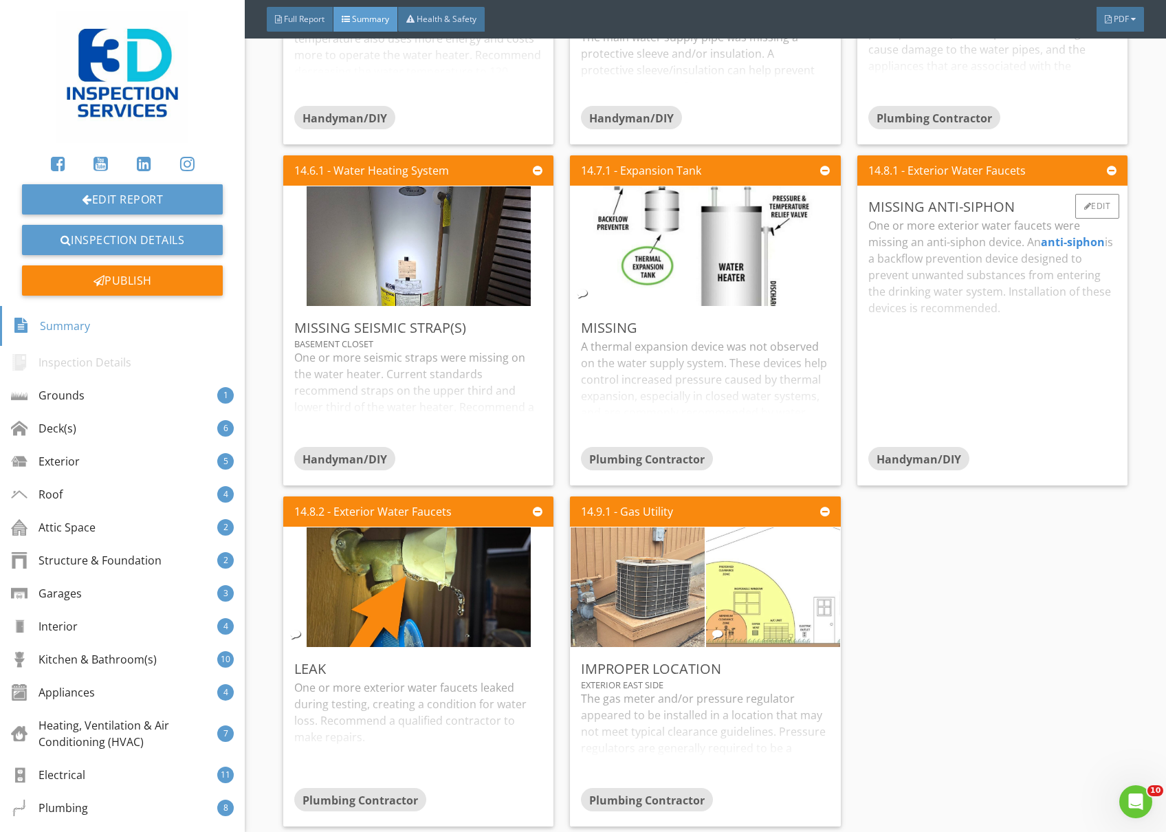
drag, startPoint x: 1050, startPoint y: 227, endPoint x: 1035, endPoint y: 227, distance: 15.1
click at [1035, 227] on div "One or more exterior water faucets were missing an anti-siphon device. An anti-…" at bounding box center [992, 332] width 248 height 230
click at [1084, 202] on div at bounding box center [1088, 206] width 8 height 8
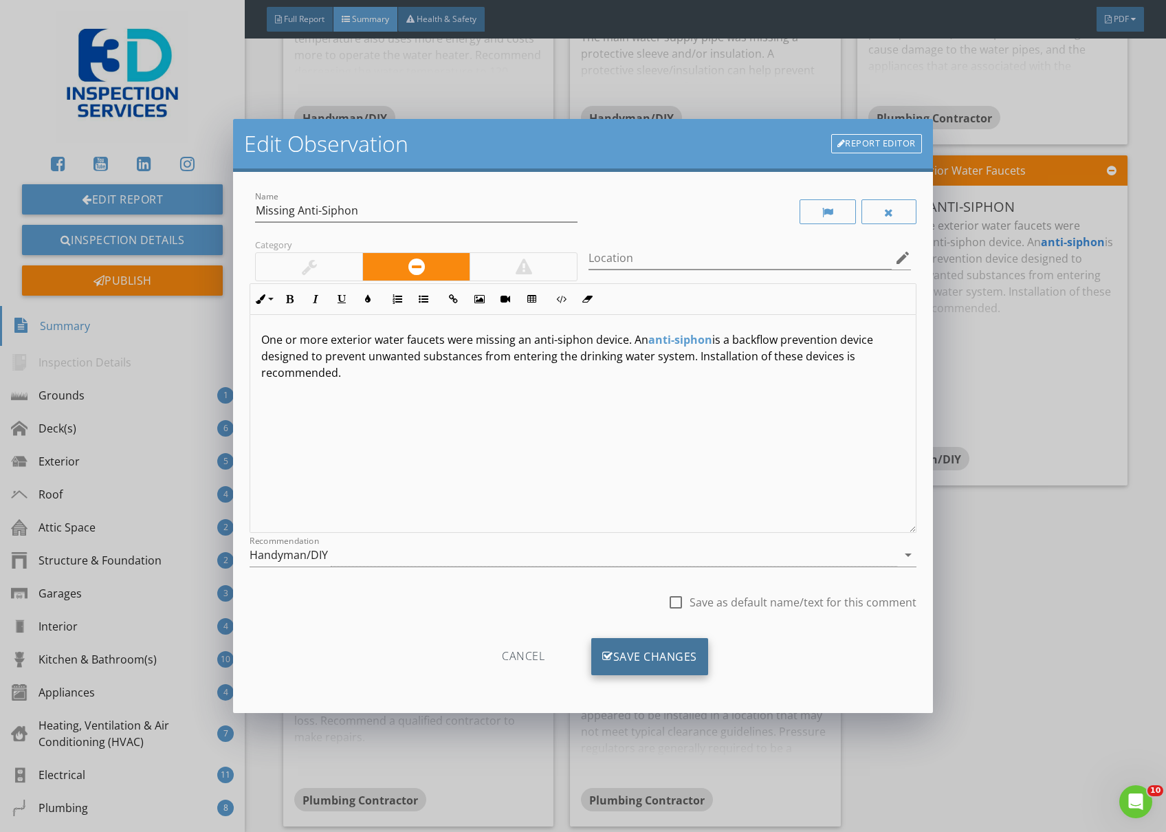
click at [677, 661] on div "Save Changes" at bounding box center [649, 656] width 117 height 37
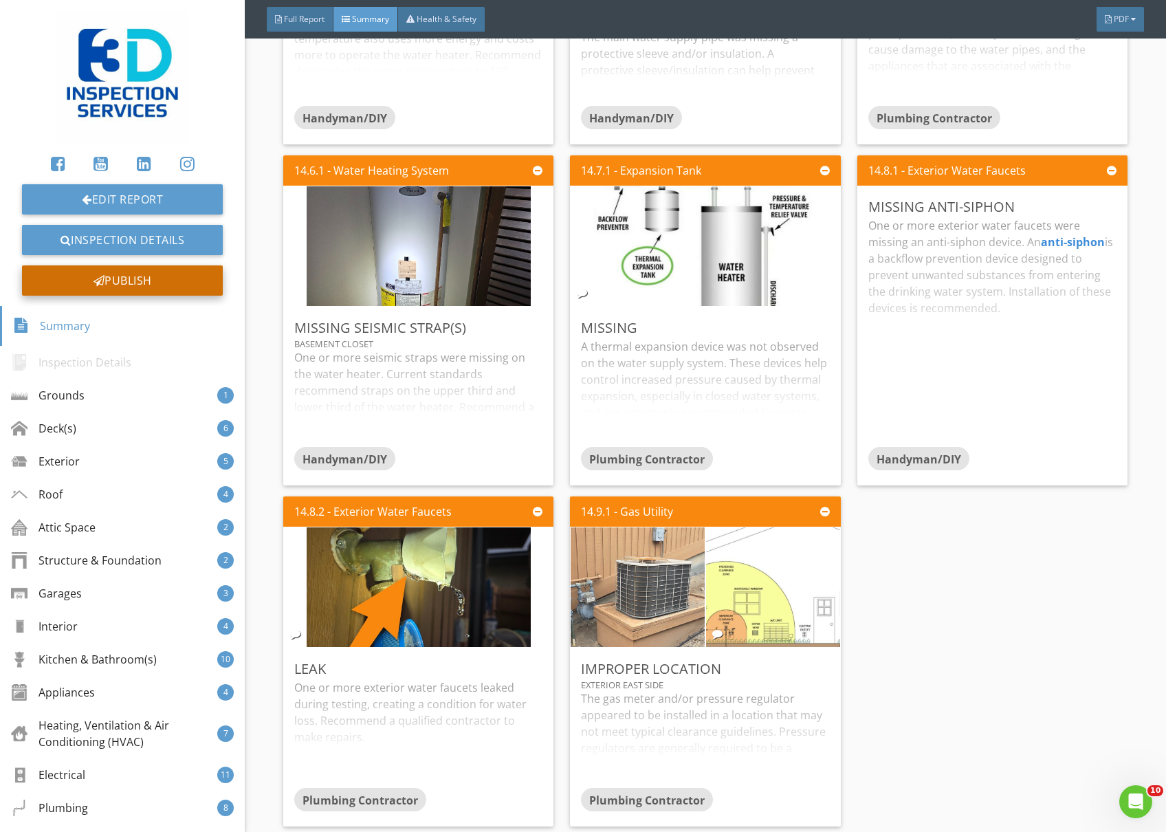
click at [135, 285] on div "Publish" at bounding box center [122, 280] width 201 height 30
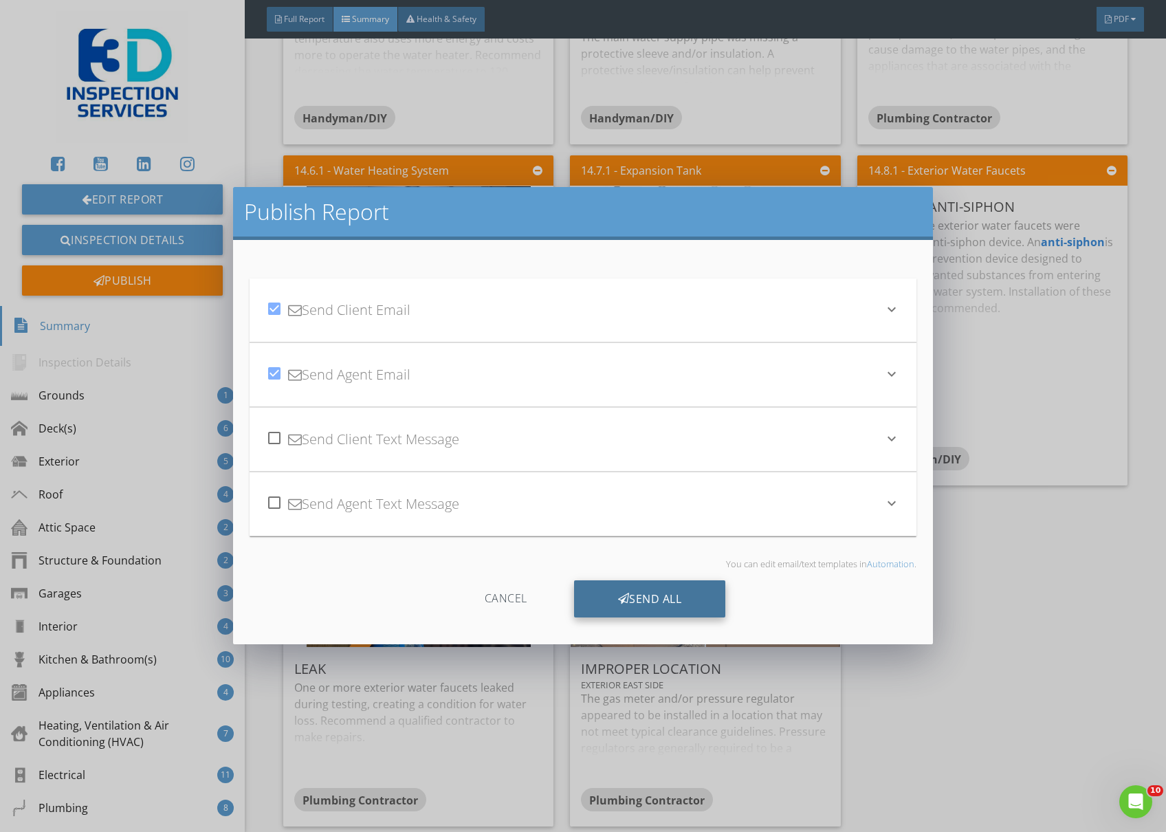
click at [621, 597] on icon at bounding box center [624, 598] width 12 height 15
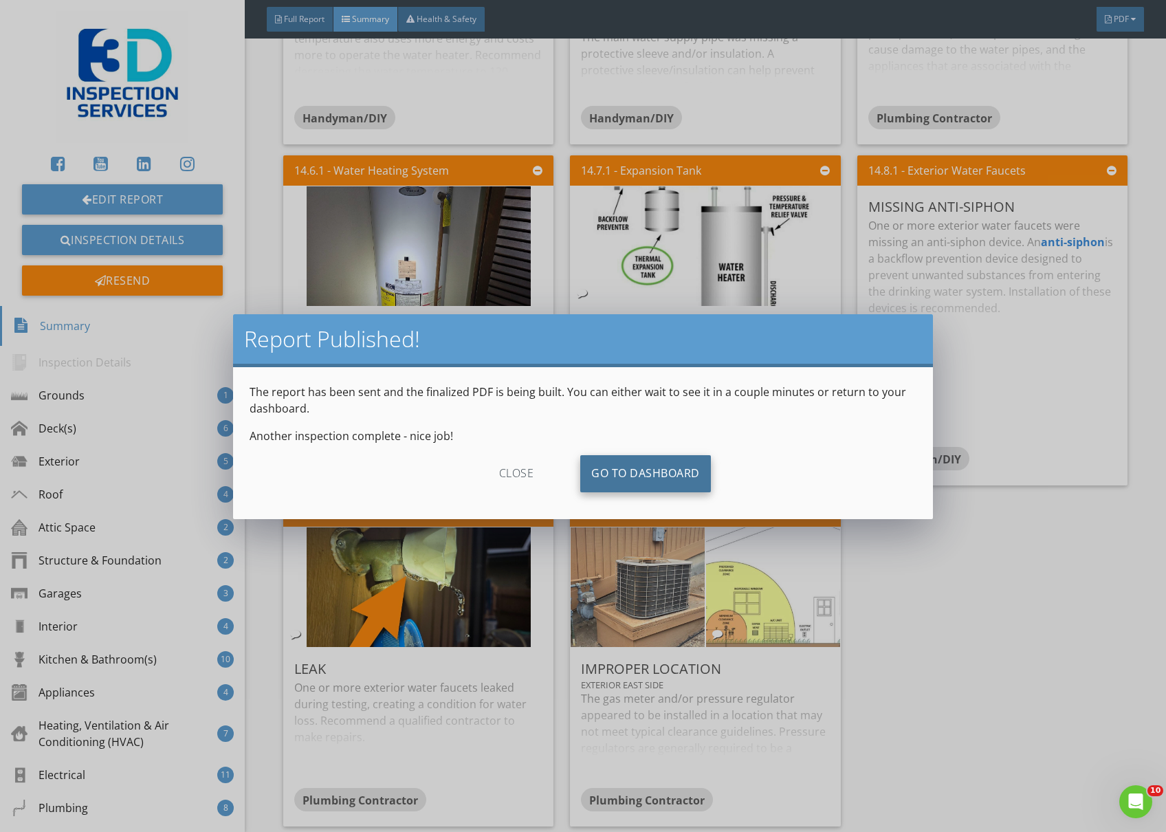
click at [661, 463] on link "Go To Dashboard" at bounding box center [645, 473] width 131 height 37
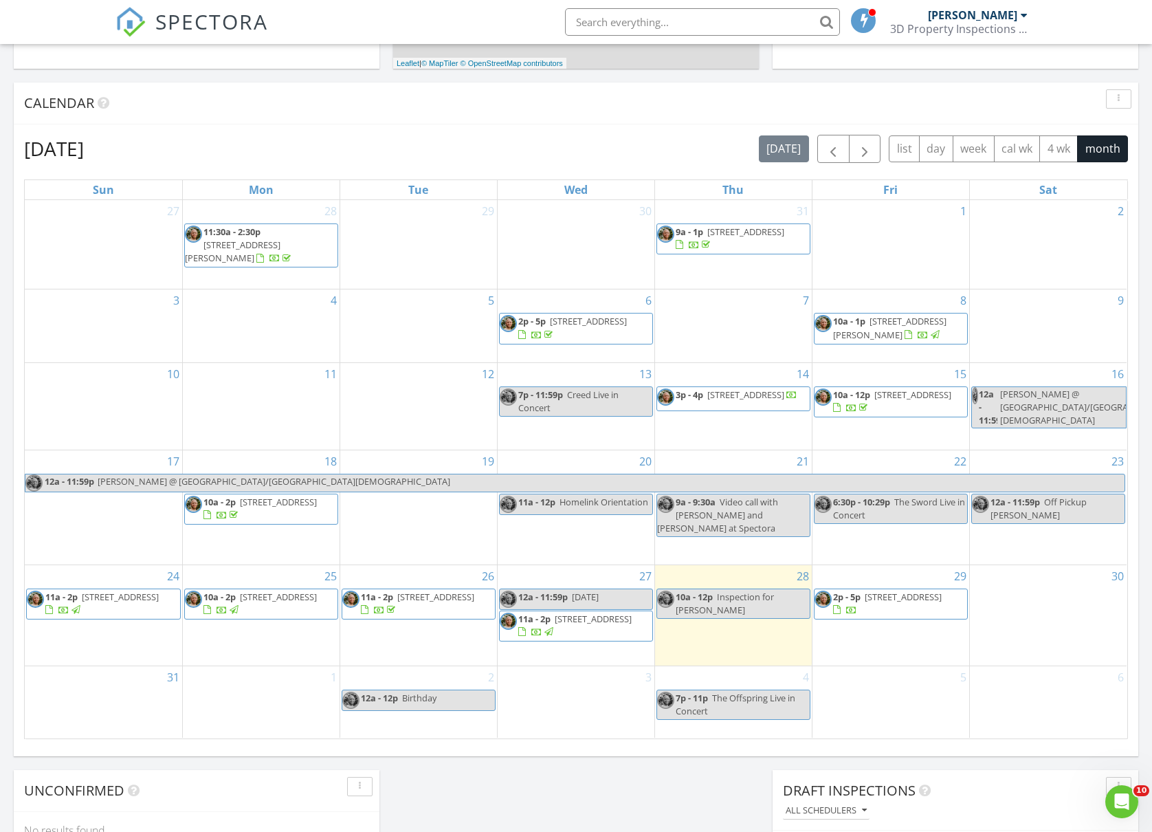
scroll to position [550, 0]
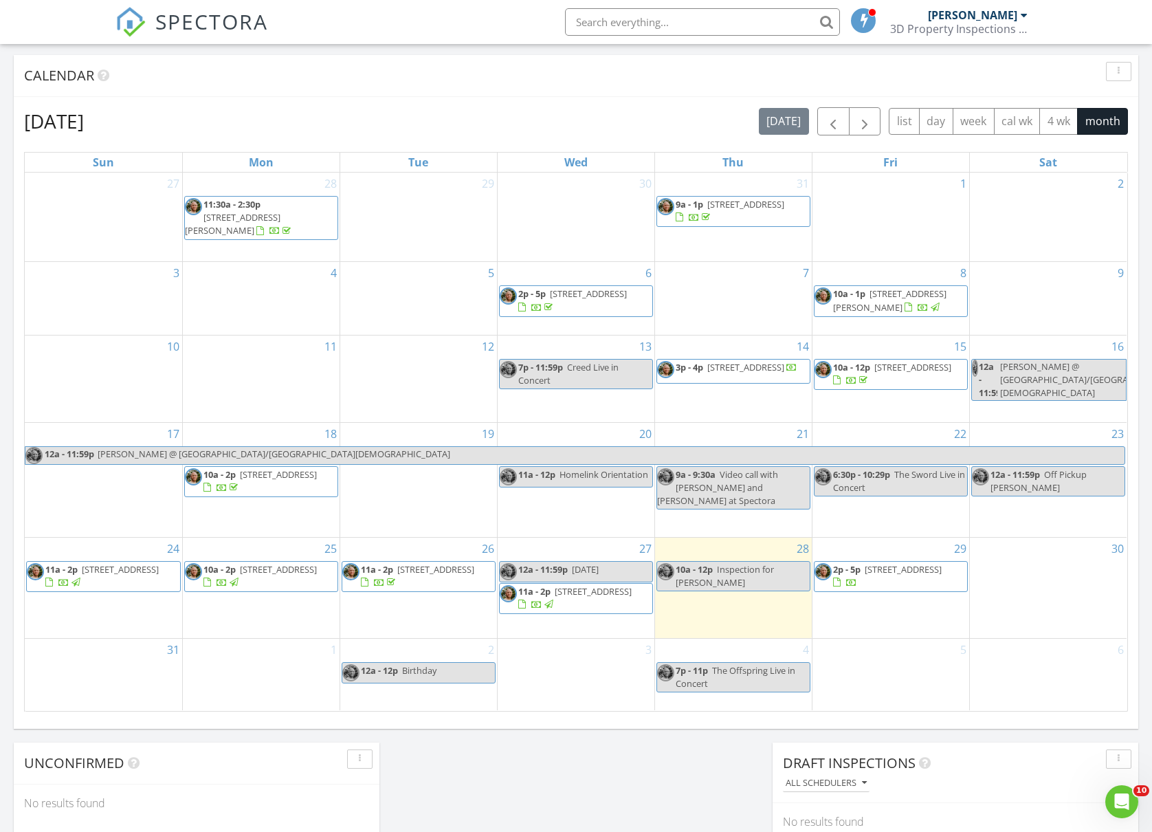
click at [649, 585] on span "11a - 2p 6006 Glacier Way, Yakima 98908" at bounding box center [576, 598] width 153 height 27
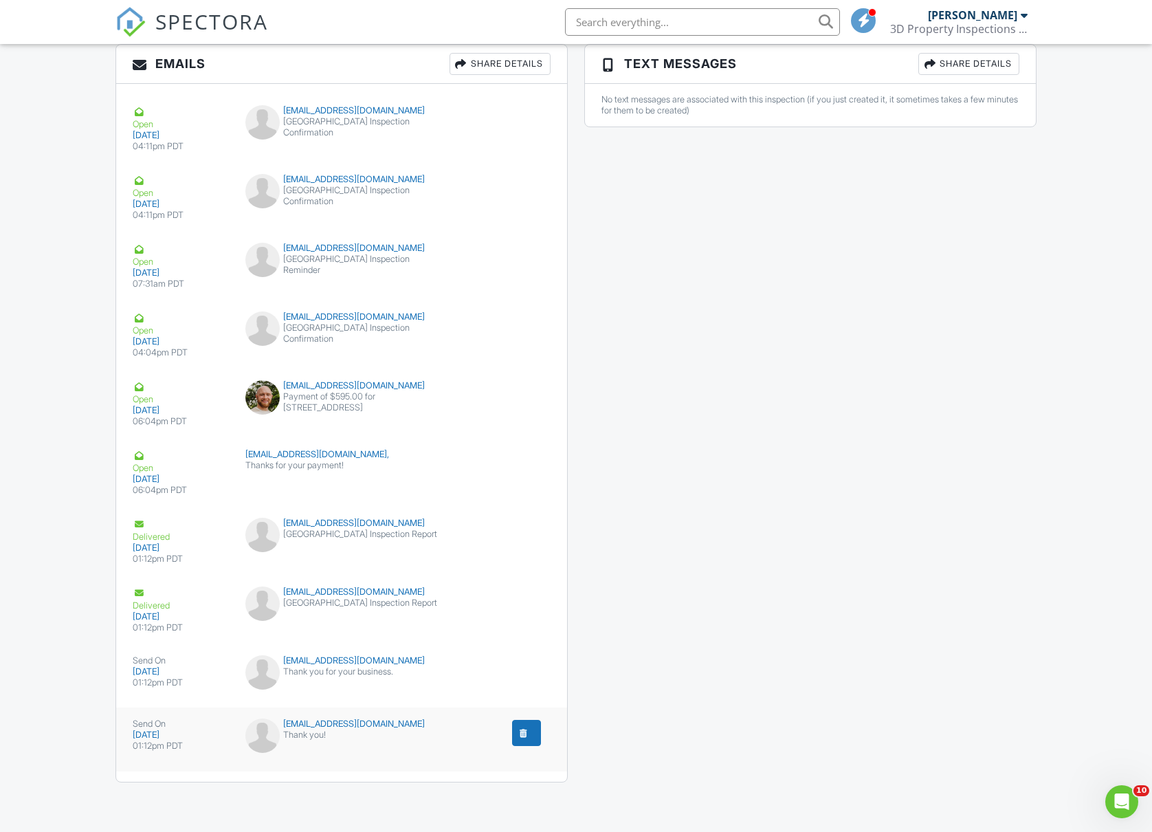
click at [526, 737] on div "submit" at bounding box center [524, 733] width 14 height 14
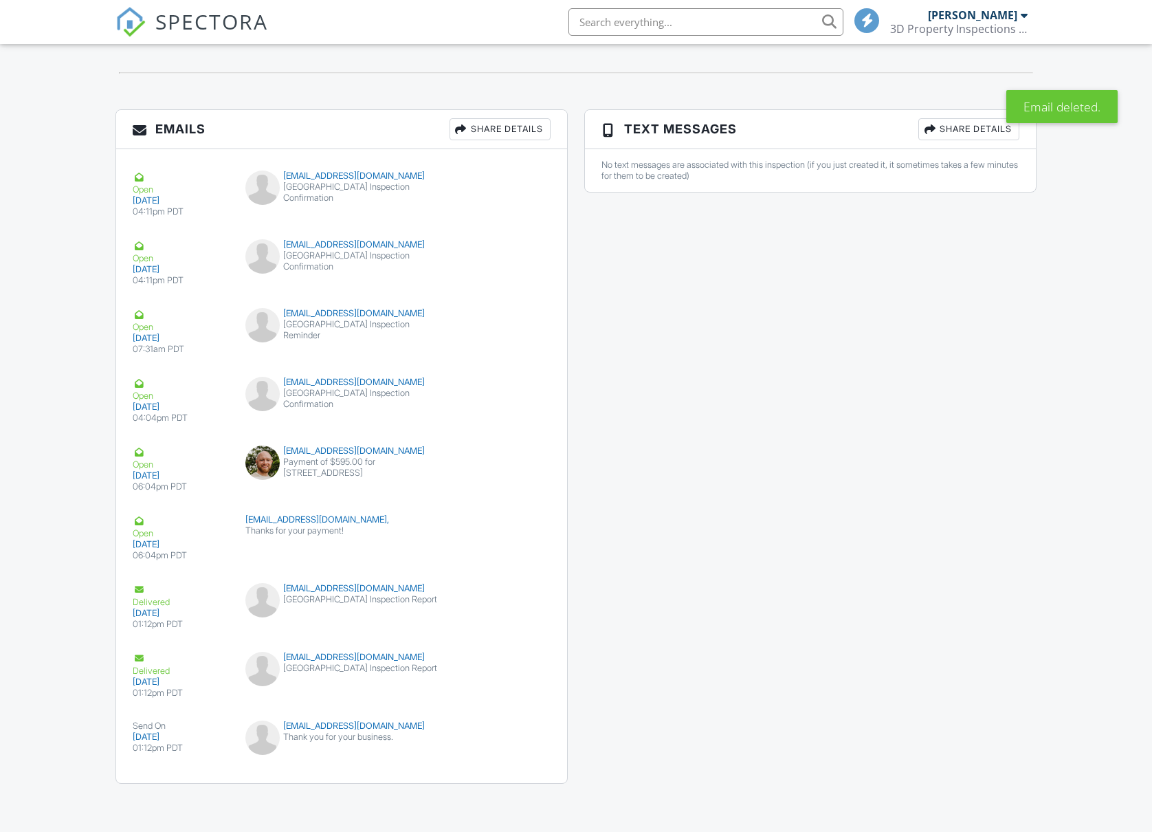
scroll to position [1513, 0]
click at [195, 736] on div "[DATE]" at bounding box center [181, 735] width 96 height 11
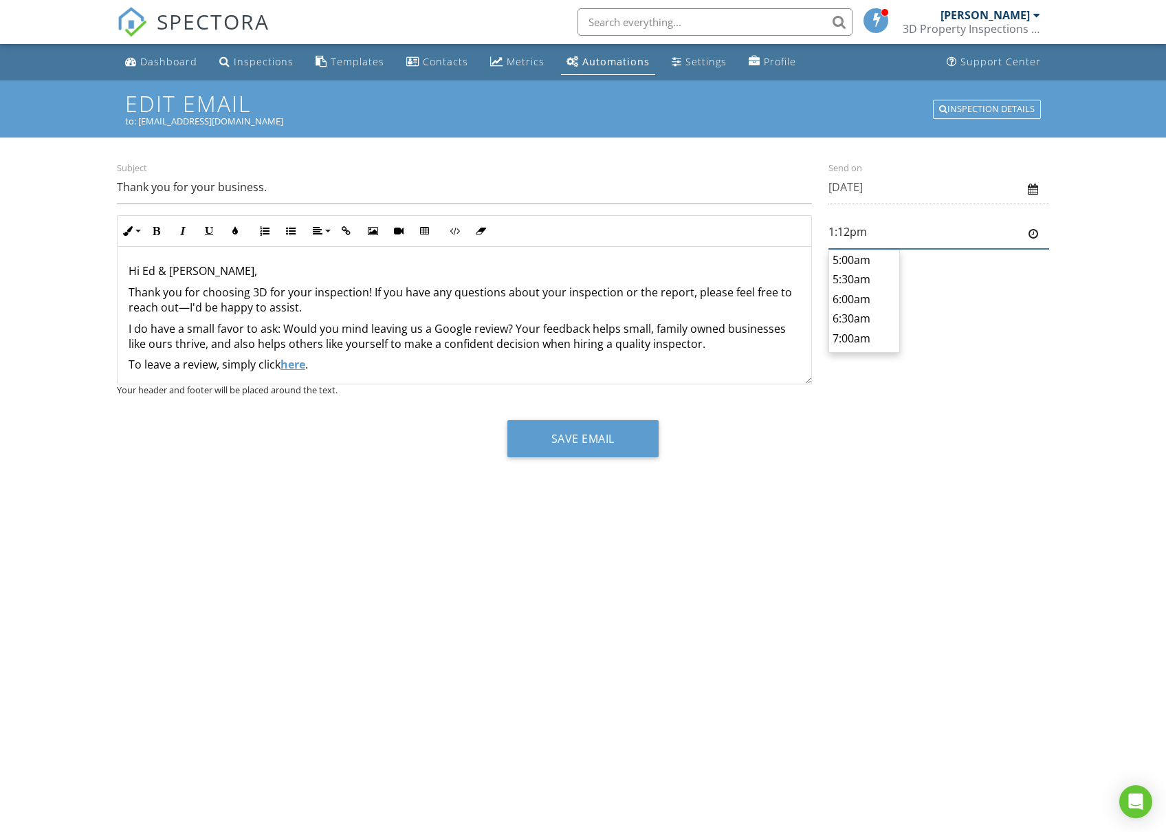
click at [927, 248] on input "1:12pm" at bounding box center [938, 232] width 221 height 34
type input "7:30am"
click at [864, 335] on body "SPECTORA [PERSON_NAME] 3D Property Inspections LLC Role: Inspector Change Role …" at bounding box center [583, 410] width 1166 height 821
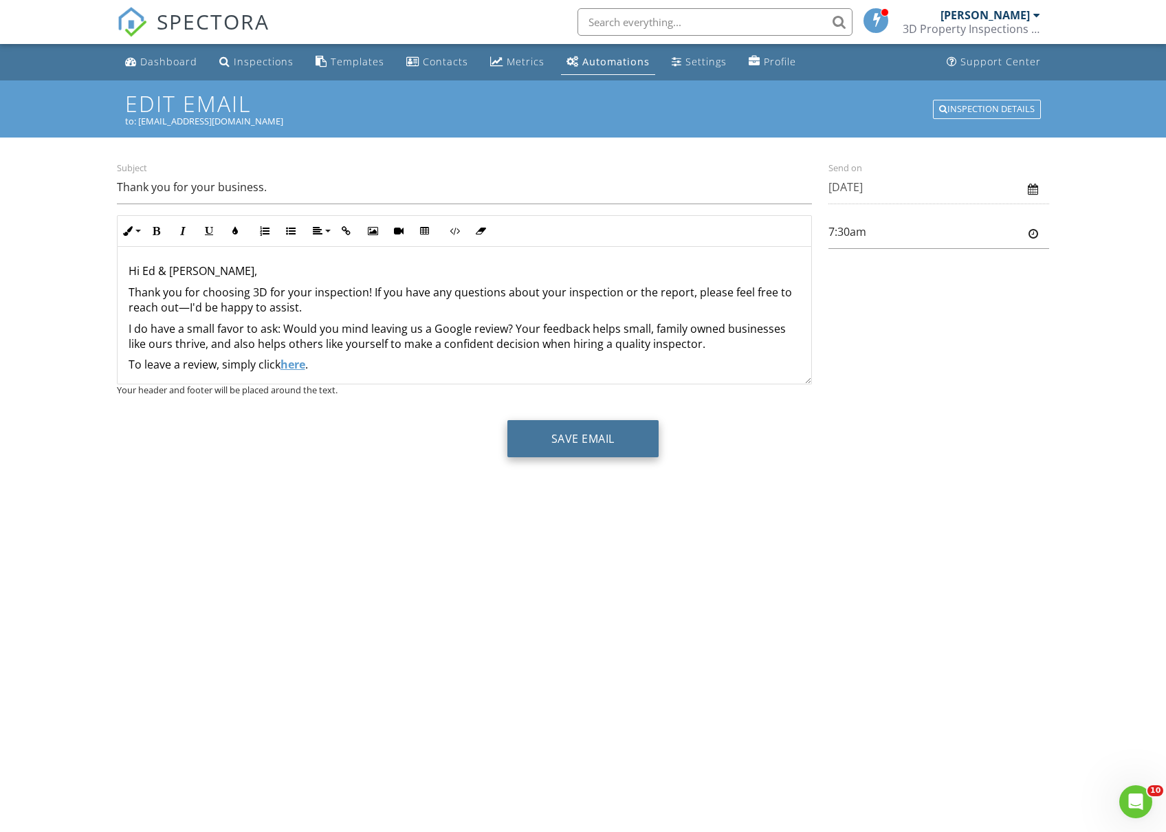
click at [613, 445] on button "Save Email" at bounding box center [582, 438] width 151 height 37
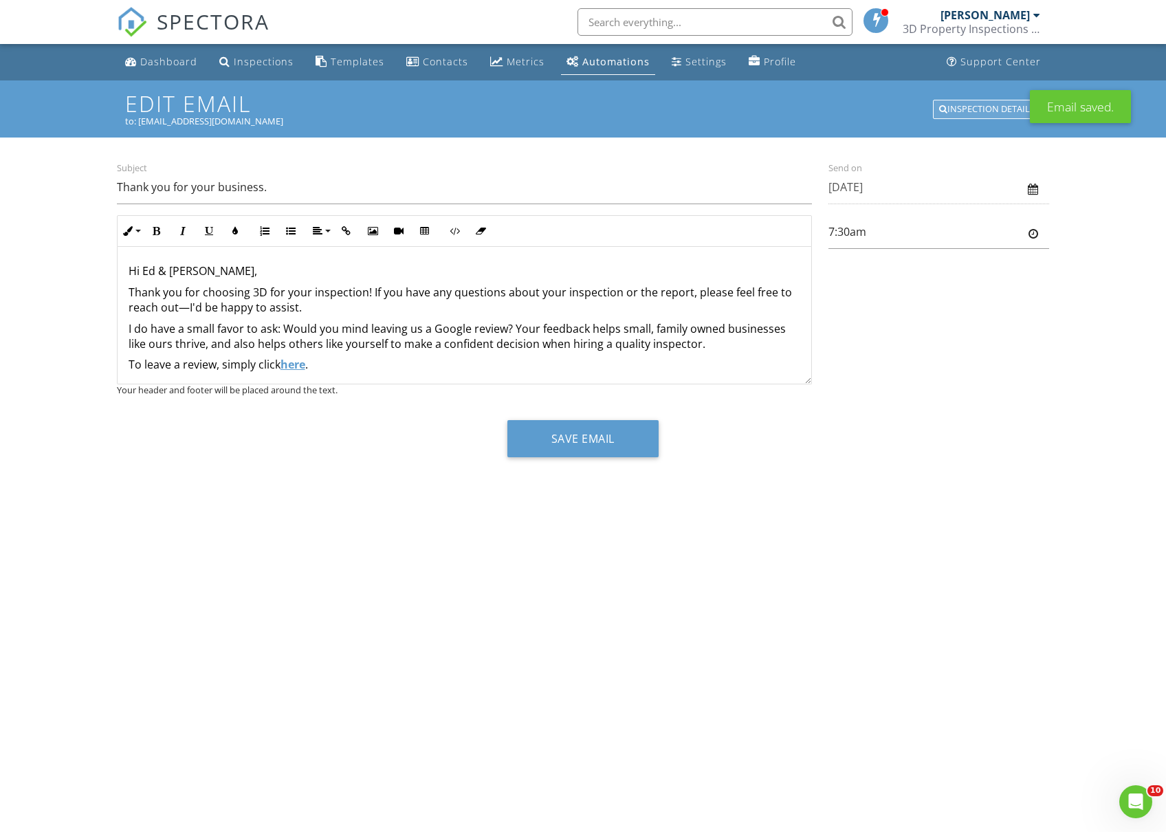
click at [966, 110] on div "Inspection Details" at bounding box center [987, 109] width 108 height 19
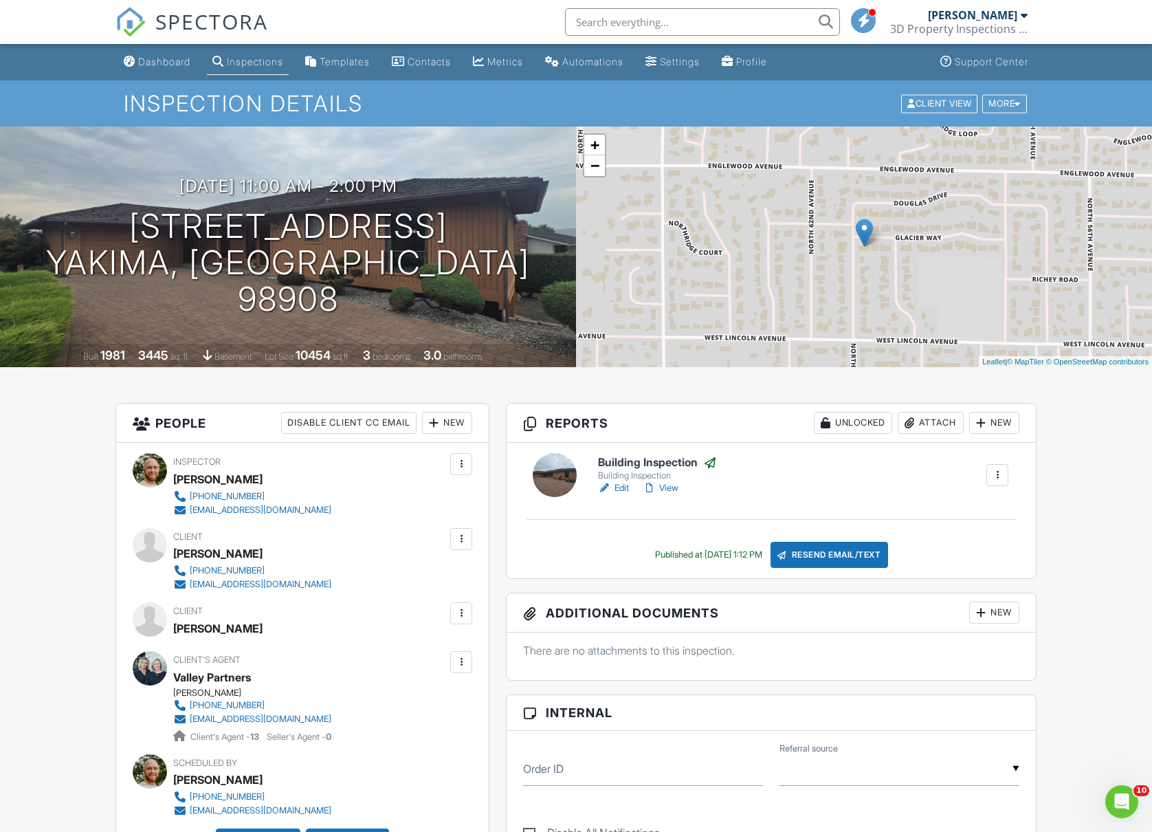
click at [161, 55] on link "Dashboard" at bounding box center [157, 61] width 78 height 25
